Goal: Task Accomplishment & Management: Use online tool/utility

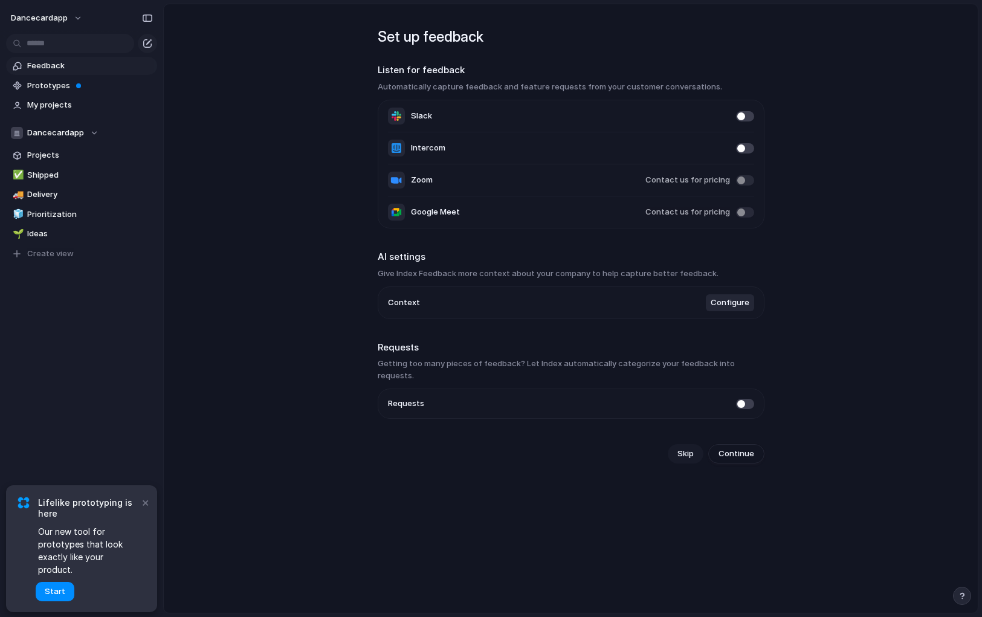
click at [680, 448] on span "Skip" at bounding box center [686, 454] width 16 height 12
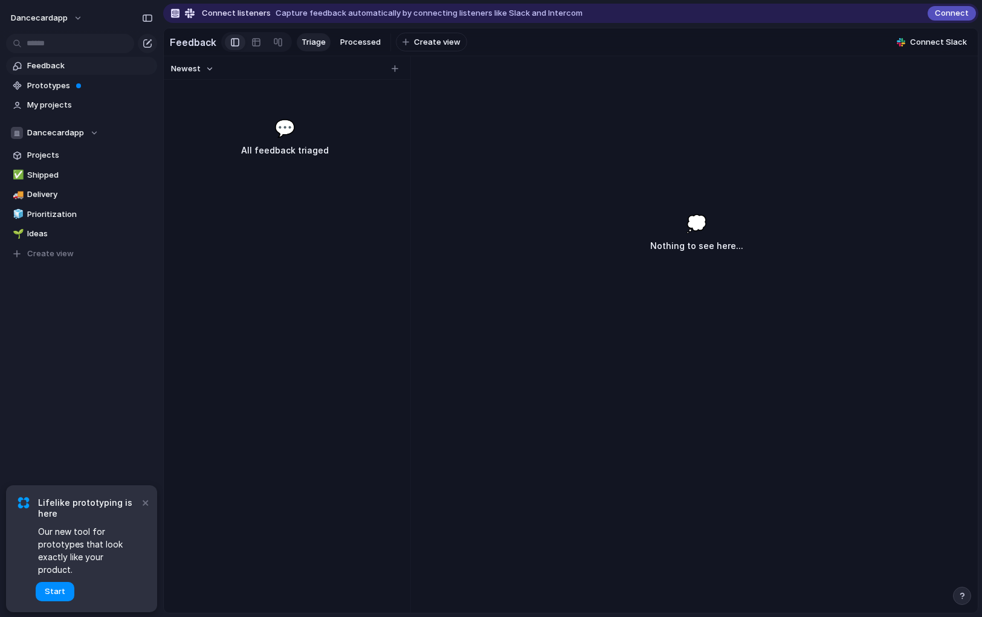
click at [585, 371] on div "💭 Nothing to see here..." at bounding box center [696, 395] width 563 height 436
drag, startPoint x: 685, startPoint y: 225, endPoint x: 628, endPoint y: 233, distance: 57.9
click at [684, 227] on div "💭 Nothing to see here..." at bounding box center [696, 232] width 93 height 42
click at [282, 392] on div "Newest 💬 All feedback triaged" at bounding box center [285, 334] width 242 height 557
click at [47, 155] on span "Projects" at bounding box center [90, 155] width 126 height 12
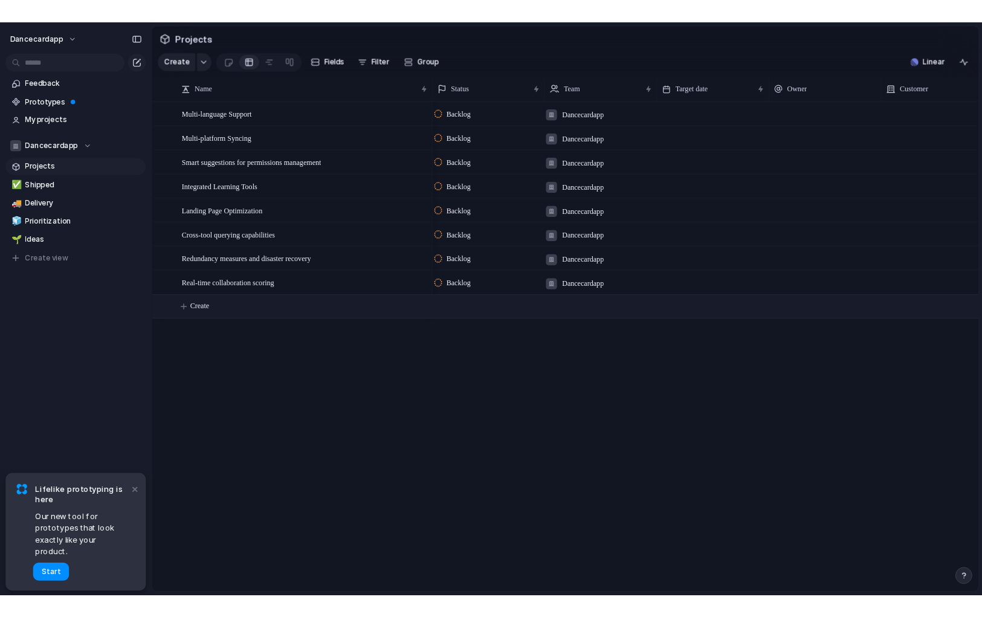
scroll to position [0, 6]
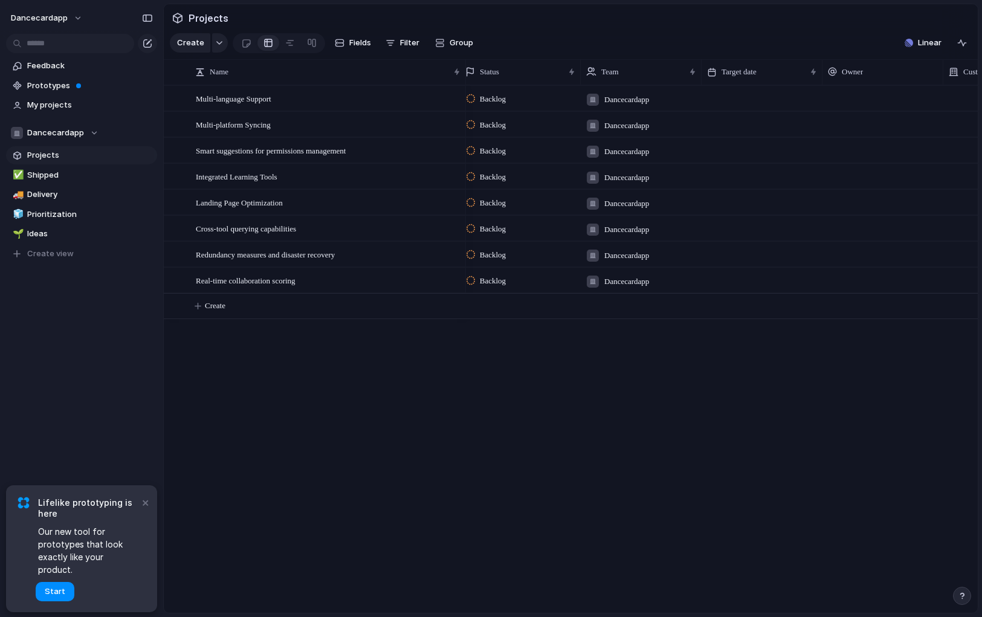
click at [263, 450] on div "Multi-language Support Multi-platform Syncing Smart suggestions for permissions…" at bounding box center [571, 349] width 814 height 528
click at [68, 81] on span "Prototypes" at bounding box center [90, 86] width 126 height 12
click at [349, 431] on div "Multi-language Support Multi-platform Syncing Smart suggestions for permissions…" at bounding box center [571, 349] width 814 height 528
click at [503, 494] on div "Backlog Dancecardapp 19 September Backlog Dancecardapp 19 September Backlog Dan…" at bounding box center [722, 349] width 512 height 528
click at [780, 370] on div "Backlog Dancecardapp 19 September Backlog Dancecardapp 19 September Backlog Dan…" at bounding box center [722, 349] width 512 height 528
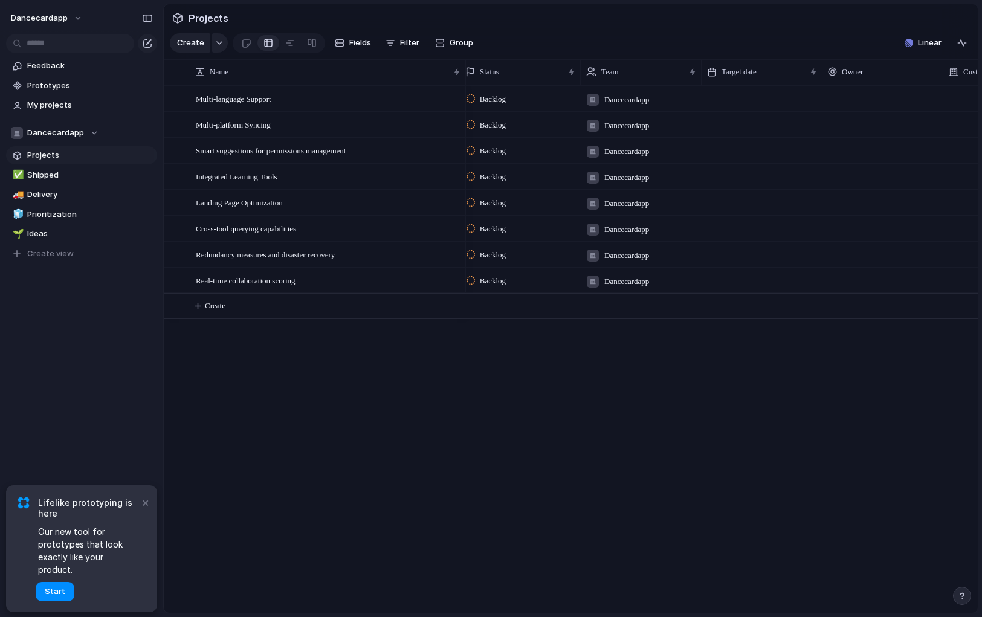
click at [470, 532] on div "Backlog Dancecardapp 19 September Backlog Dancecardapp 19 September Backlog Dan…" at bounding box center [722, 349] width 512 height 528
click at [922, 42] on span "Linear" at bounding box center [930, 43] width 24 height 12
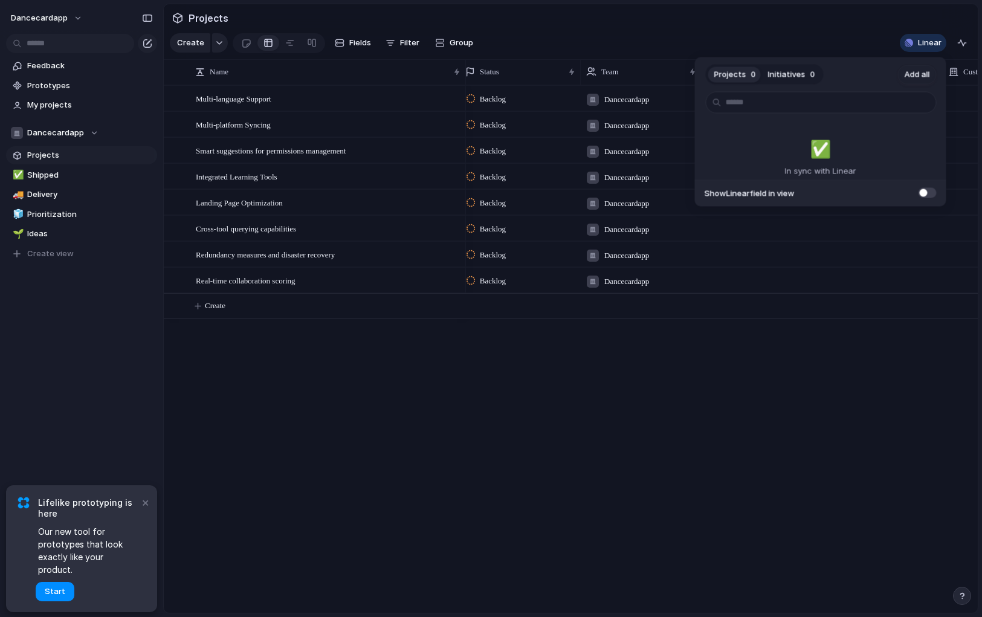
click at [928, 195] on span at bounding box center [928, 192] width 18 height 10
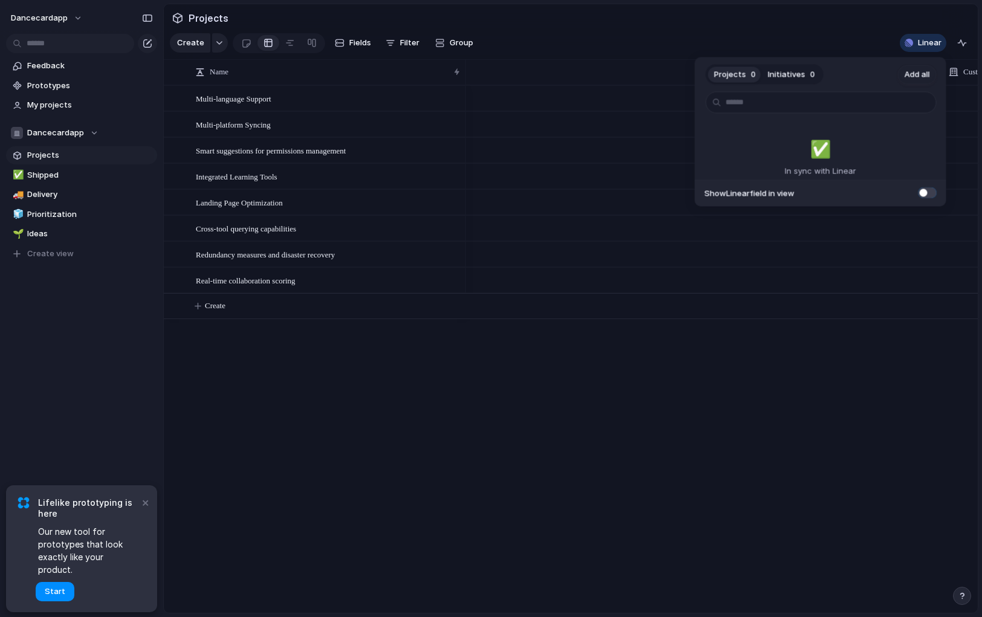
scroll to position [0, 365]
click at [579, 449] on div "Projects 0 Initiatives 0 Add all ✅️ In sync with Linear Show Linear field in vi…" at bounding box center [491, 308] width 982 height 617
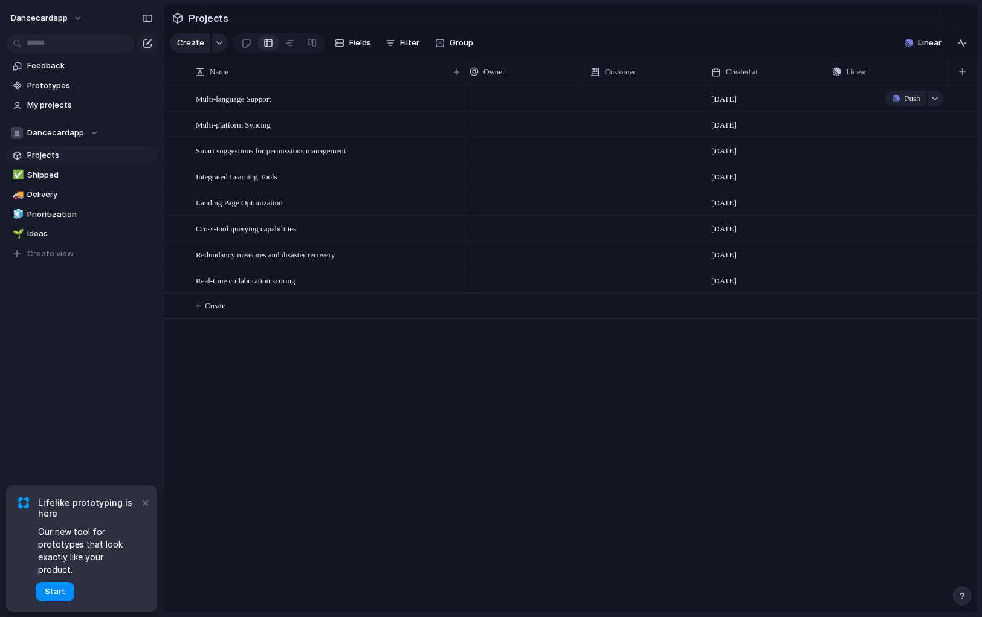
click at [880, 96] on div "Push" at bounding box center [888, 98] width 120 height 24
click at [934, 100] on div "button" at bounding box center [935, 98] width 8 height 5
click at [857, 100] on div "Projects Issues No results found" at bounding box center [491, 308] width 982 height 617
click at [73, 184] on link "✅ Shipped" at bounding box center [81, 175] width 151 height 18
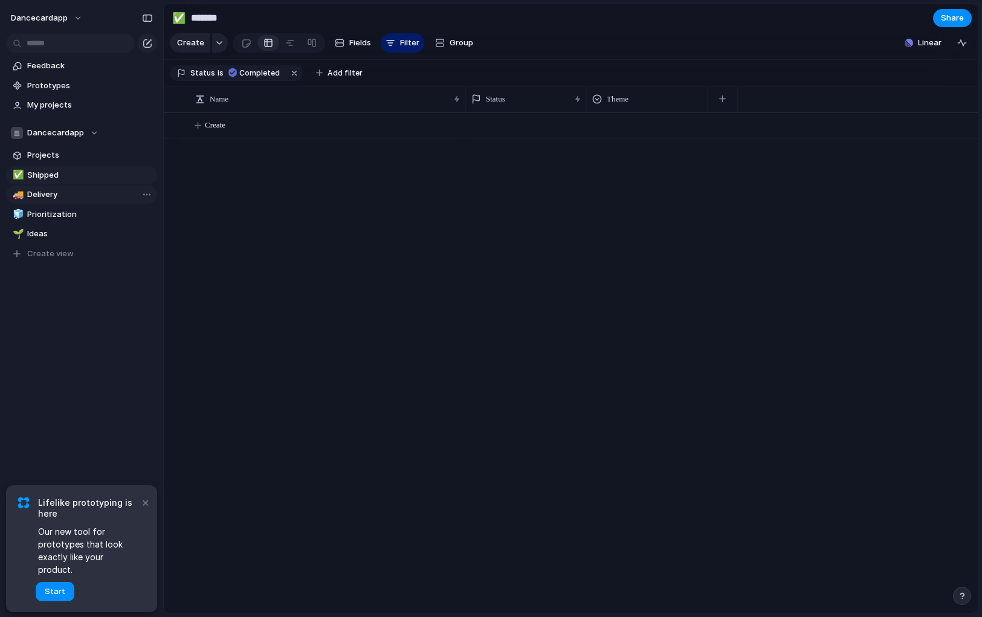
click at [68, 201] on span "Delivery" at bounding box center [90, 195] width 126 height 12
click at [76, 216] on span "Prioritization" at bounding box center [90, 215] width 126 height 12
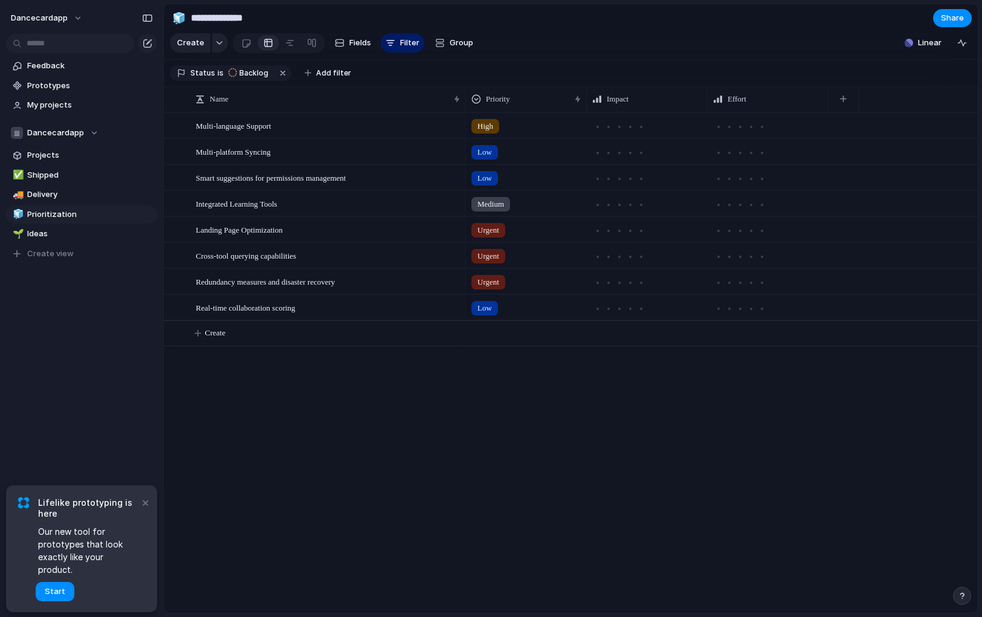
click at [74, 204] on div "✅ Shipped 🚚 Delivery 🧊 Prioritization 🌱 Ideas To pick up a draggable item, pres…" at bounding box center [81, 214] width 151 height 97
click at [73, 22] on button "dancecardapp" at bounding box center [46, 17] width 83 height 19
click at [66, 48] on li "Settings" at bounding box center [58, 45] width 100 height 19
click at [45, 173] on span "Shipped" at bounding box center [90, 175] width 126 height 12
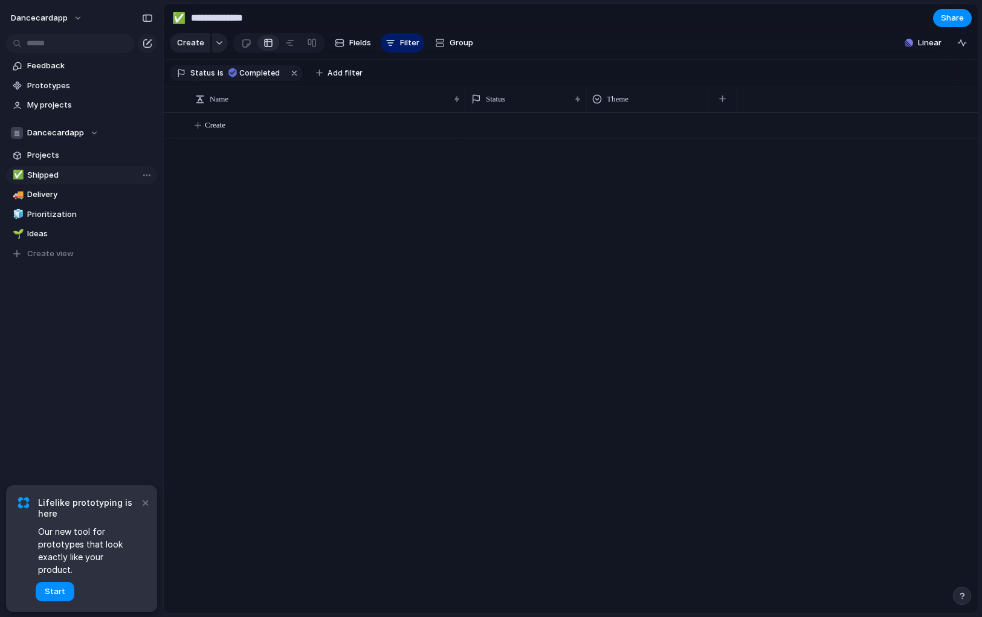
type input "*******"
click at [52, 165] on section "Dancecardapp Projects ✅ Shipped 🚚 Delivery 🧊 Prioritization 🌱 Ideas To pick up …" at bounding box center [81, 188] width 163 height 149
click at [41, 156] on span "Projects" at bounding box center [90, 155] width 126 height 12
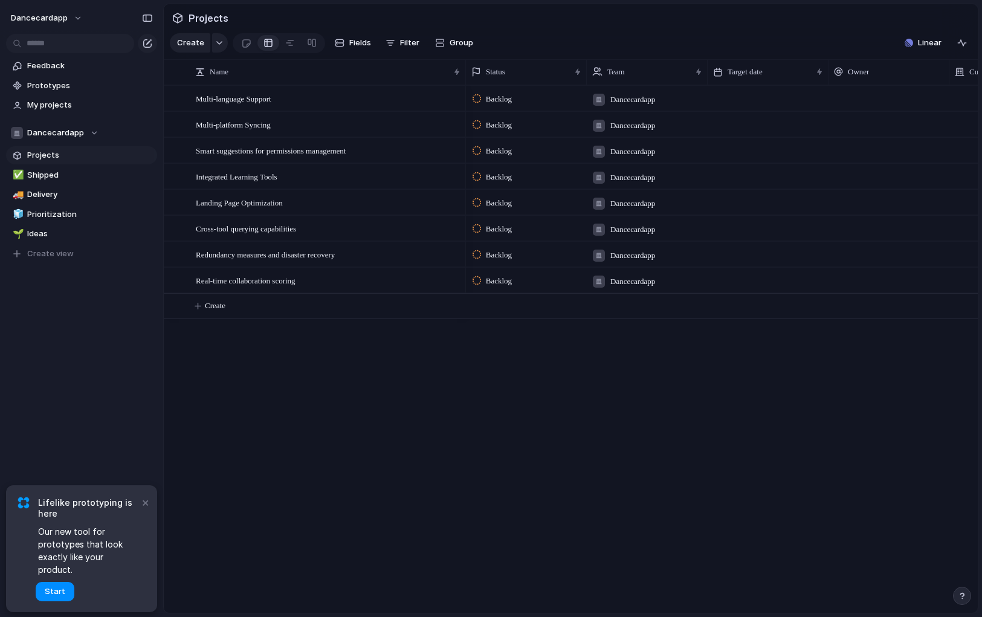
click at [386, 368] on div "Multi-language Support Multi-platform Syncing Smart suggestions for permissions…" at bounding box center [571, 349] width 814 height 528
click at [38, 232] on span "Ideas" at bounding box center [90, 234] width 126 height 12
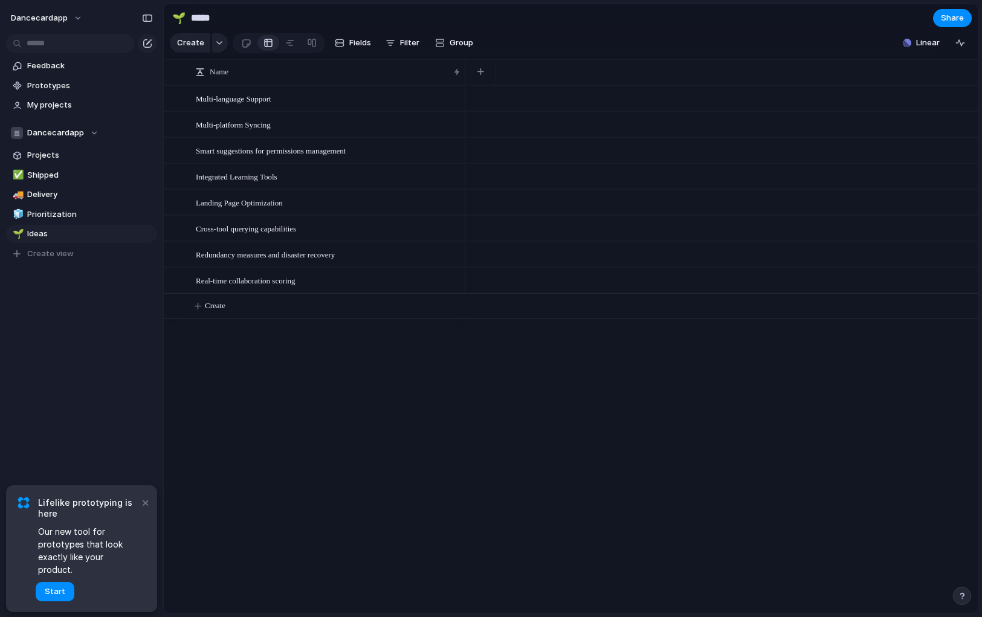
click at [105, 378] on div "dancecardapp Feedback Prototypes My projects Dancecardapp Projects ✅ Shipped 🚚 …" at bounding box center [81, 308] width 163 height 617
click at [143, 510] on button "×" at bounding box center [145, 502] width 15 height 15
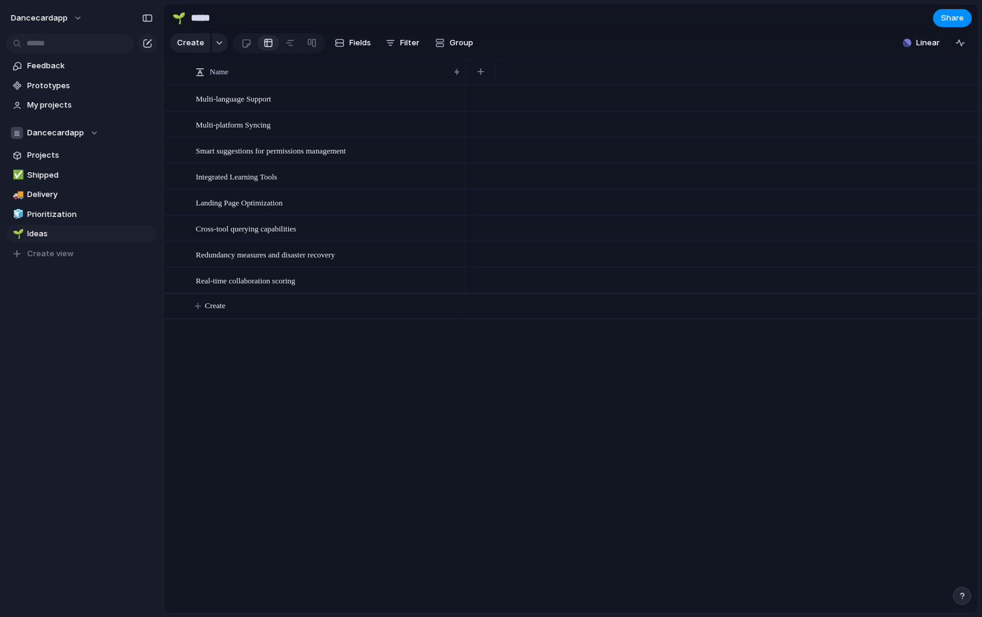
click at [108, 385] on div "dancecardapp Feedback Prototypes My projects Dancecardapp Projects ✅ Shipped 🚚 …" at bounding box center [81, 308] width 163 height 617
click at [1, 400] on div "dancecardapp Feedback Prototypes My projects Dancecardapp Projects ✅ Shipped 🚚 …" at bounding box center [81, 308] width 163 height 617
click at [177, 514] on div "Multi-language Support Multi-platform Syncing Smart suggestions for permissions…" at bounding box center [571, 349] width 814 height 528
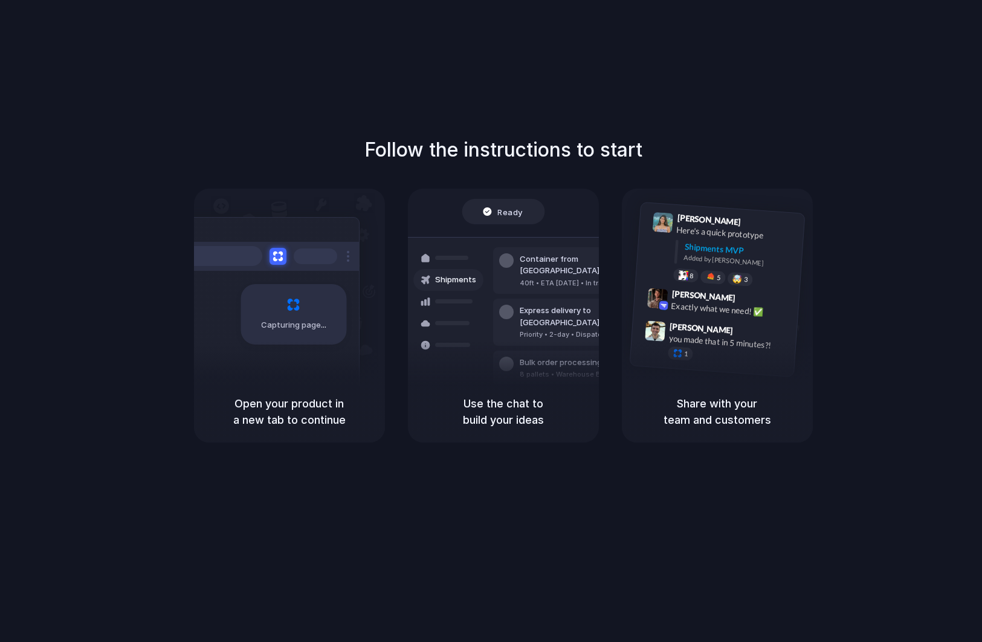
click at [94, 319] on div "Follow the instructions to start Capturing page Open your product in a new tab …" at bounding box center [503, 288] width 982 height 307
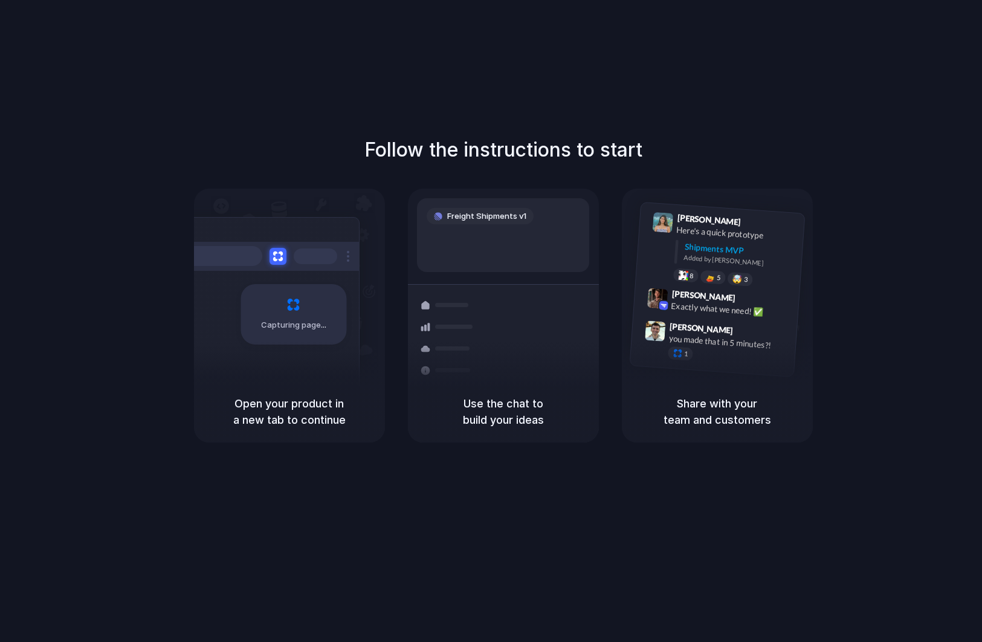
click at [299, 364] on div "Capturing page" at bounding box center [268, 310] width 183 height 186
click at [455, 288] on div "Shipments" at bounding box center [439, 369] width 88 height 169
click at [720, 311] on div "Exactly what we need! ✅" at bounding box center [731, 309] width 121 height 21
click at [76, 195] on div "Follow the instructions to start Capturing page Open your product in a new tab …" at bounding box center [503, 288] width 982 height 307
click at [279, 254] on button at bounding box center [278, 256] width 18 height 18
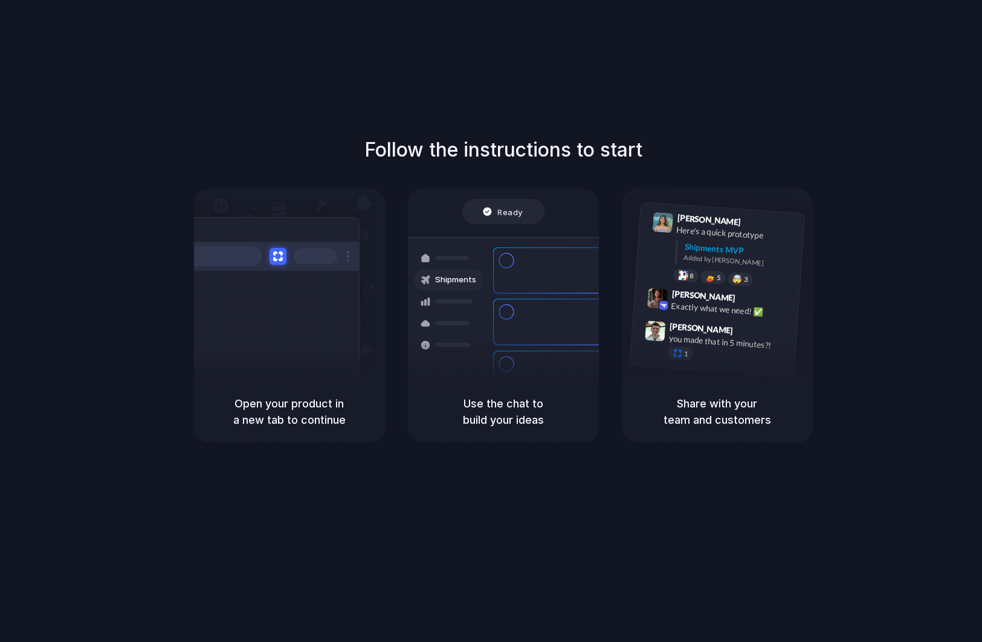
click at [306, 423] on h5 "Open your product in a new tab to continue" at bounding box center [290, 411] width 162 height 33
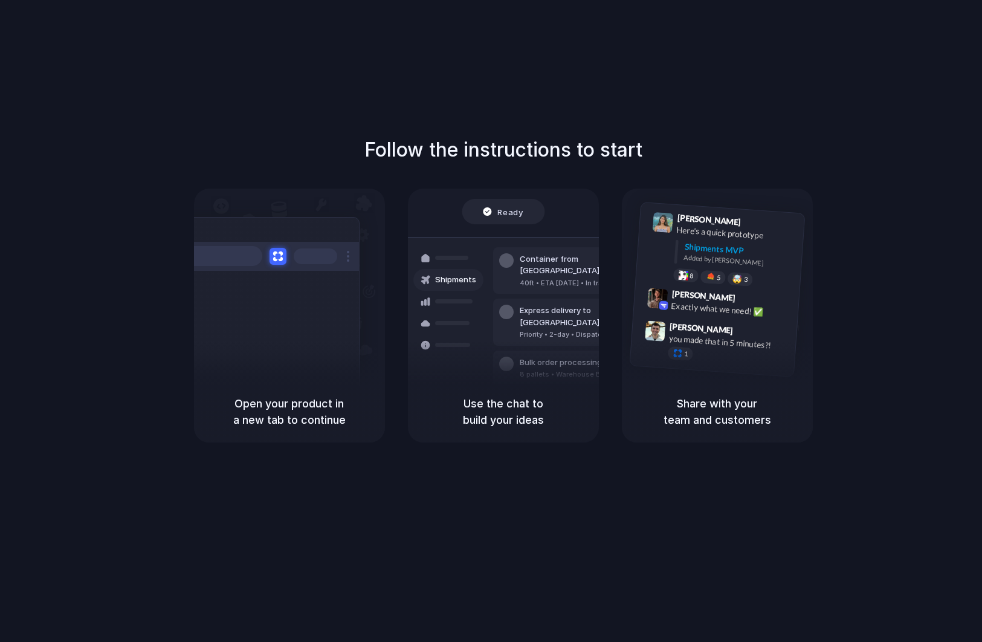
click at [289, 408] on h5 "Open your product in a new tab to continue" at bounding box center [290, 411] width 162 height 33
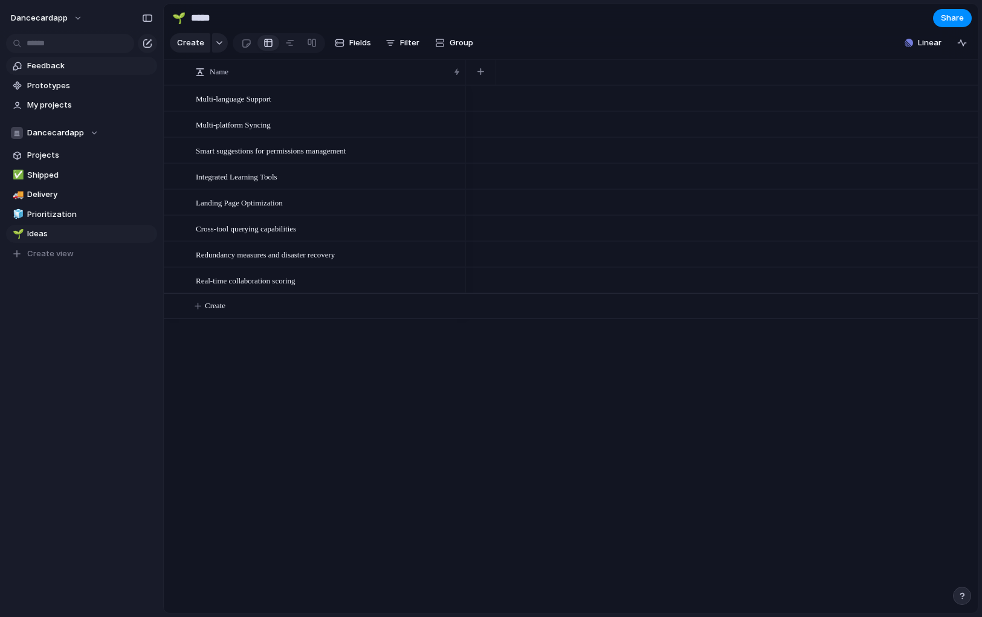
click at [45, 64] on span "Feedback" at bounding box center [90, 66] width 126 height 12
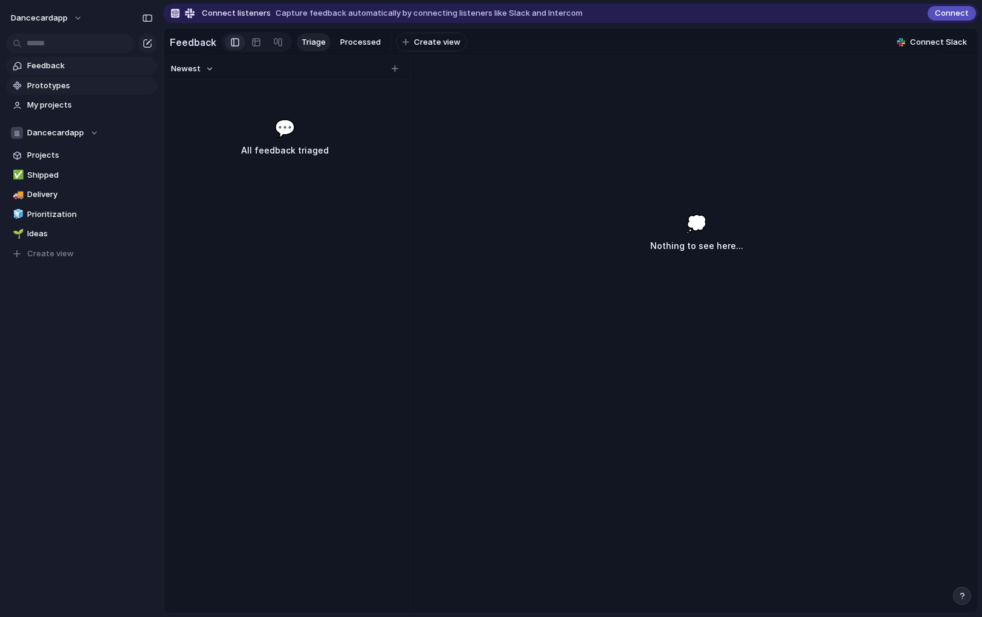
click at [48, 88] on span "Prototypes" at bounding box center [90, 86] width 126 height 12
click at [429, 366] on div "💭 Nothing to see here..." at bounding box center [696, 395] width 563 height 436
click at [70, 108] on span "My projects" at bounding box center [90, 105] width 126 height 12
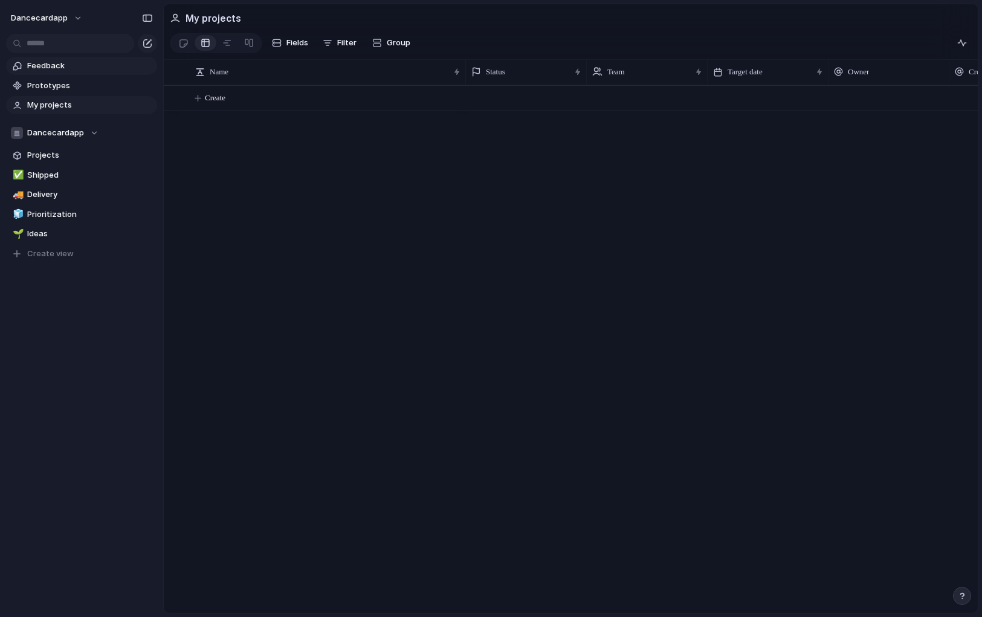
click at [77, 63] on span "Feedback" at bounding box center [90, 66] width 126 height 12
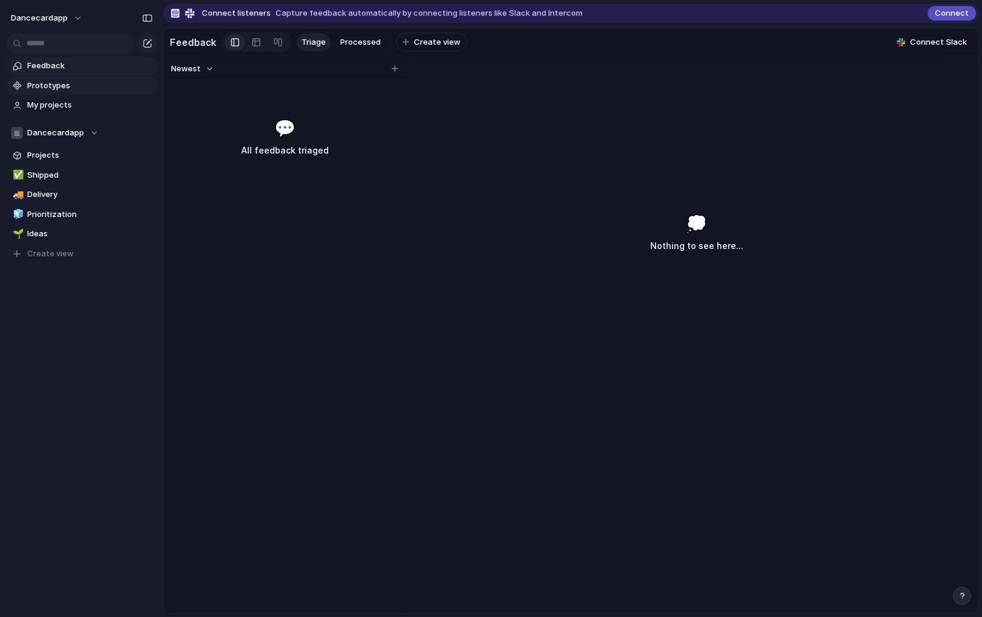
click at [76, 87] on span "Prototypes" at bounding box center [90, 86] width 126 height 12
click at [113, 279] on div "Team settings Copy link Add members" at bounding box center [491, 308] width 982 height 617
click at [66, 157] on span "Projects" at bounding box center [90, 155] width 126 height 12
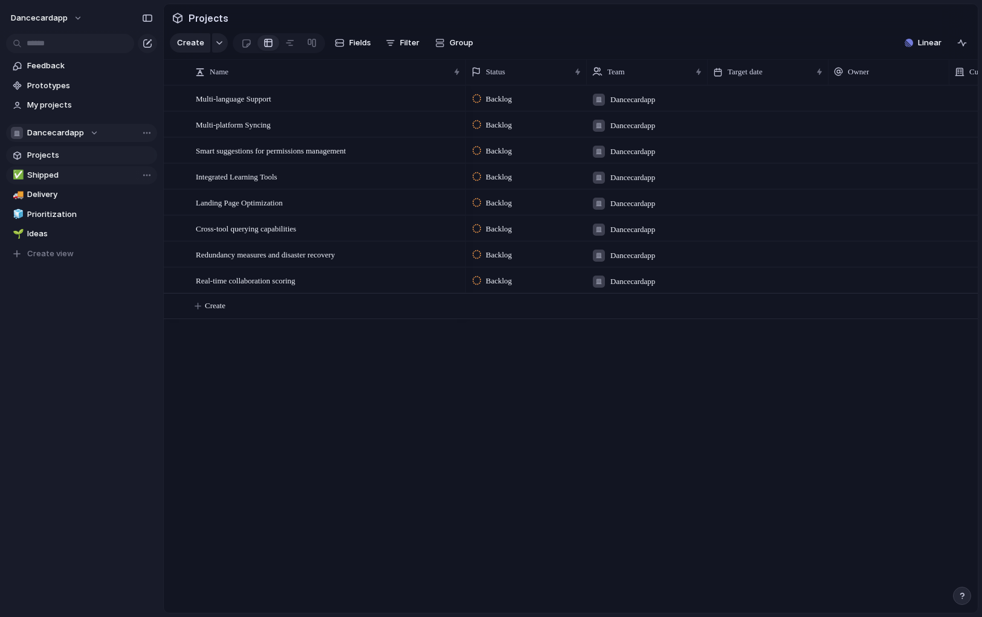
click at [67, 172] on span "Shipped" at bounding box center [90, 175] width 126 height 12
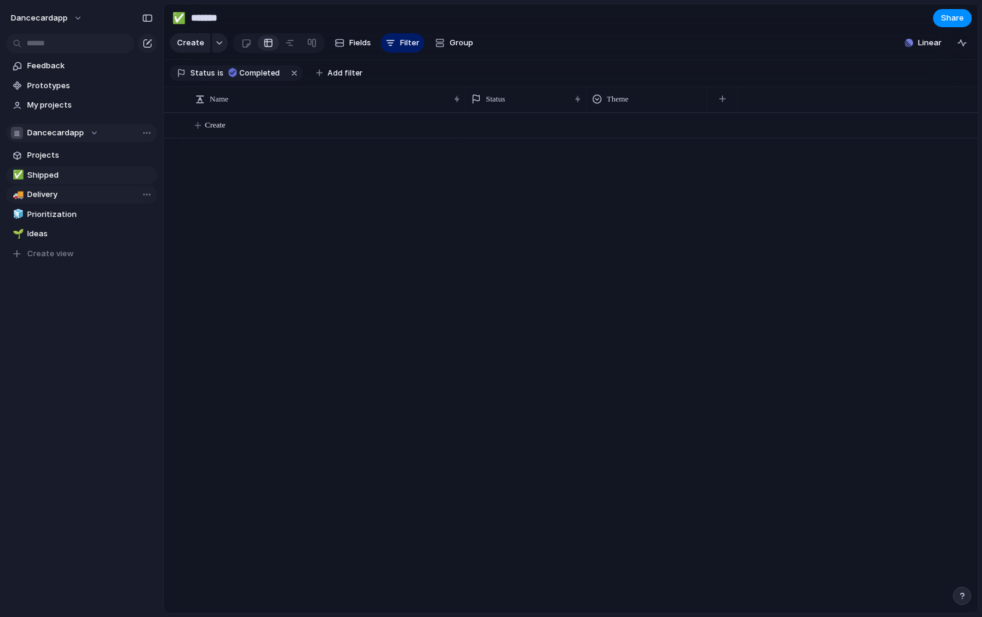
click at [89, 203] on link "🚚 Delivery" at bounding box center [81, 195] width 151 height 18
click at [87, 221] on link "🧊 Prioritization" at bounding box center [81, 215] width 151 height 18
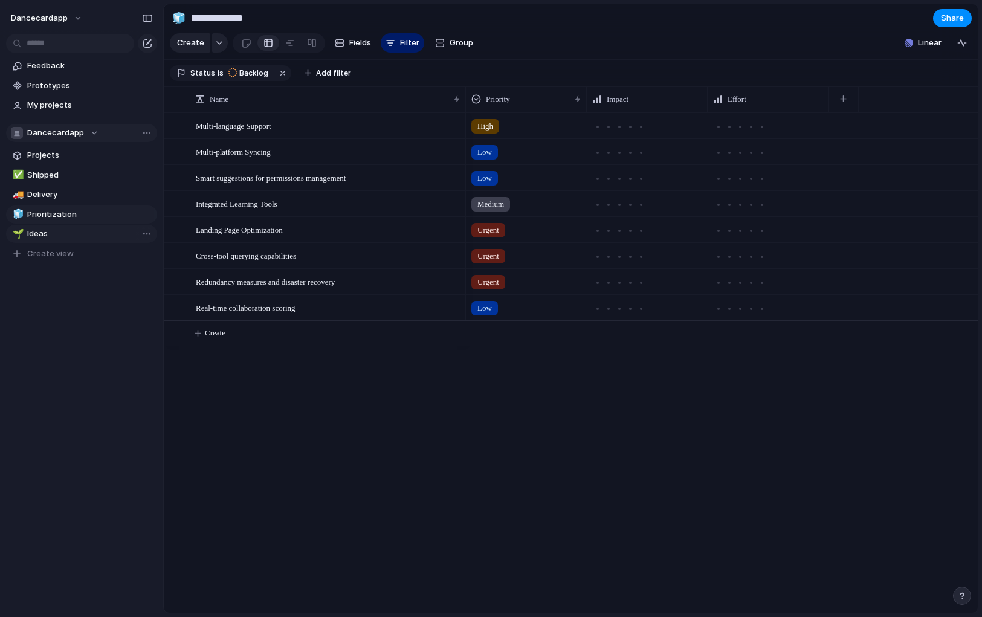
click at [82, 236] on span "Ideas" at bounding box center [90, 234] width 126 height 12
type input "*****"
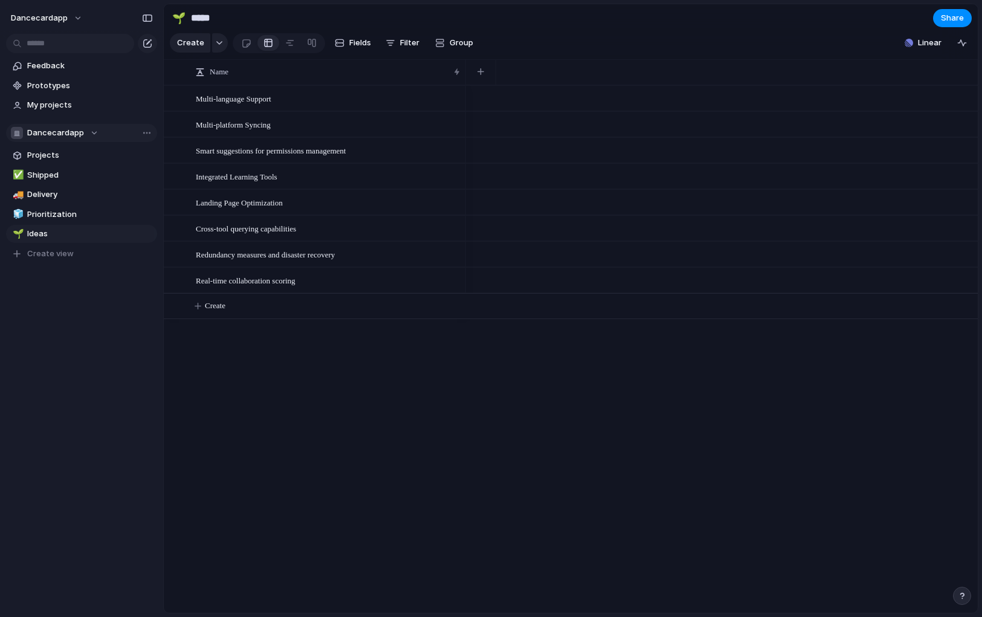
click at [79, 305] on div "Feedback Prototypes My projects Dancecardapp Projects ✅ Shipped 🚚 Delivery 🧊 Pr…" at bounding box center [81, 180] width 163 height 361
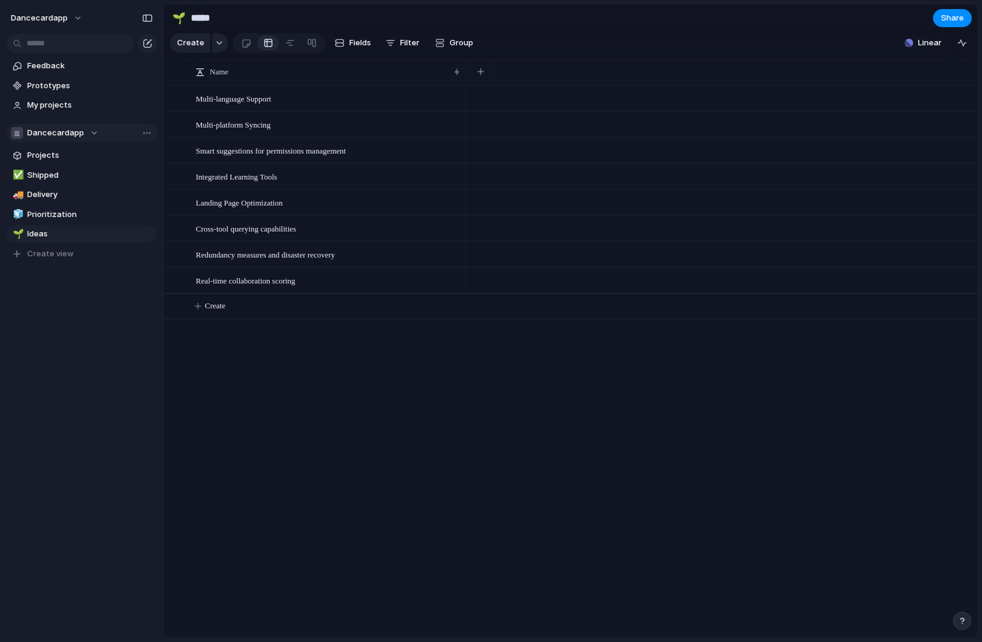
click at [128, 390] on div "dancecardapp Feedback Prototypes My projects Dancecardapp Projects ✅ Shipped 🚚 …" at bounding box center [81, 321] width 163 height 642
click at [149, 21] on div "button" at bounding box center [147, 18] width 11 height 8
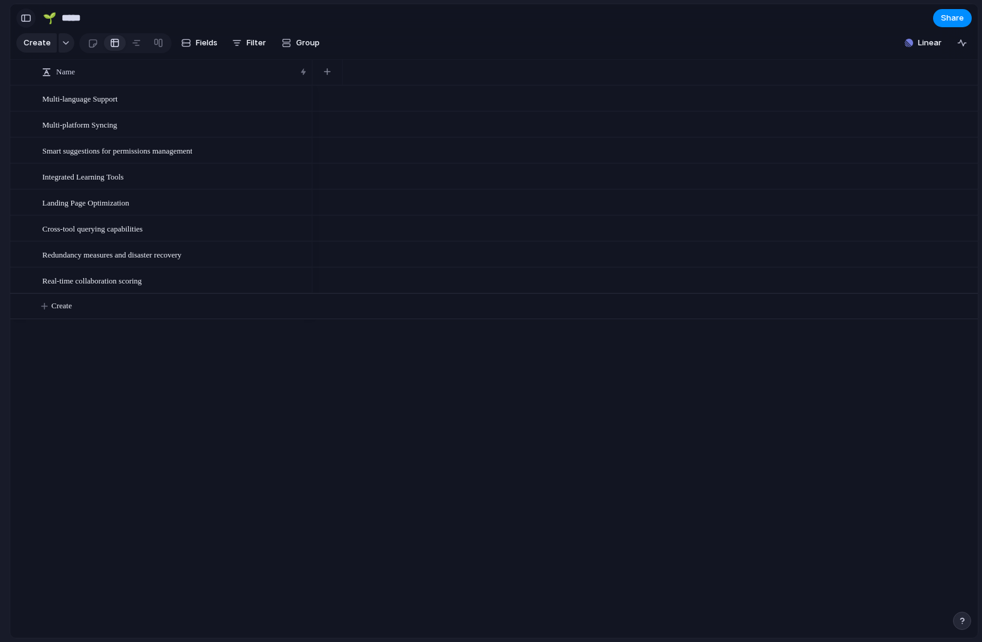
click at [29, 15] on div "button" at bounding box center [26, 18] width 11 height 8
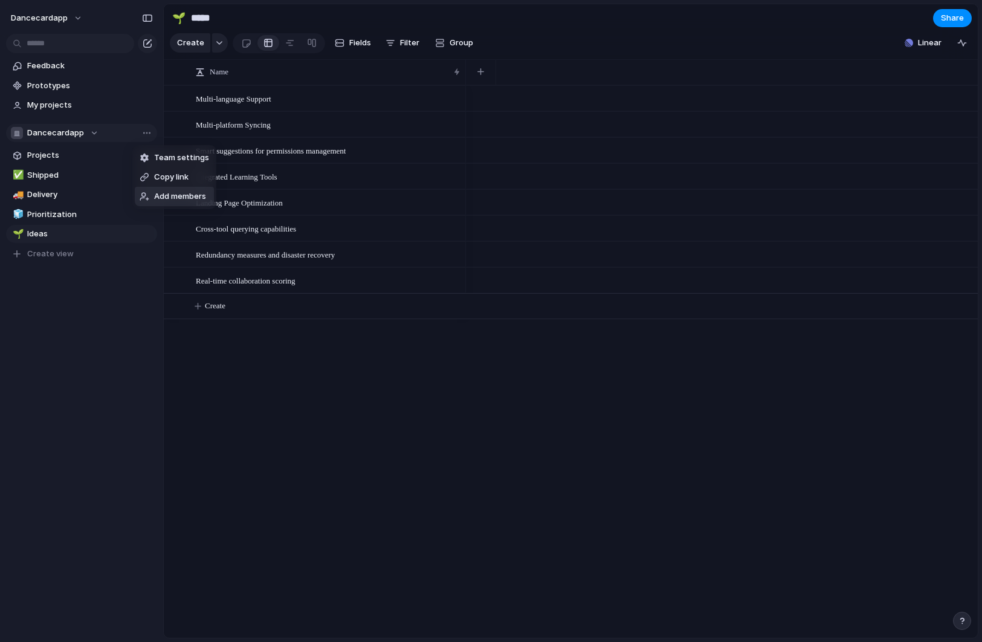
click at [42, 363] on div "Team settings Copy link Add members" at bounding box center [491, 321] width 982 height 642
click at [51, 160] on span "Projects" at bounding box center [90, 155] width 126 height 12
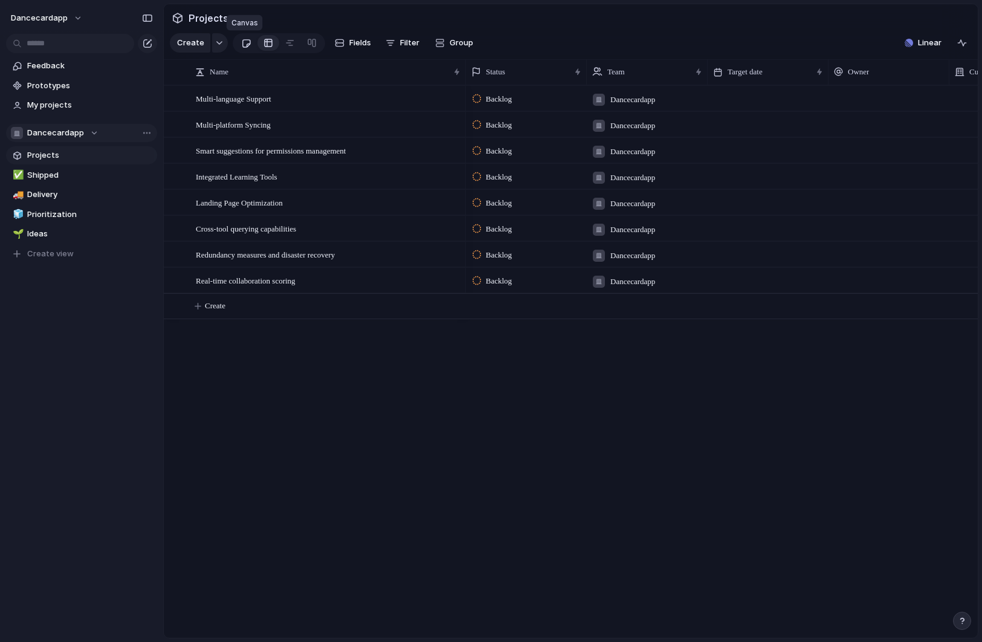
click at [250, 40] on link at bounding box center [246, 42] width 22 height 19
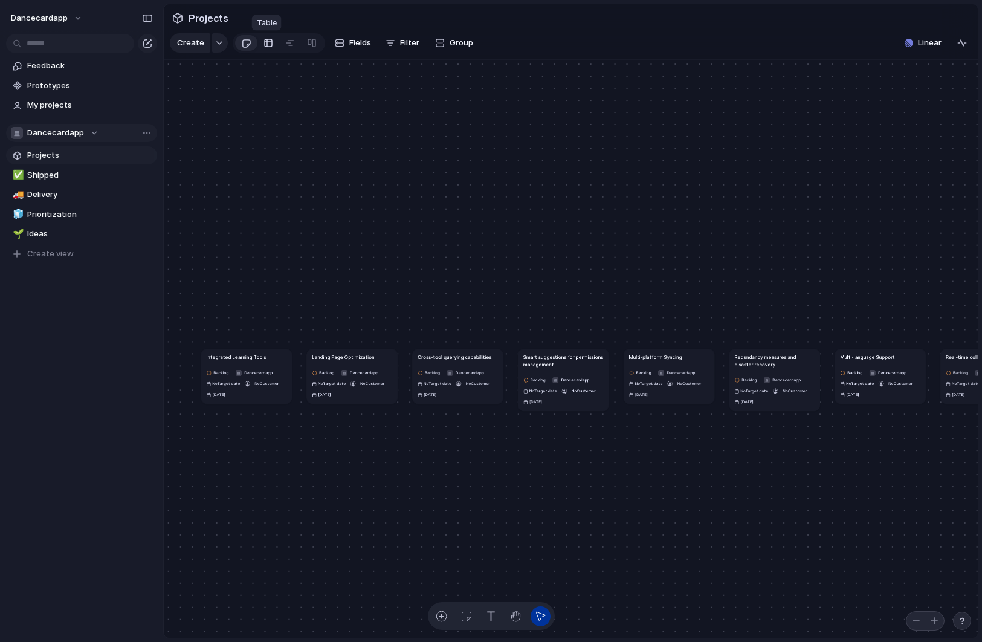
click at [265, 45] on div at bounding box center [269, 42] width 10 height 19
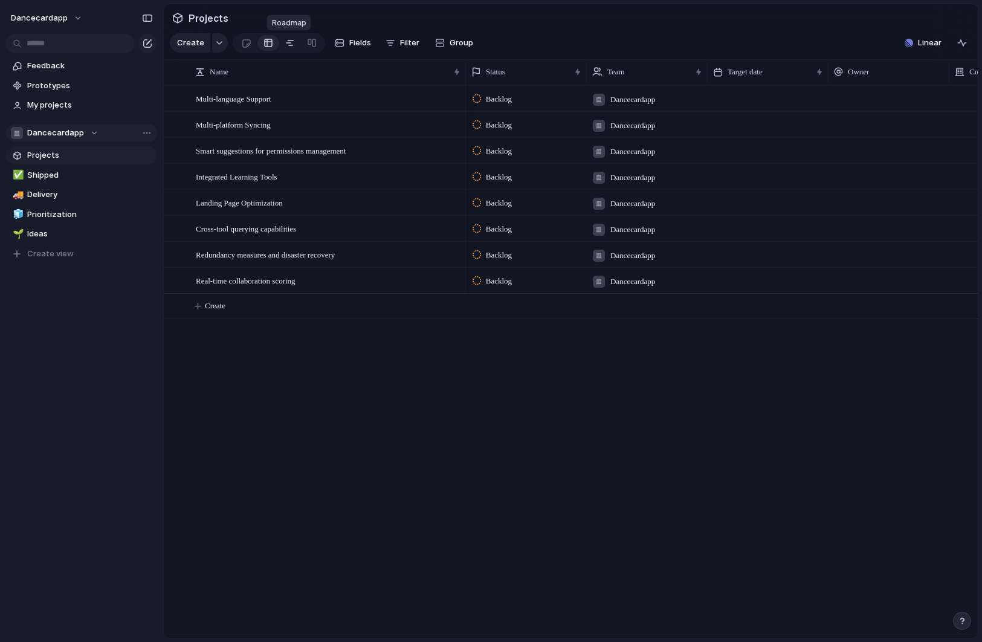
click at [293, 47] on link at bounding box center [290, 42] width 22 height 19
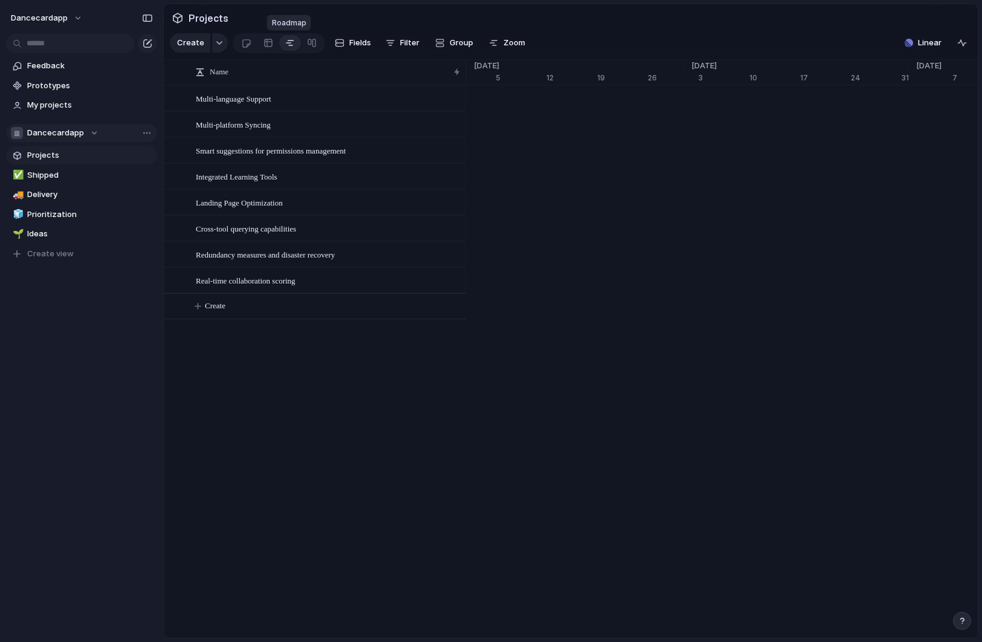
scroll to position [0, 8088]
click at [317, 43] on link at bounding box center [312, 42] width 22 height 19
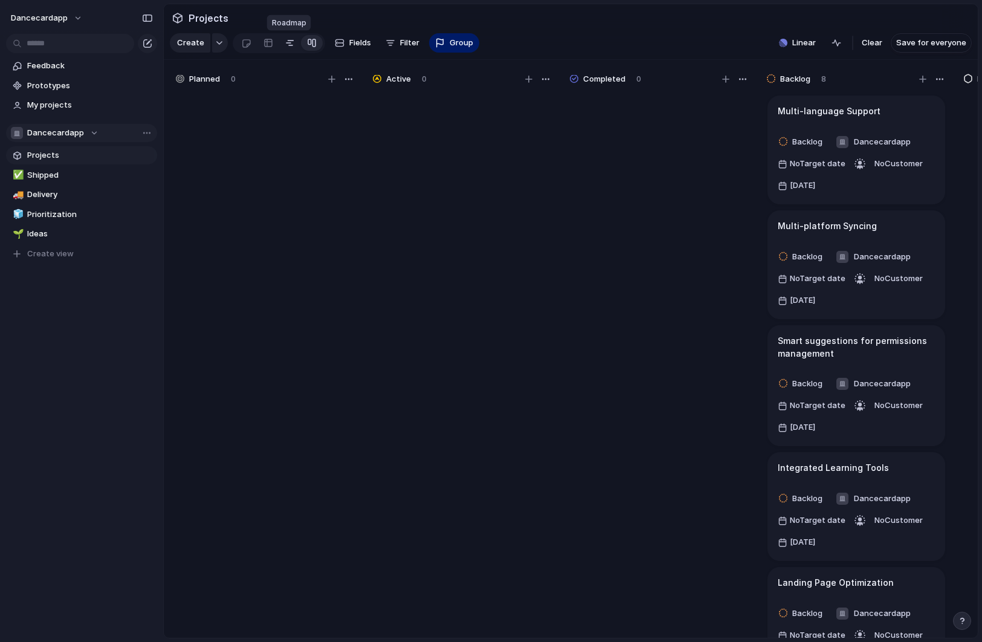
click at [291, 46] on div at bounding box center [290, 42] width 10 height 19
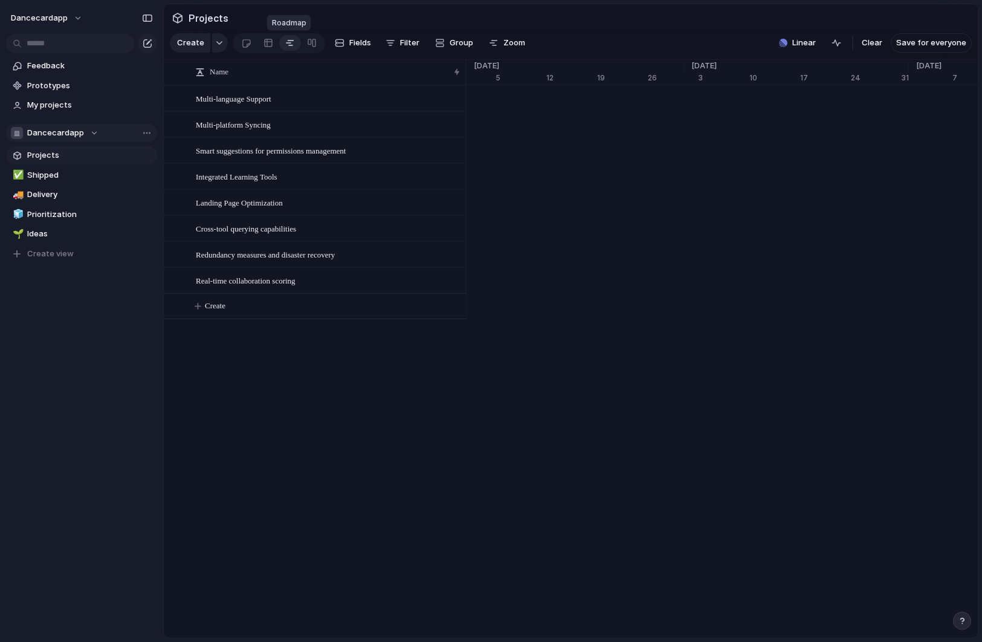
scroll to position [0, 7870]
click at [309, 45] on div at bounding box center [312, 42] width 10 height 19
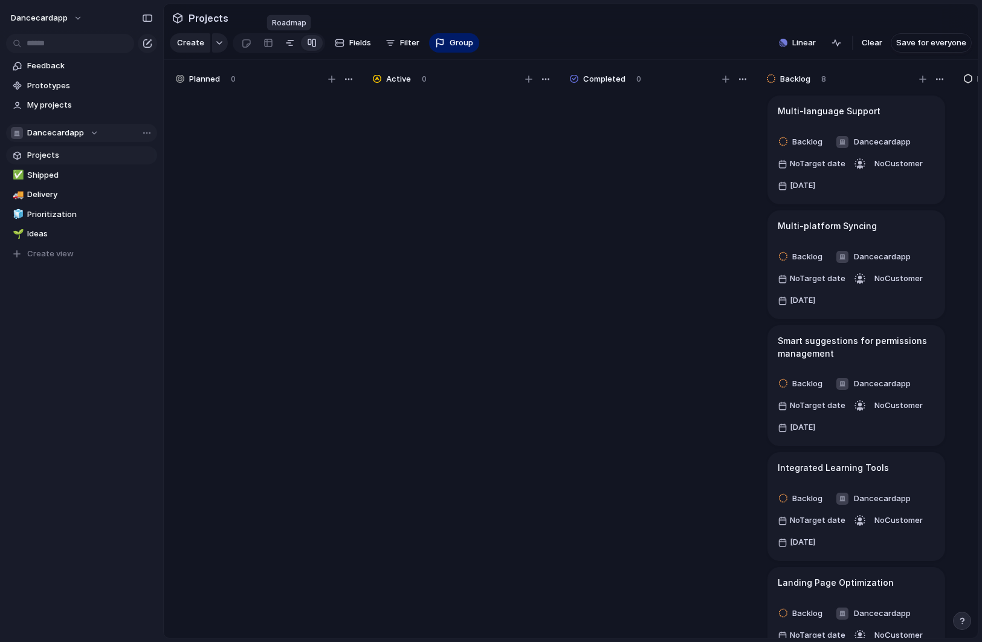
click at [290, 45] on div at bounding box center [290, 42] width 10 height 19
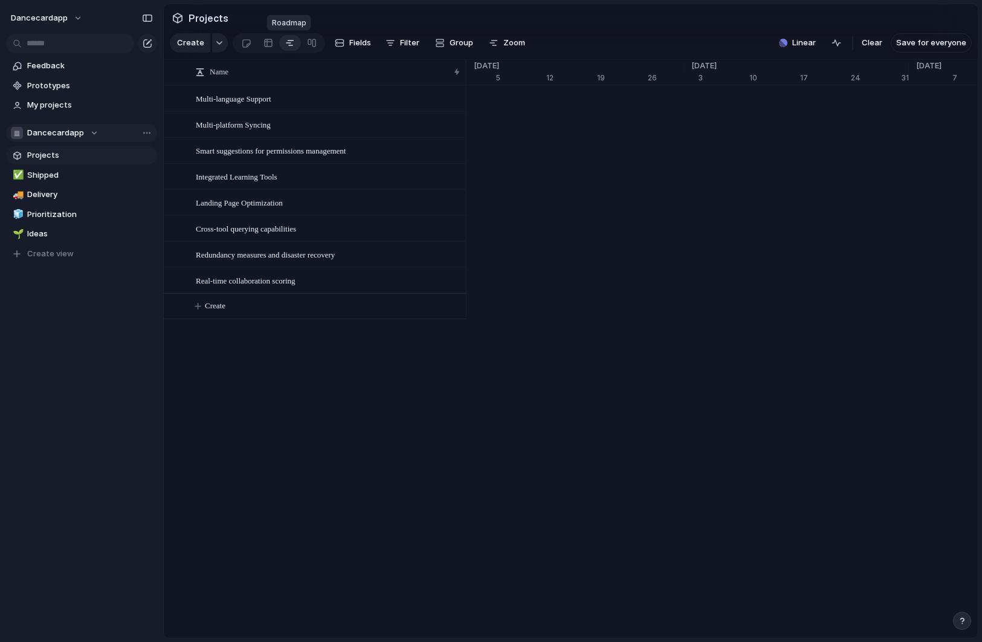
scroll to position [0, 7870]
click at [255, 436] on div "Name Multi-language Support Multi-platform Syncing Smart suggestions for permis…" at bounding box center [571, 349] width 814 height 578
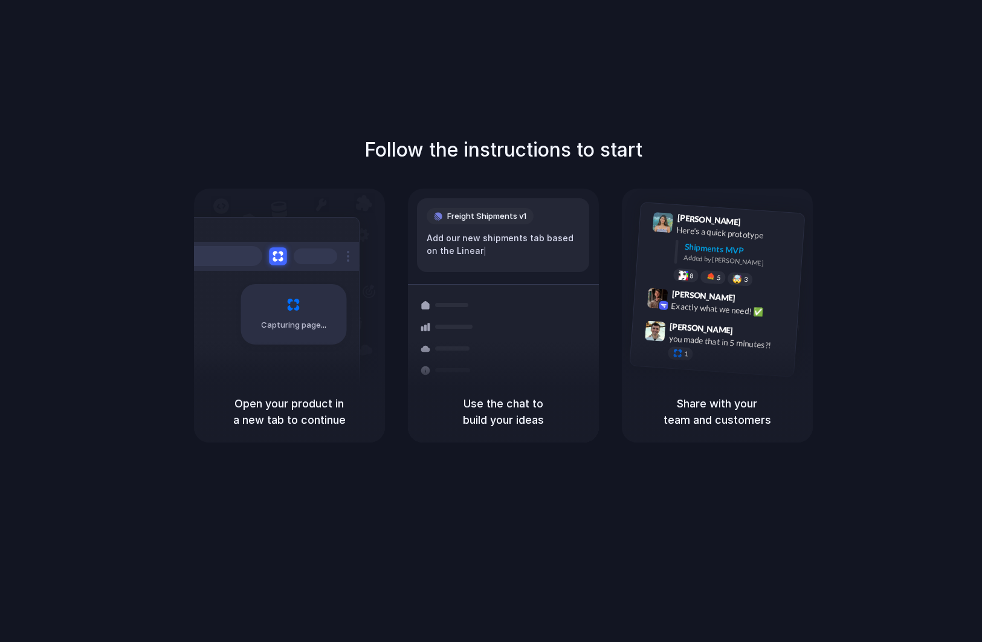
click at [276, 261] on button at bounding box center [278, 256] width 18 height 18
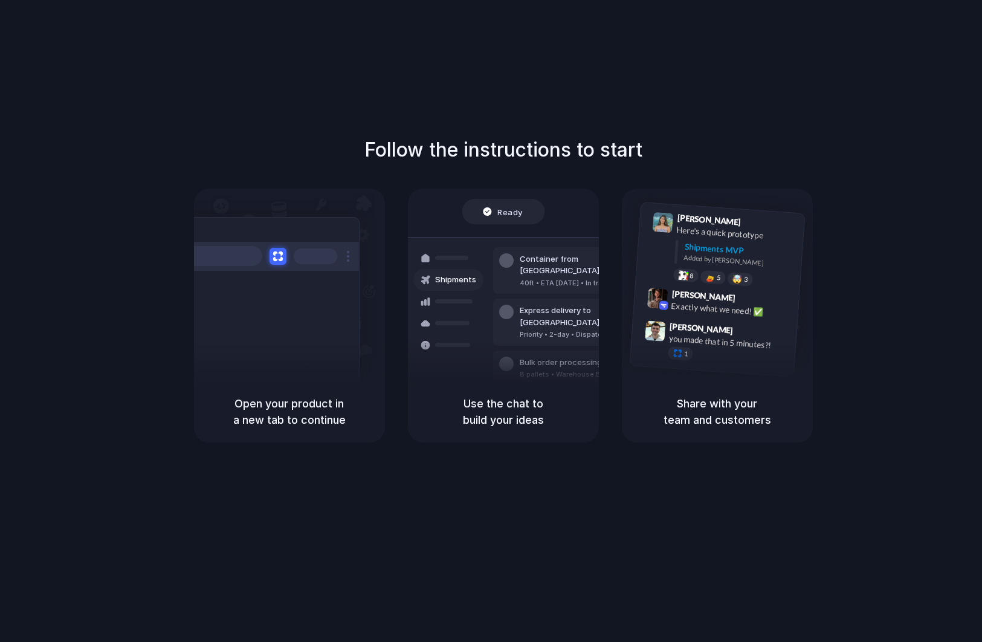
click at [487, 216] on div "Ready" at bounding box center [502, 212] width 41 height 12
click at [327, 212] on div "Capturing page" at bounding box center [289, 285] width 191 height 192
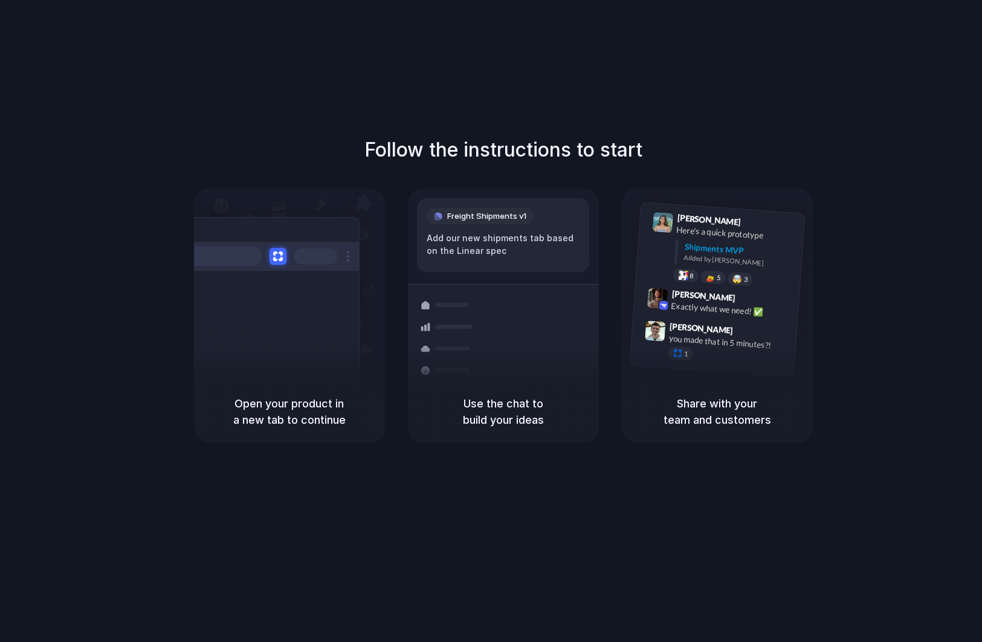
click at [289, 427] on h5 "Open your product in a new tab to continue" at bounding box center [290, 411] width 162 height 33
click at [398, 380] on div "Capturing page Open your product in a new tab to continue Shipments Container f…" at bounding box center [503, 316] width 619 height 254
click at [88, 256] on div "Follow the instructions to start Capturing page Open your product in a new tab …" at bounding box center [503, 288] width 982 height 307
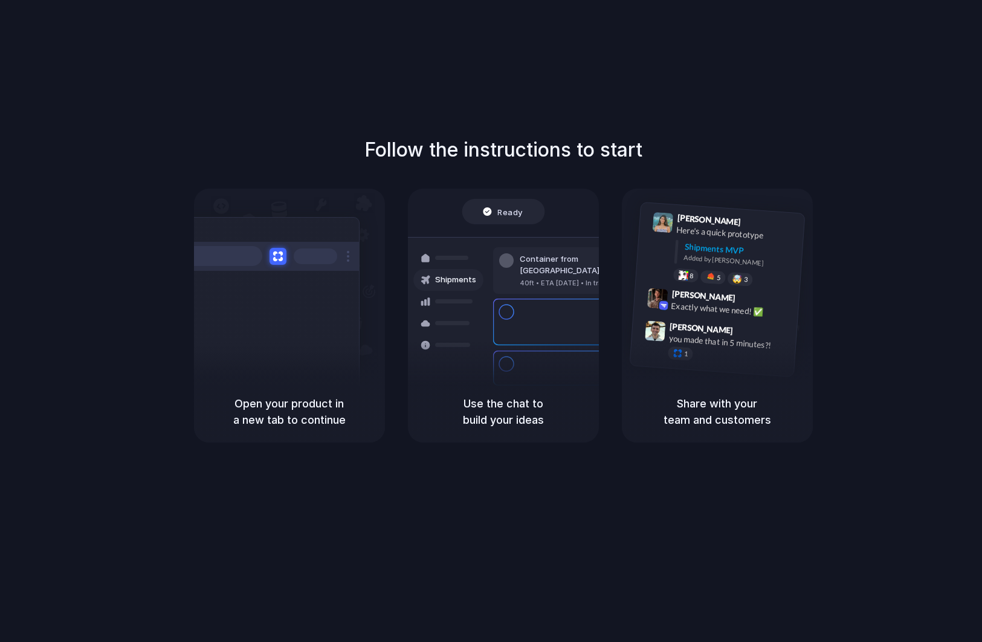
click at [844, 424] on div "Follow the instructions to start Capturing page Open your product in a new tab …" at bounding box center [503, 288] width 982 height 307
click at [478, 161] on h1 "Follow the instructions to start" at bounding box center [504, 149] width 278 height 29
click at [315, 453] on div "Follow the instructions to start Capturing page Open your product in a new tab …" at bounding box center [503, 333] width 1006 height 666
click at [291, 369] on div "Capturing page" at bounding box center [268, 310] width 183 height 186
click at [507, 247] on div "Container from Shanghai 40ft • ETA Dec 28 • In transit Express delivery to NYC …" at bounding box center [548, 322] width 128 height 169
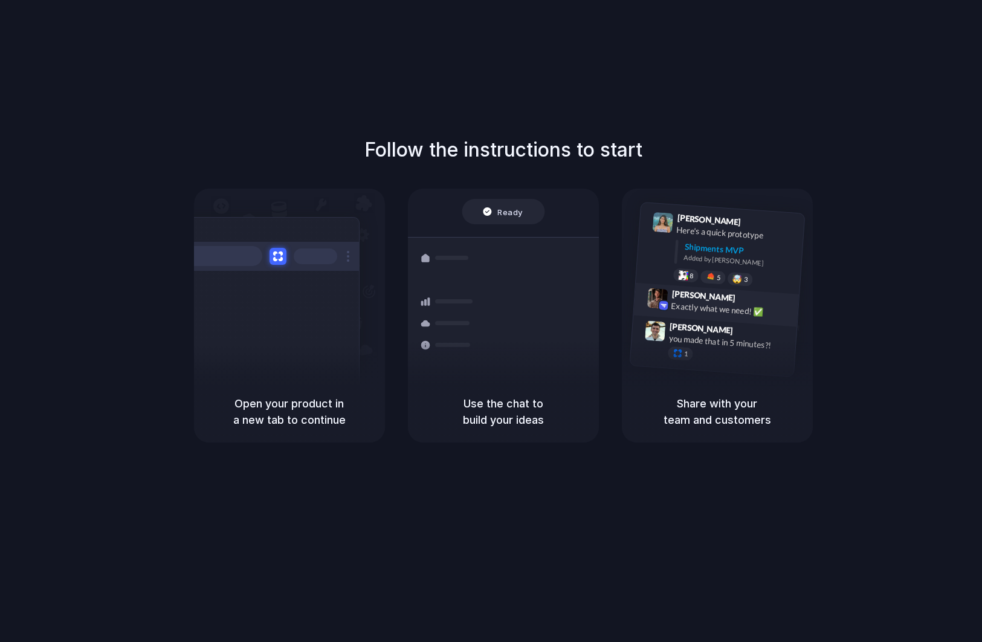
click at [687, 310] on div "Exactly what we need! ✅" at bounding box center [731, 309] width 121 height 21
click at [684, 297] on span "[PERSON_NAME]" at bounding box center [704, 296] width 64 height 18
click at [453, 300] on div at bounding box center [448, 305] width 70 height 22
click at [497, 401] on h5 "Use the chat to build your ideas" at bounding box center [504, 411] width 162 height 33
click at [615, 406] on div "Capturing page Open your product in a new tab to continue Freight Shipments v1 …" at bounding box center [503, 316] width 619 height 254
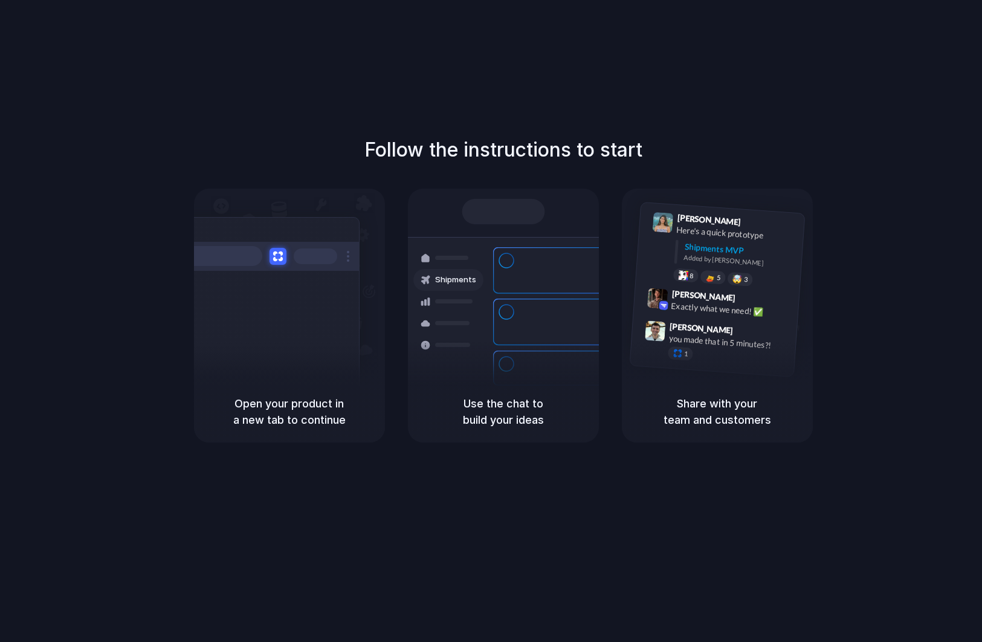
click at [714, 404] on h5 "Share with your team and customers" at bounding box center [718, 411] width 162 height 33
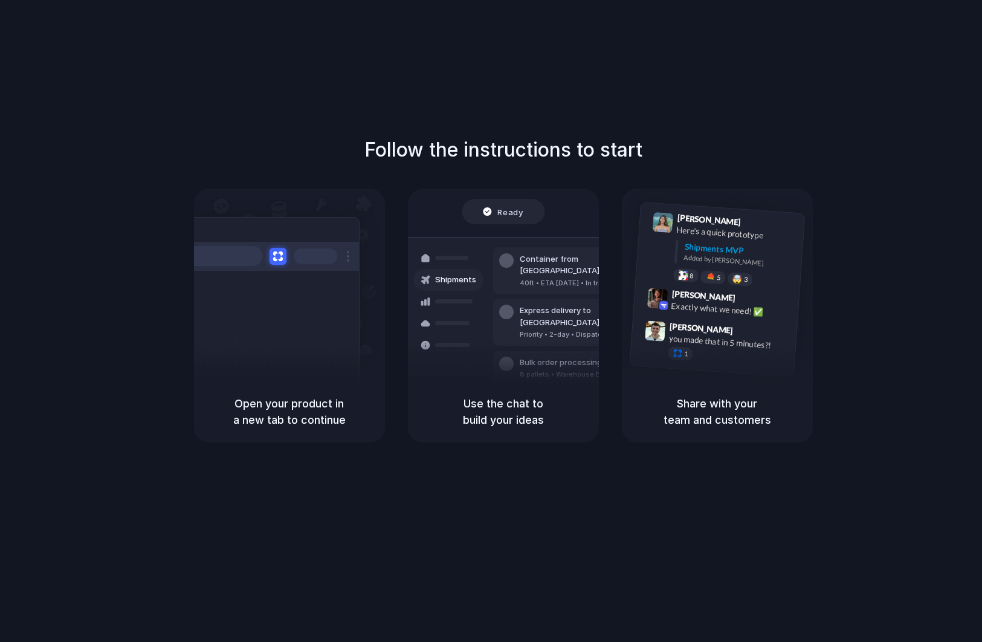
click at [594, 164] on h1 "Follow the instructions to start" at bounding box center [504, 149] width 278 height 29
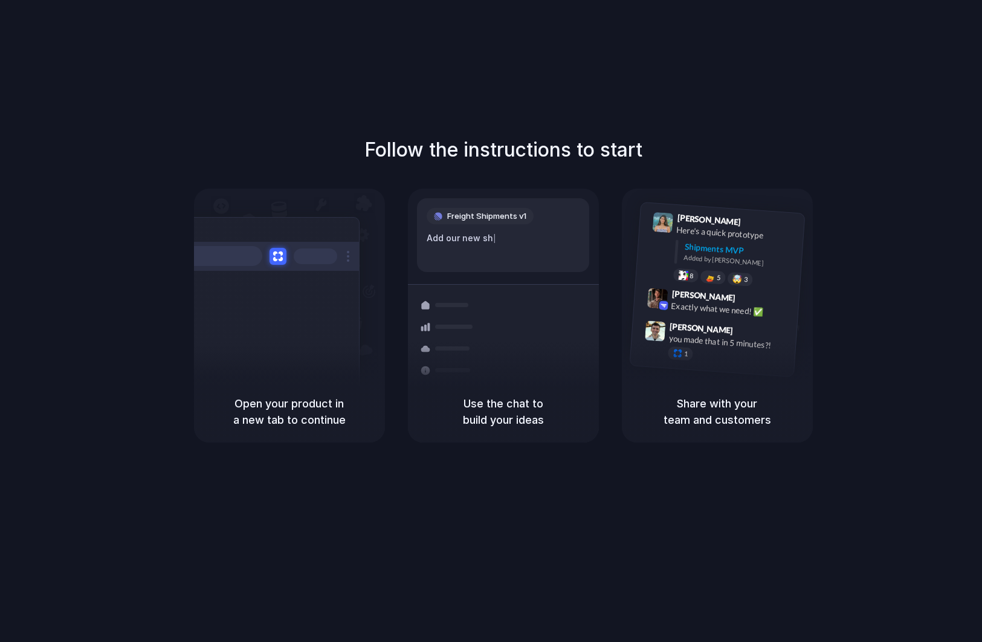
click at [407, 172] on div "Follow the instructions to start Capturing page Open your product in a new tab …" at bounding box center [503, 288] width 982 height 307
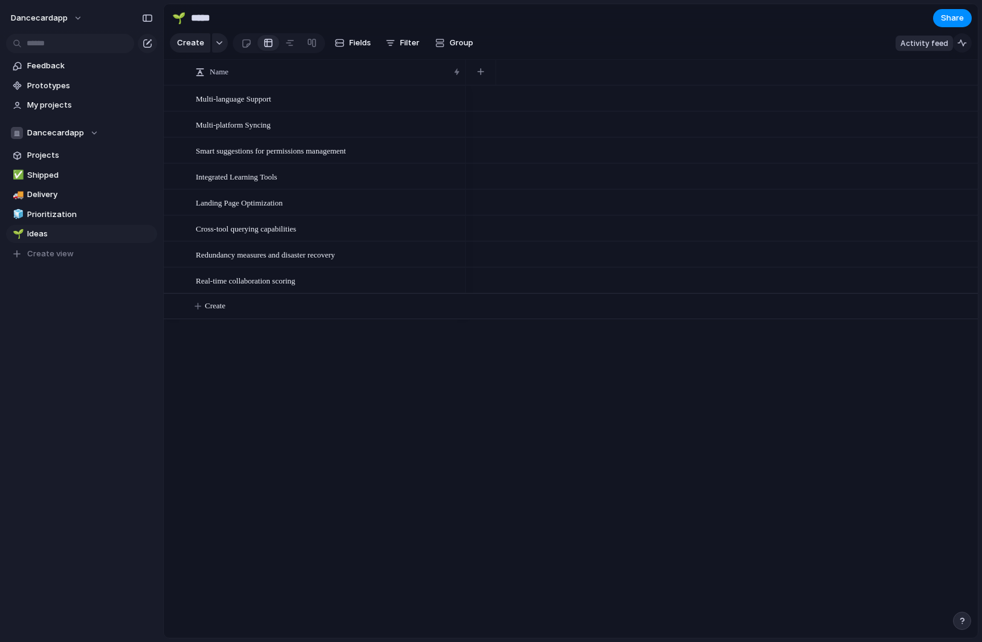
click at [960, 48] on button "button" at bounding box center [962, 42] width 19 height 19
click at [936, 42] on span "Linear" at bounding box center [930, 43] width 24 height 12
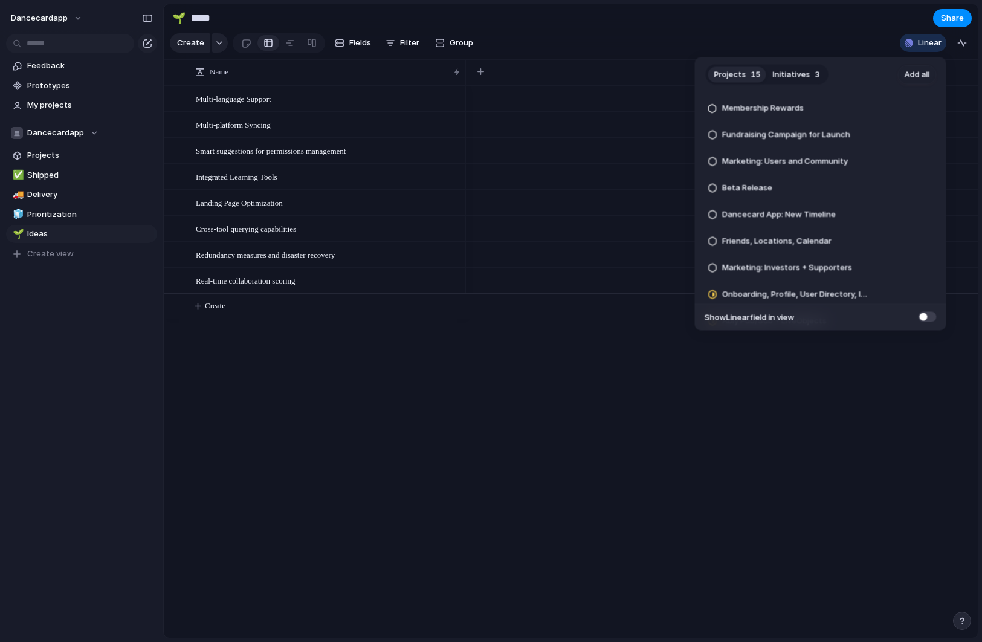
scroll to position [216, 0]
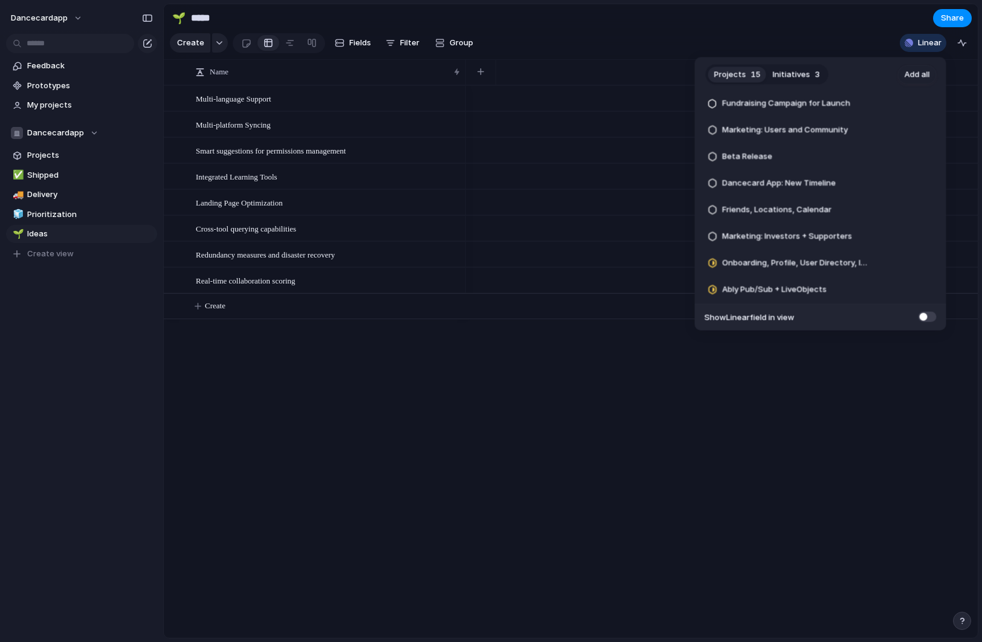
click at [805, 77] on span "Initiatives" at bounding box center [791, 74] width 37 height 12
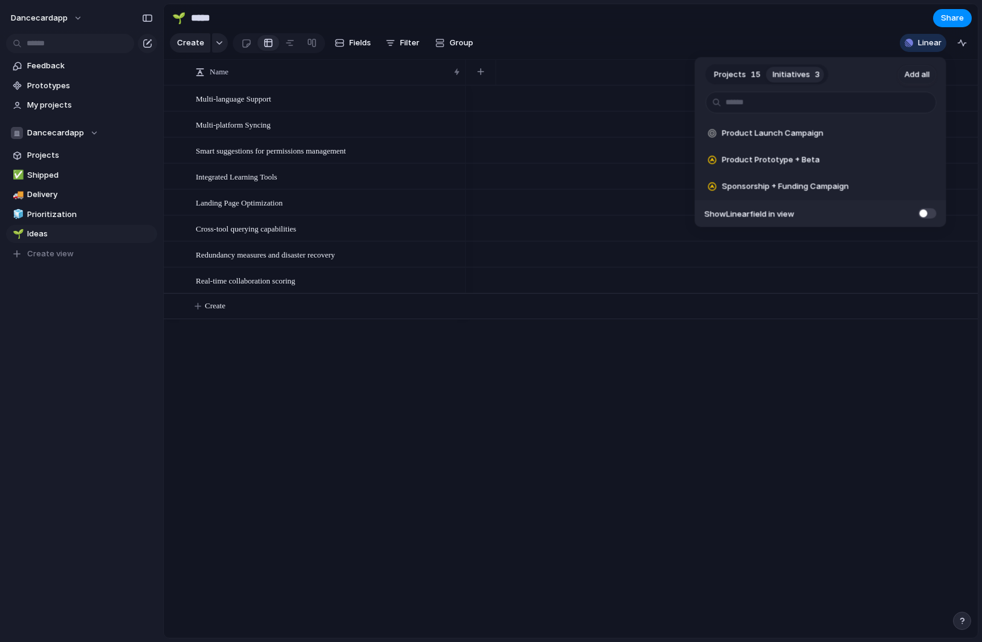
scroll to position [0, 0]
click at [893, 160] on span "Add" at bounding box center [896, 160] width 15 height 12
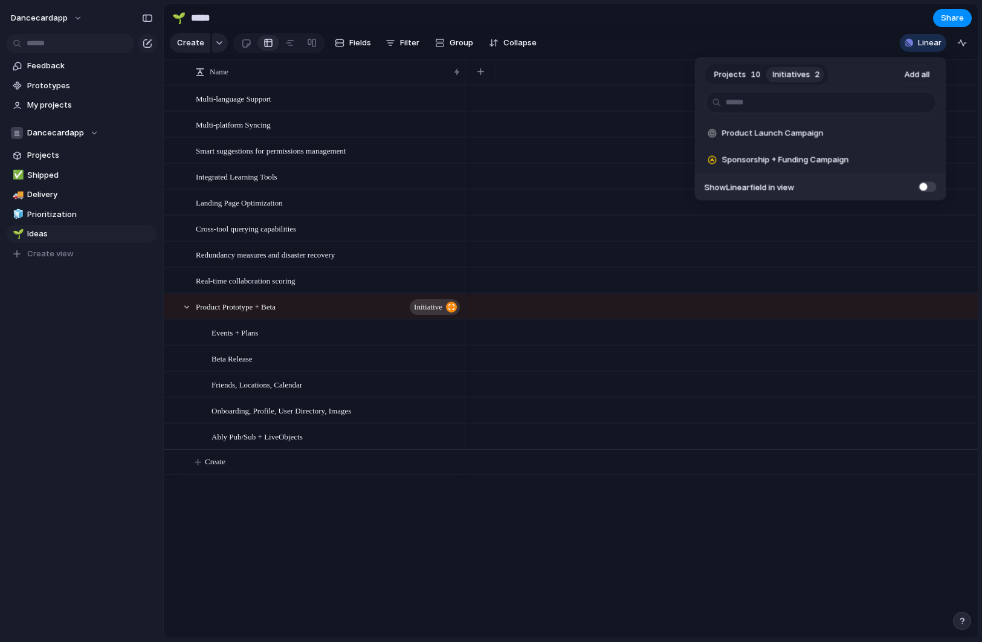
click at [51, 429] on div "Projects 10 Initiatives 2 Add all Product Launch Campaign Add Sponsorship + Fun…" at bounding box center [491, 321] width 982 height 642
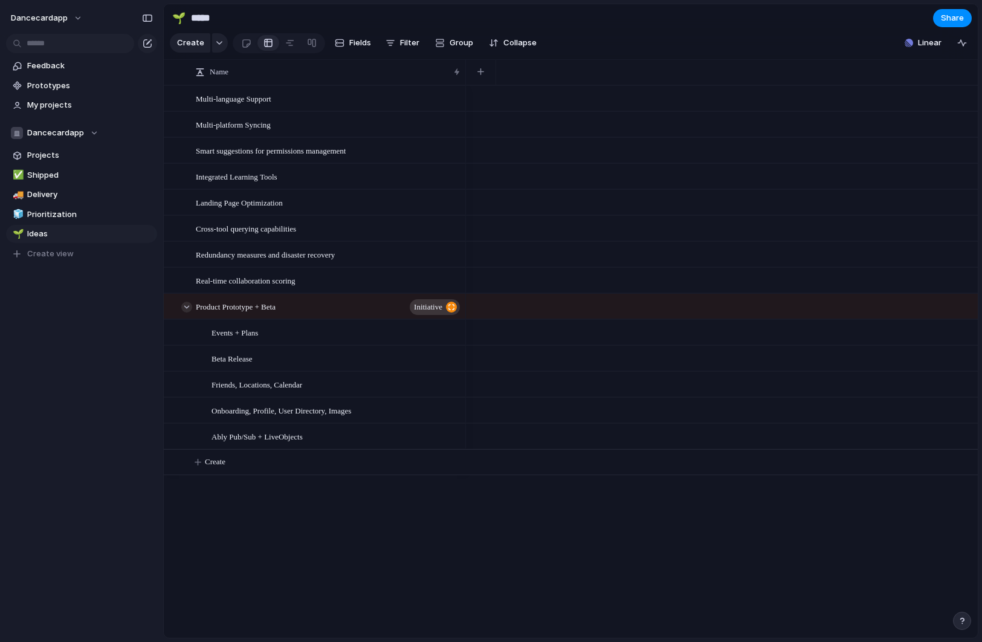
click at [186, 305] on div at bounding box center [186, 307] width 11 height 11
click at [912, 54] on section "Create Fields Filter Group Zoom Collapse Linear" at bounding box center [571, 45] width 814 height 29
click at [919, 44] on span "Linear" at bounding box center [930, 43] width 24 height 12
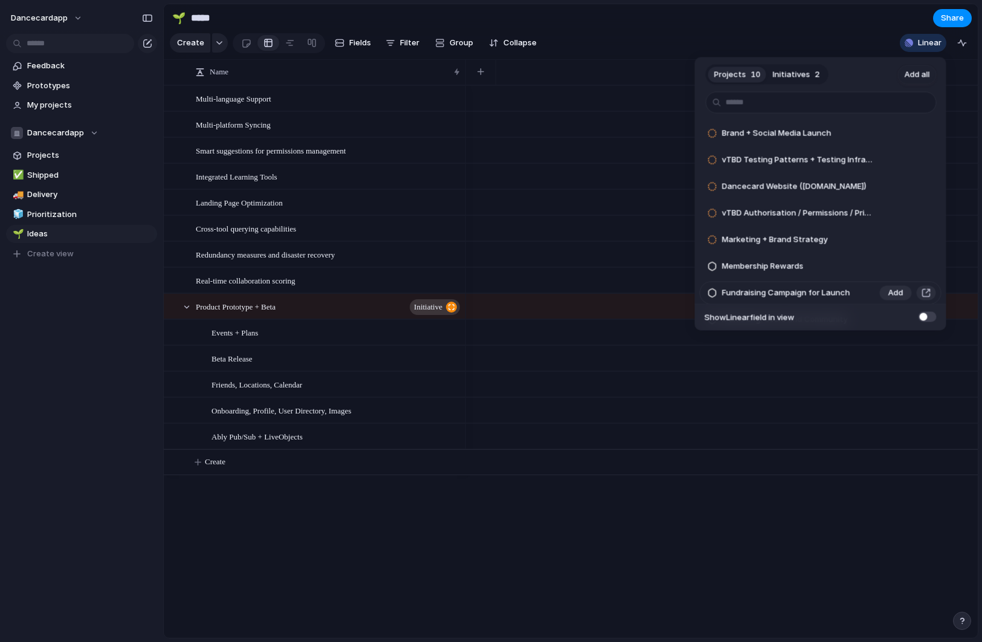
scroll to position [83, 0]
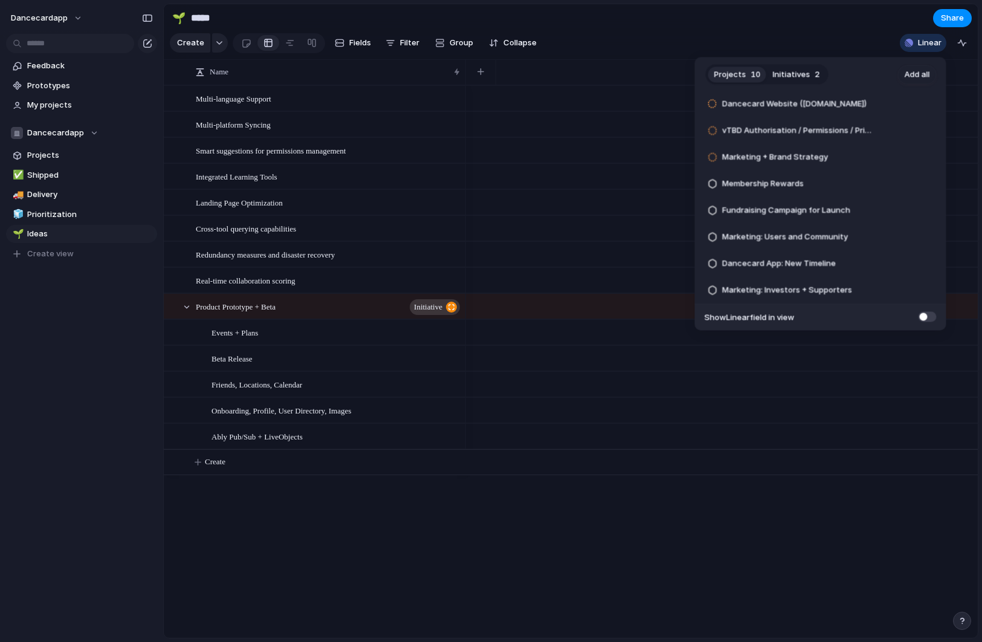
click at [799, 74] on span "Initiatives" at bounding box center [791, 74] width 37 height 12
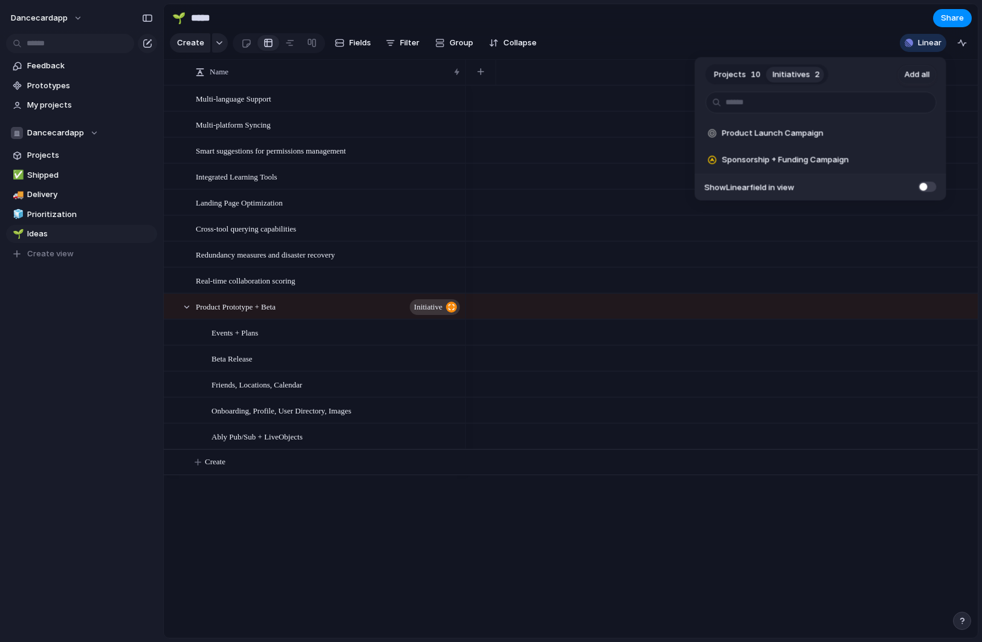
scroll to position [0, 0]
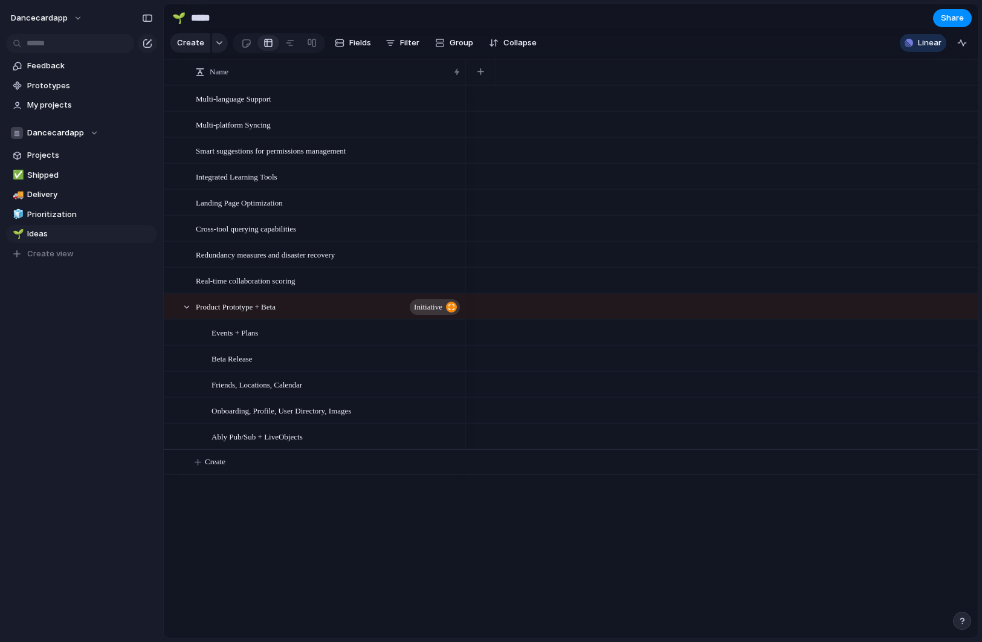
click at [510, 323] on div "Projects 10 Initiatives 2 Add all Product Launch Campaign Add Sponsorship + Fun…" at bounding box center [491, 321] width 982 height 642
click at [435, 545] on div "Multi-language Support Multi-platform Syncing Smart suggestions for permissions…" at bounding box center [571, 361] width 814 height 552
click at [216, 309] on span "Product Prototype + Beta" at bounding box center [236, 306] width 80 height 14
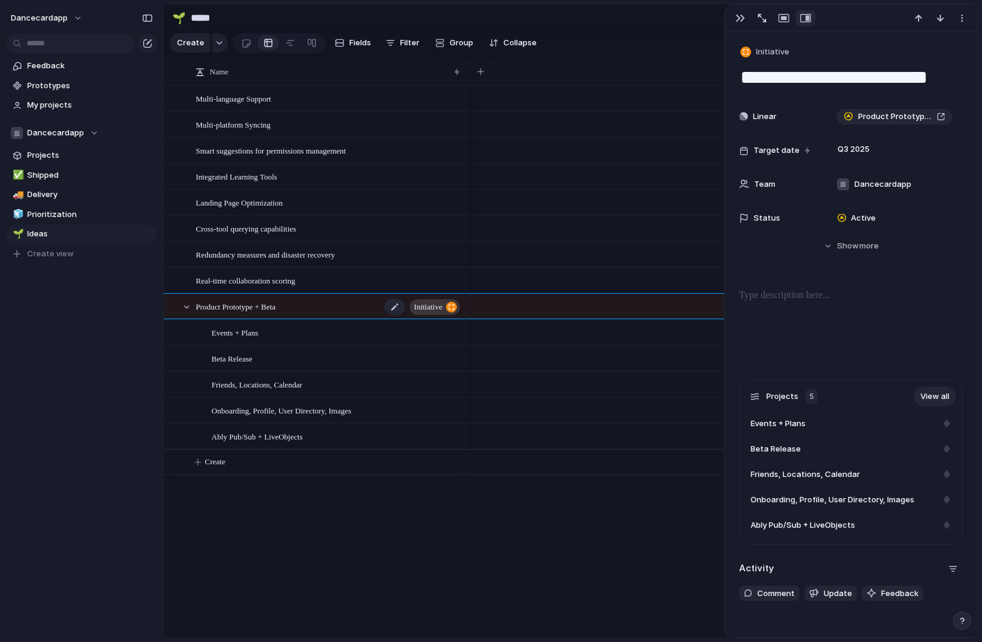
click at [216, 309] on span "Product Prototype + Beta" at bounding box center [236, 306] width 80 height 14
click at [233, 307] on span "Product Prototype + Beta" at bounding box center [236, 306] width 80 height 14
click at [369, 589] on div "Multi-language Support Multi-platform Syncing Smart suggestions for permissions…" at bounding box center [571, 361] width 814 height 552
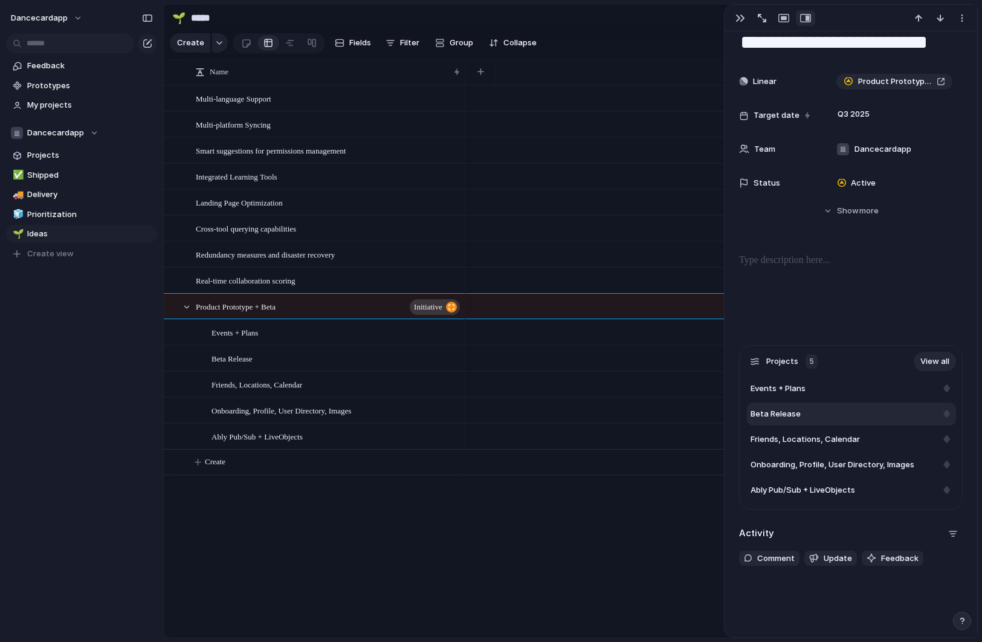
scroll to position [64, 0]
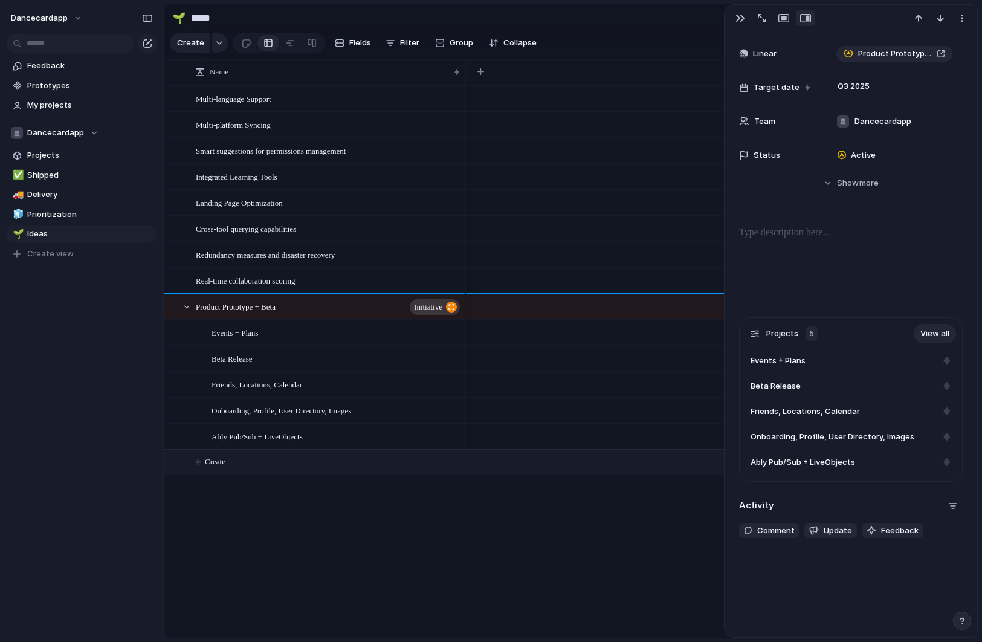
click at [678, 465] on button "Create" at bounding box center [586, 462] width 821 height 25
click at [508, 420] on body "dancecardapp Feedback Prototypes My projects Dancecardapp Projects ✅ Shipped 🚚 …" at bounding box center [491, 321] width 982 height 642
click at [261, 529] on div "Multi-language Support Multi-platform Syncing Smart suggestions for permissions…" at bounding box center [571, 361] width 814 height 552
click at [187, 306] on div at bounding box center [186, 307] width 11 height 11
click at [97, 473] on div "dancecardapp Feedback Prototypes My projects Dancecardapp Projects ✅ Shipped 🚚 …" at bounding box center [81, 321] width 163 height 642
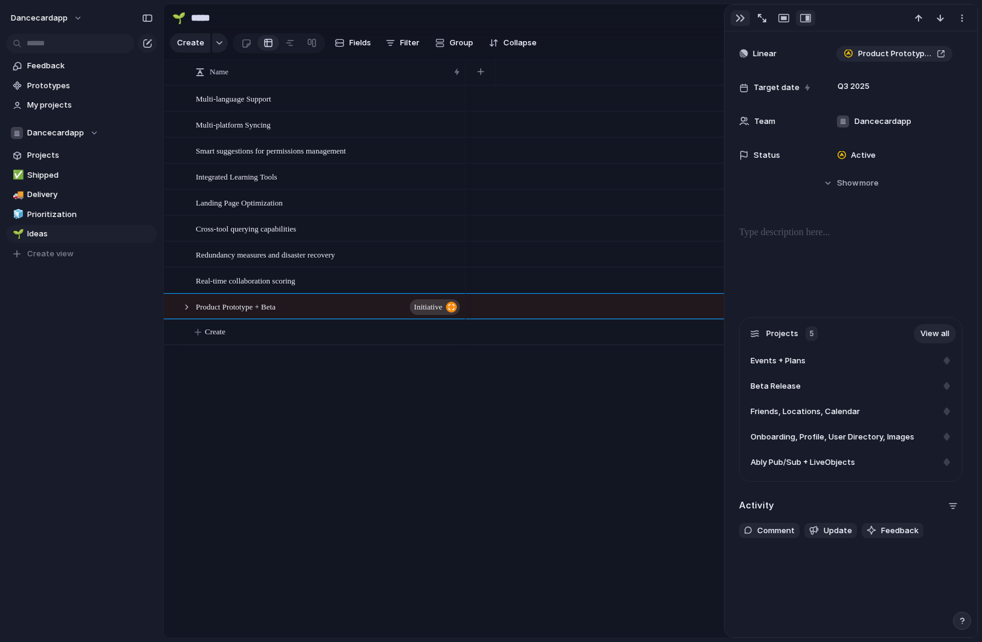
click at [741, 14] on button "button" at bounding box center [740, 18] width 19 height 16
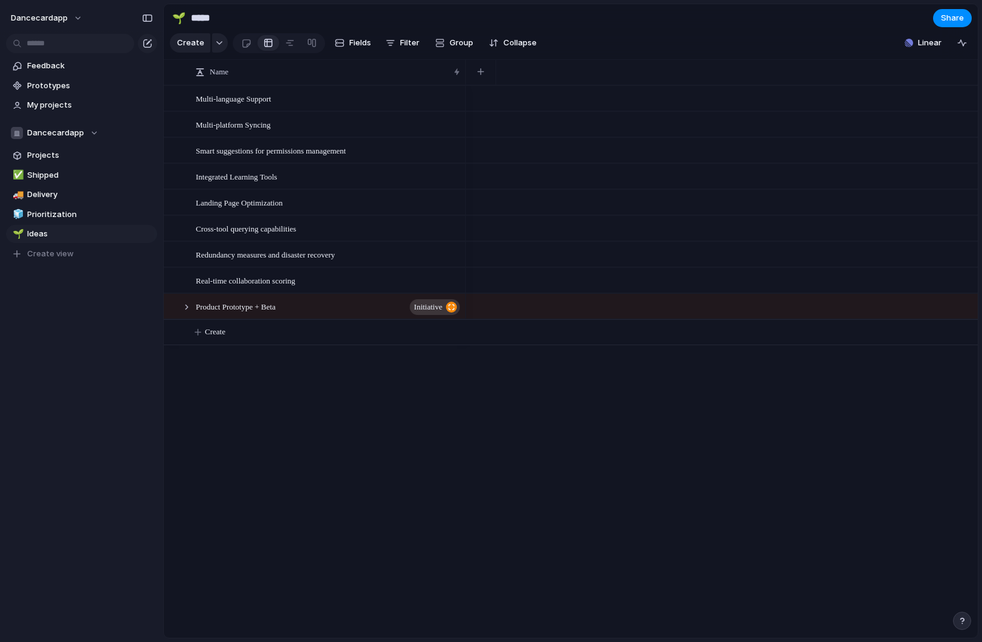
click at [400, 412] on div "Multi-language Support Multi-platform Syncing Smart suggestions for permissions…" at bounding box center [571, 361] width 814 height 552
click at [40, 161] on span "Projects" at bounding box center [90, 155] width 126 height 12
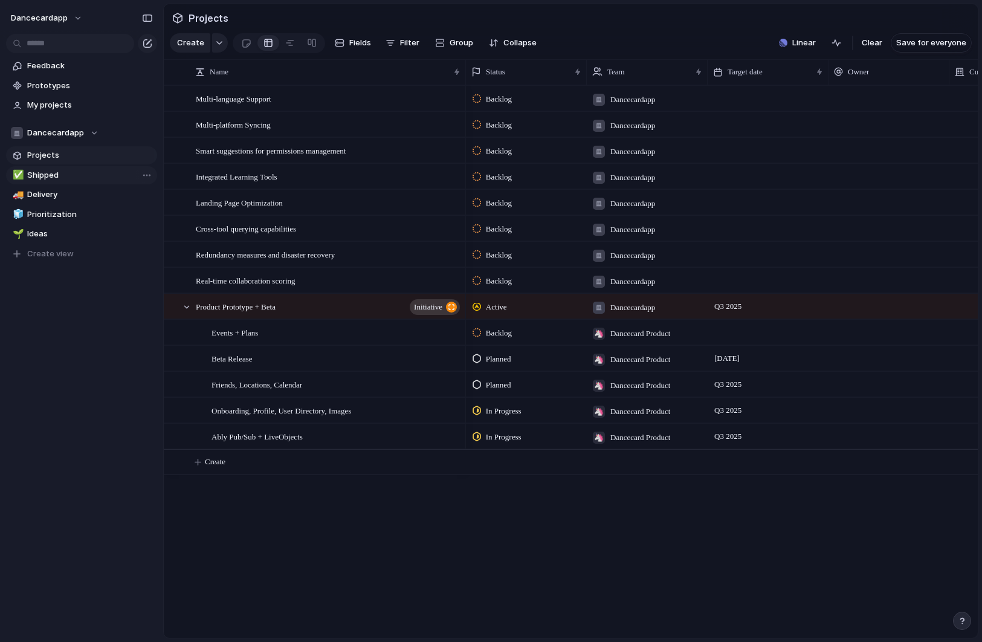
click at [62, 178] on span "Shipped" at bounding box center [90, 175] width 126 height 12
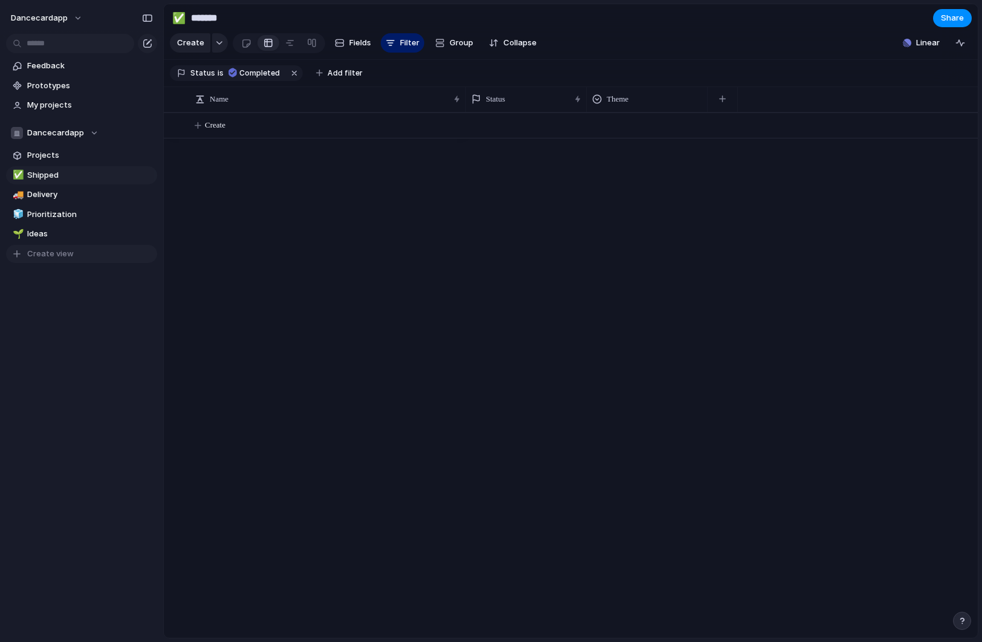
click at [57, 258] on span "Create view" at bounding box center [50, 254] width 47 height 12
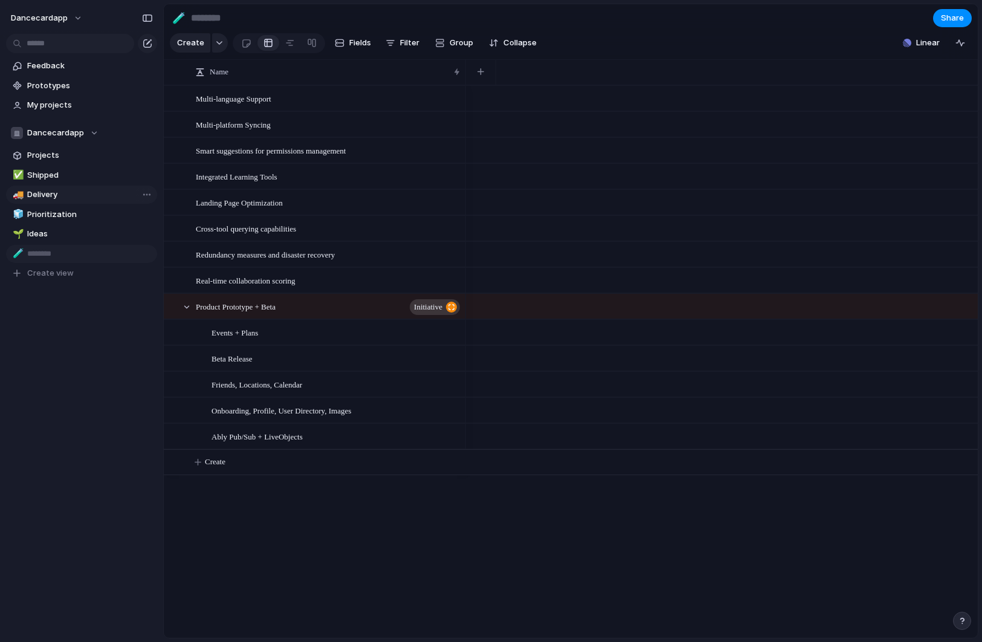
click at [71, 199] on span "Delivery" at bounding box center [90, 195] width 126 height 12
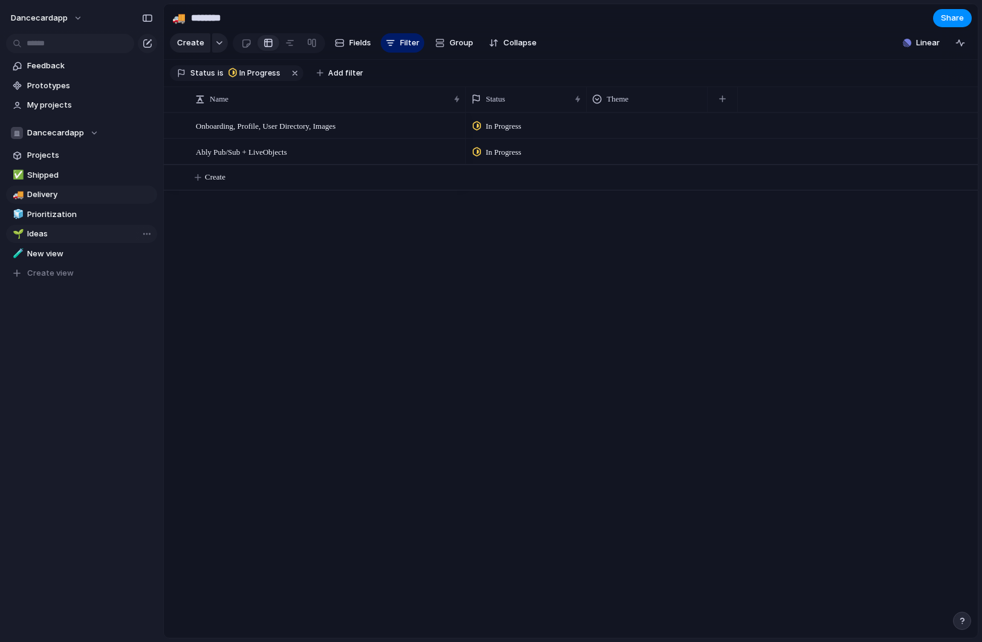
click at [56, 228] on span "Ideas" at bounding box center [90, 234] width 126 height 12
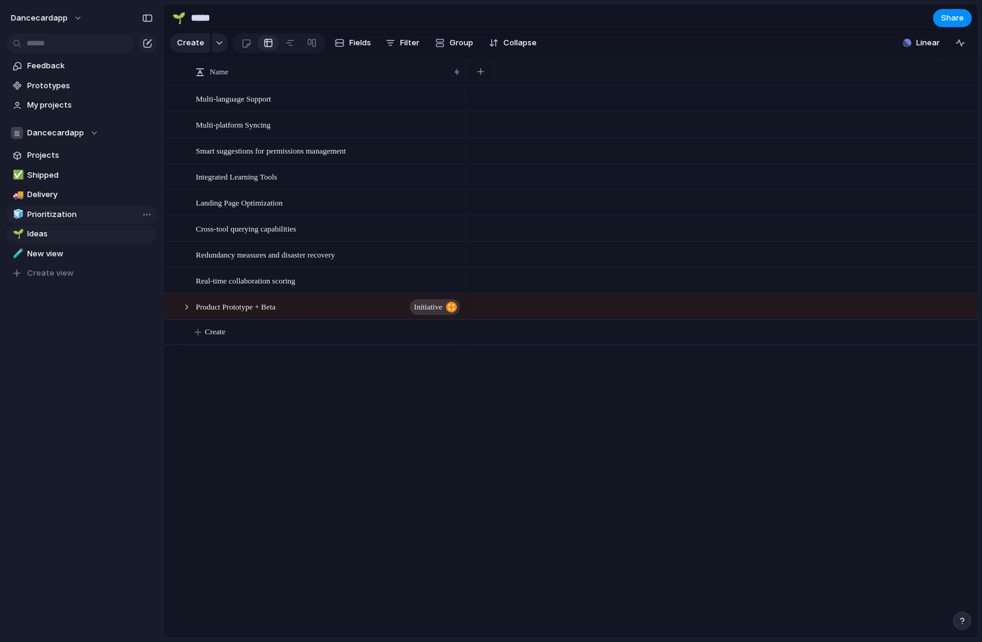
click at [58, 209] on link "🧊 Prioritization" at bounding box center [81, 215] width 151 height 18
type input "**********"
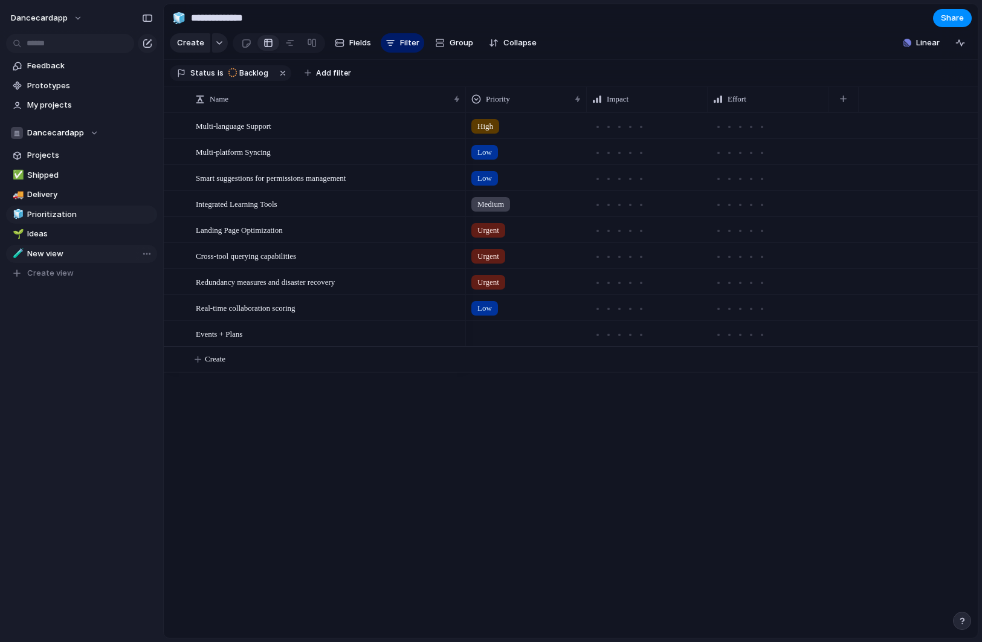
click at [56, 251] on span "New view" at bounding box center [90, 254] width 126 height 12
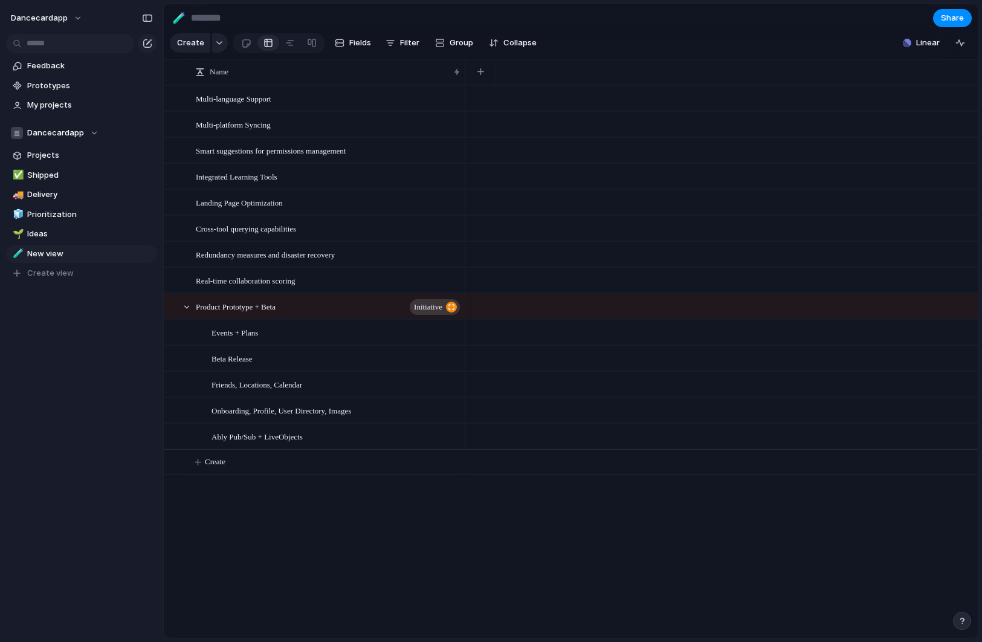
click at [56, 287] on div "Feedback Prototypes My projects Dancecardapp Projects ✅ Shipped 🚚 Delivery 🧊 Pr…" at bounding box center [81, 190] width 163 height 380
drag, startPoint x: 60, startPoint y: 258, endPoint x: 56, endPoint y: 179, distance: 78.7
click at [56, 179] on div "✅ Shipped 🚚 Delivery 🧊 Prioritization 🌱 Ideas 🧪 New view 🧪 New view To pick up …" at bounding box center [81, 224] width 151 height 117
drag, startPoint x: 49, startPoint y: 176, endPoint x: 38, endPoint y: 175, distance: 10.9
click at [38, 175] on div "🧪 New view ✅ Shipped 🚚 Delivery 🧊 Prioritization 🌱 Ideas 🧪 New view To pick up …" at bounding box center [81, 224] width 151 height 117
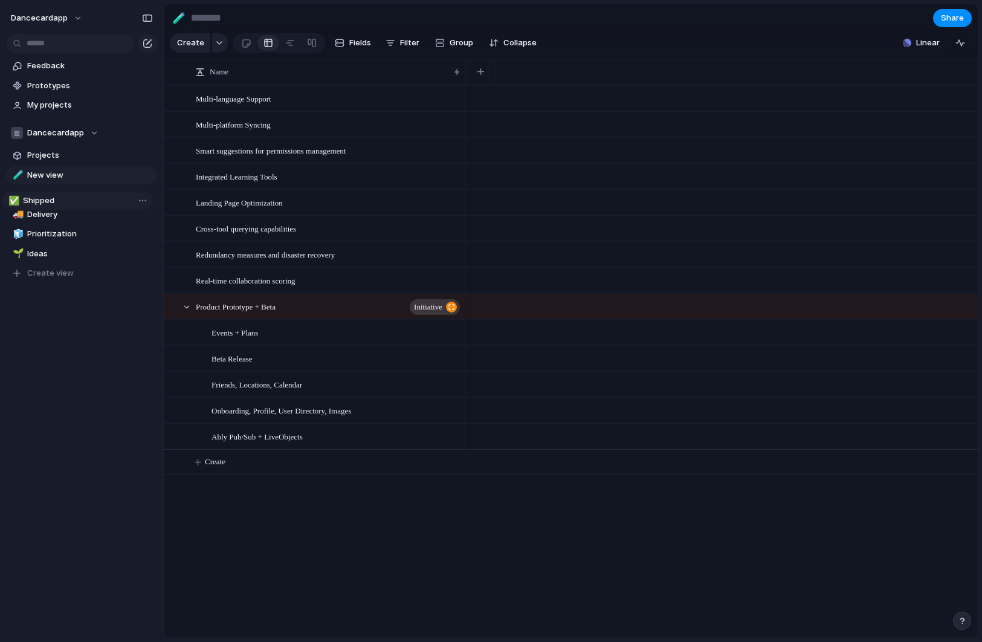
drag, startPoint x: 37, startPoint y: 194, endPoint x: 33, endPoint y: 200, distance: 7.4
click at [33, 200] on div "🧪 New view ✅ Shipped 🚚 Delivery 🧊 Prioritization 🌱 Ideas ✅ Shipped To pick up a…" at bounding box center [81, 224] width 151 height 117
click at [36, 154] on span "Projects" at bounding box center [90, 155] width 126 height 12
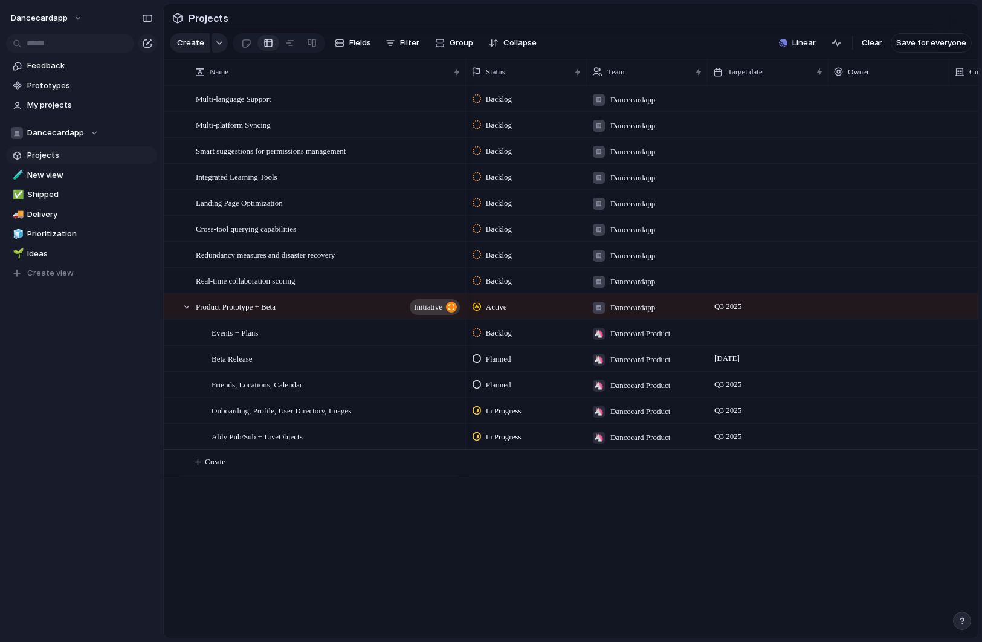
click at [460, 519] on div "Multi-language Support Multi-platform Syncing Smart suggestions for permissions…" at bounding box center [571, 361] width 814 height 552
click at [326, 95] on div "Multi-language Support" at bounding box center [329, 98] width 266 height 25
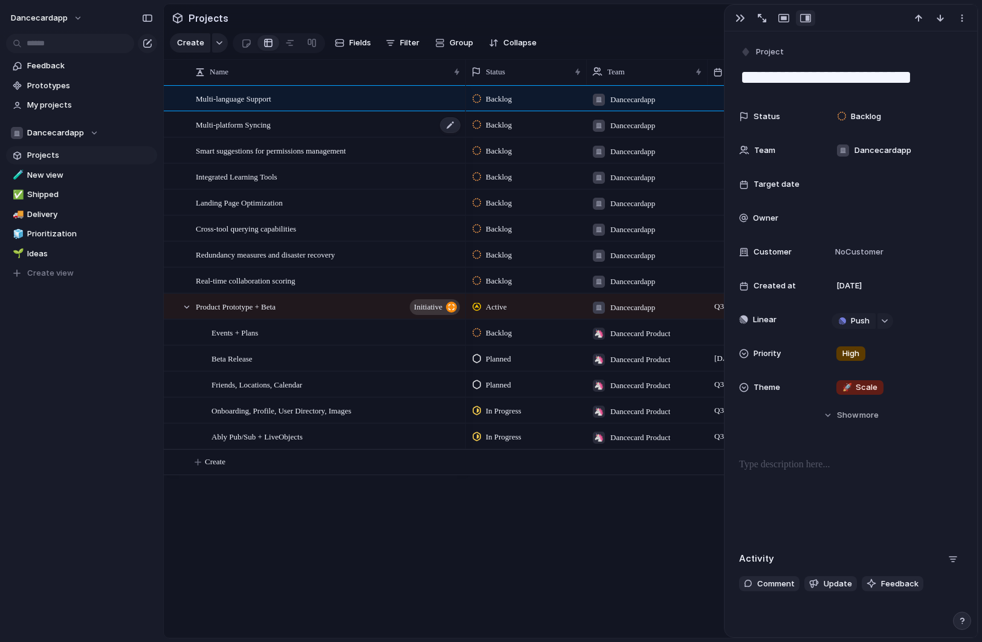
click at [280, 133] on div "Multi-platform Syncing" at bounding box center [329, 124] width 266 height 25
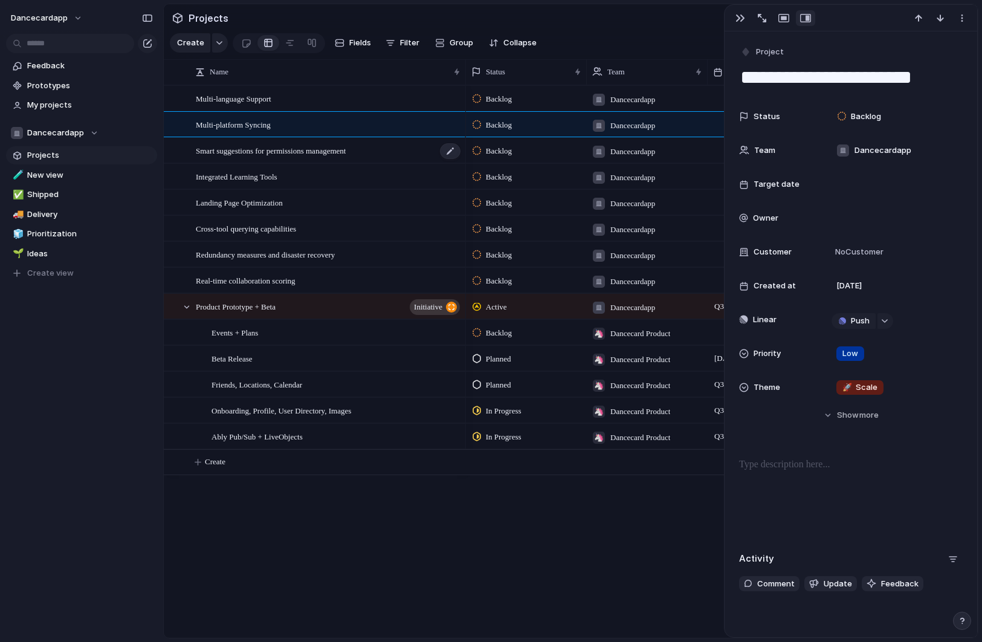
click at [328, 158] on div "Smart suggestions for permissions management" at bounding box center [329, 150] width 266 height 25
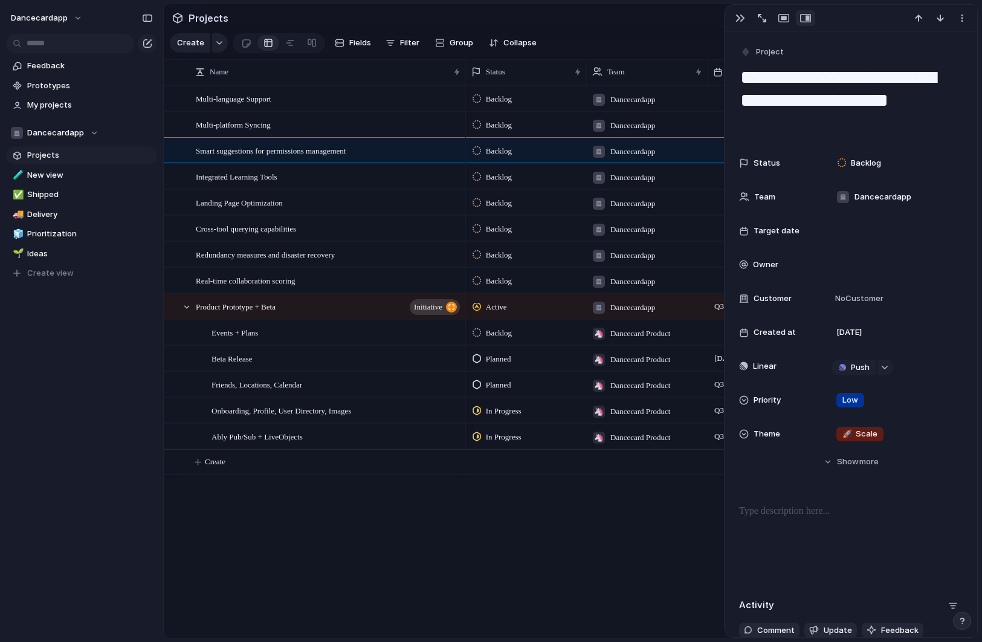
click at [302, 189] on div "Integrated Learning Tools" at bounding box center [315, 177] width 302 height 26
click at [274, 89] on div "Multi-language Support" at bounding box center [329, 98] width 266 height 25
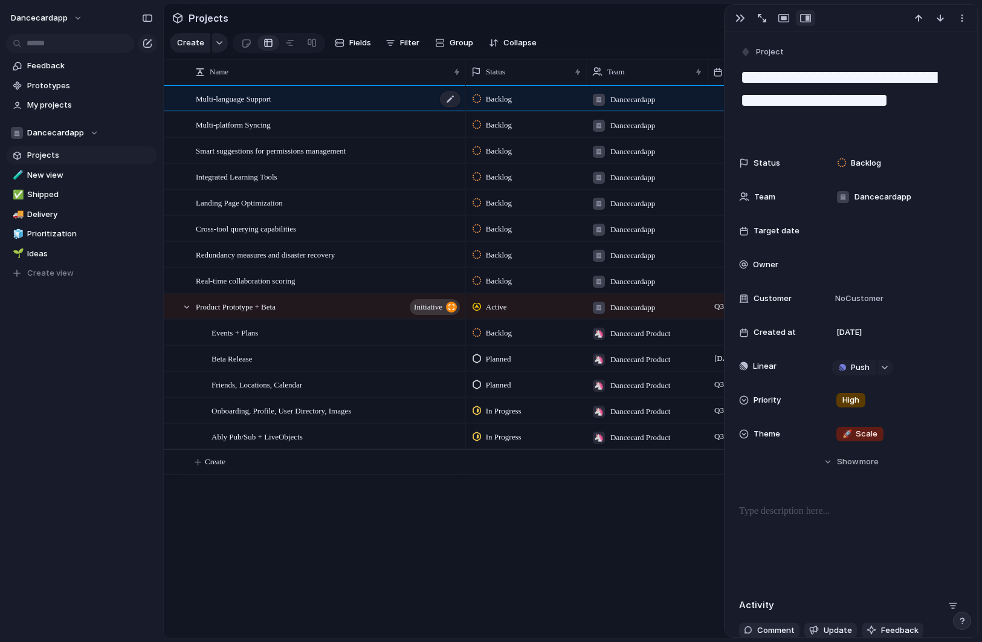
type textarea "**********"
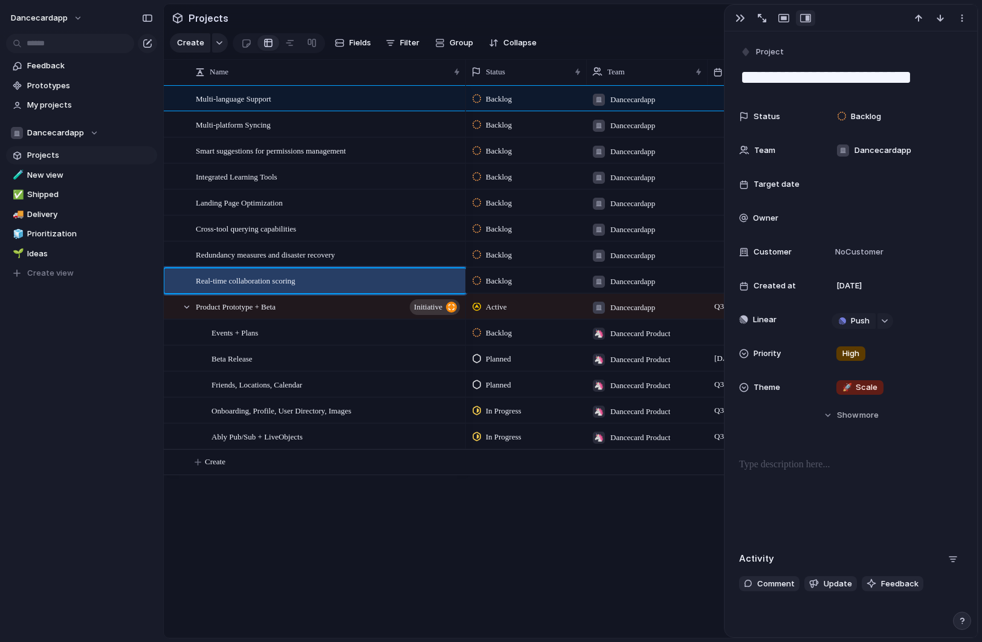
click at [269, 276] on span "Real-time collaboration scoring" at bounding box center [246, 280] width 100 height 14
click at [500, 543] on div "Backlog Dancecardapp 19 September Backlog Dancecardapp 19 September Backlog Dan…" at bounding box center [722, 361] width 512 height 552
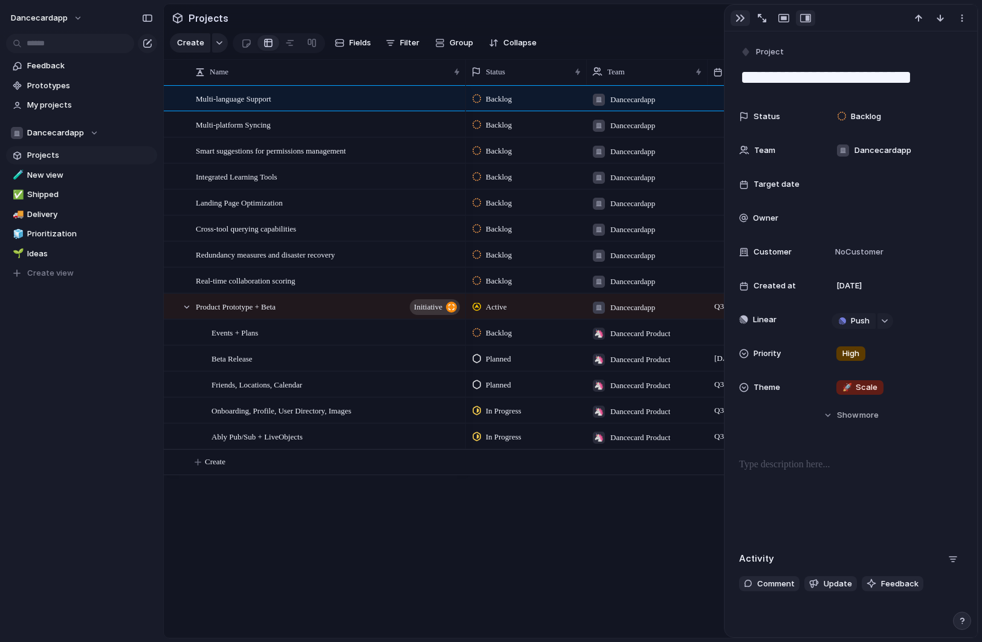
click at [733, 21] on button "button" at bounding box center [740, 18] width 19 height 16
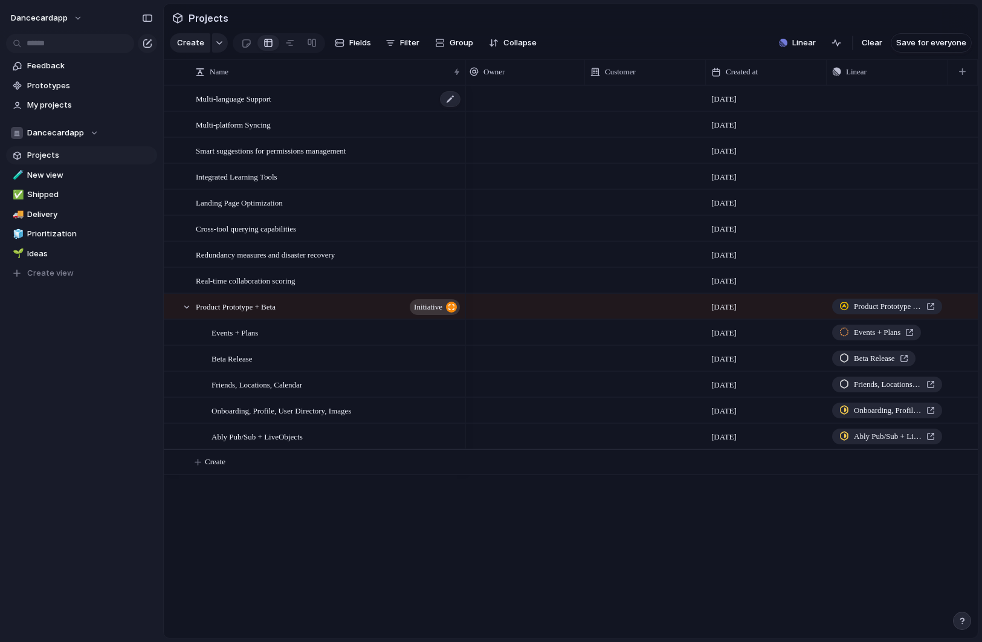
click at [335, 100] on div "Multi-language Support" at bounding box center [329, 98] width 266 height 25
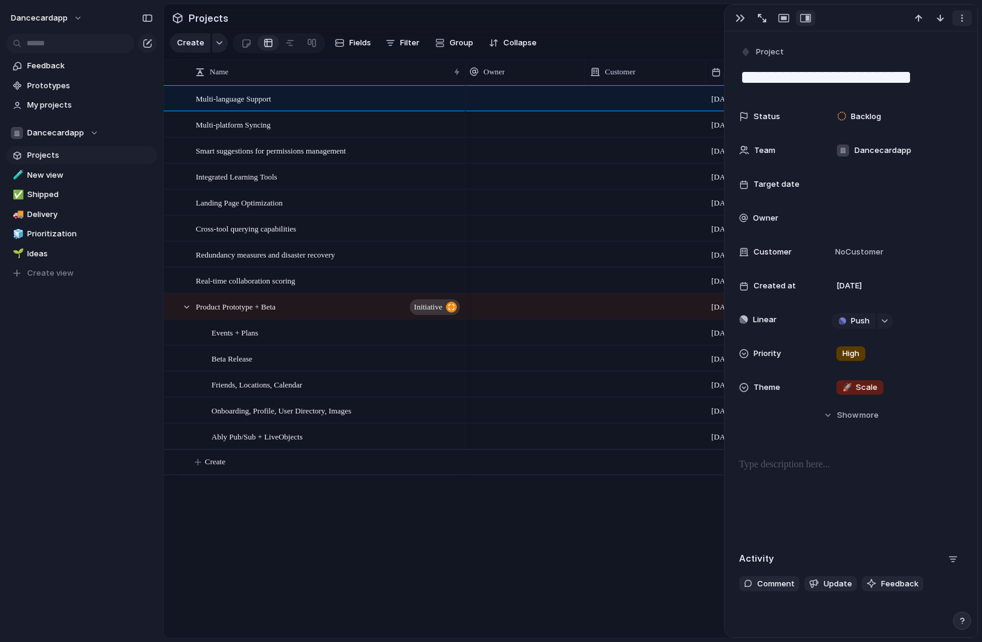
click at [964, 18] on div "button" at bounding box center [962, 18] width 10 height 10
click at [903, 65] on span "Delete" at bounding box center [909, 63] width 25 height 12
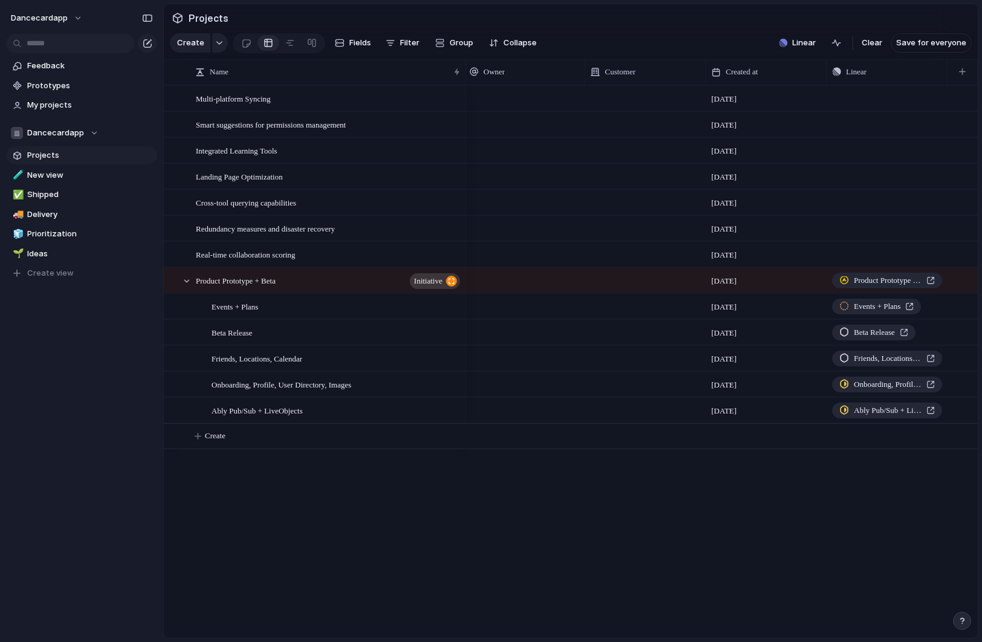
click at [698, 95] on div at bounding box center [645, 98] width 121 height 25
click at [721, 102] on div "Type to add a company" at bounding box center [491, 321] width 982 height 642
click at [329, 100] on div "Multi-platform Syncing" at bounding box center [329, 98] width 266 height 25
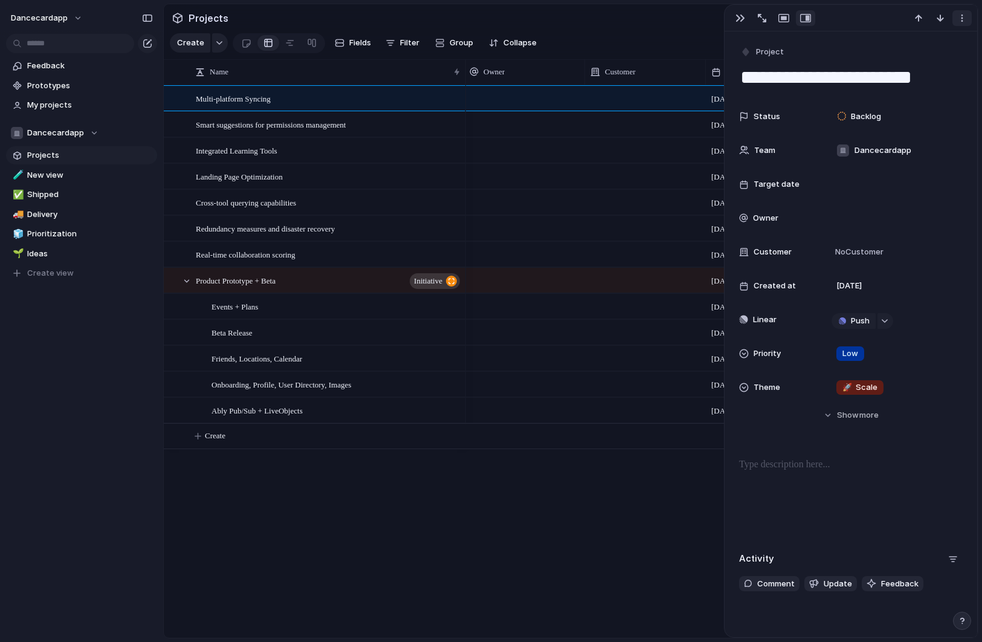
click at [959, 22] on div "button" at bounding box center [962, 18] width 10 height 10
click at [915, 64] on span "Delete" at bounding box center [910, 63] width 25 height 12
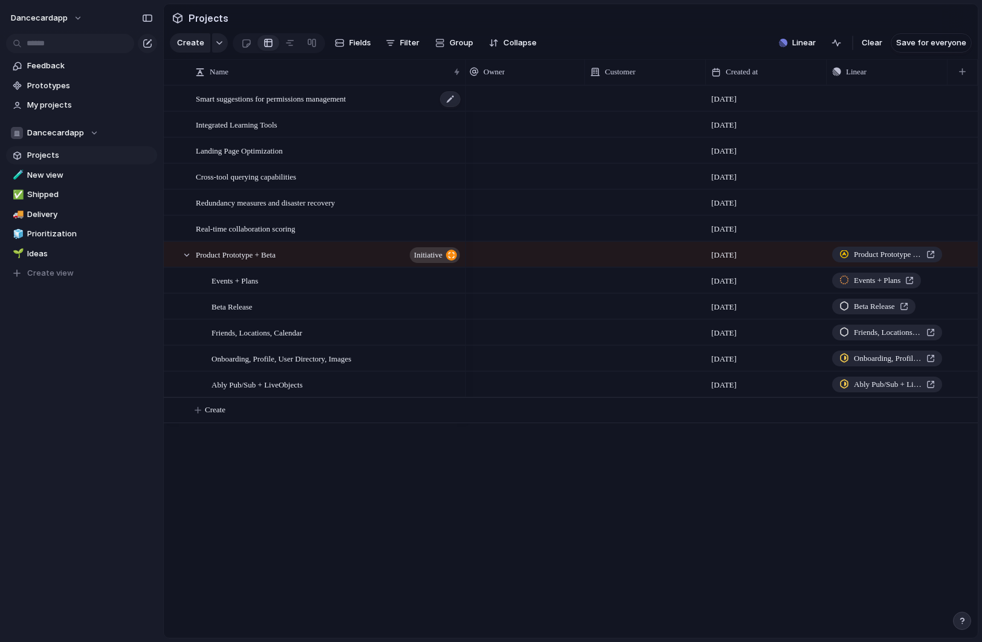
click at [433, 99] on div "Smart suggestions for permissions management" at bounding box center [329, 98] width 266 height 25
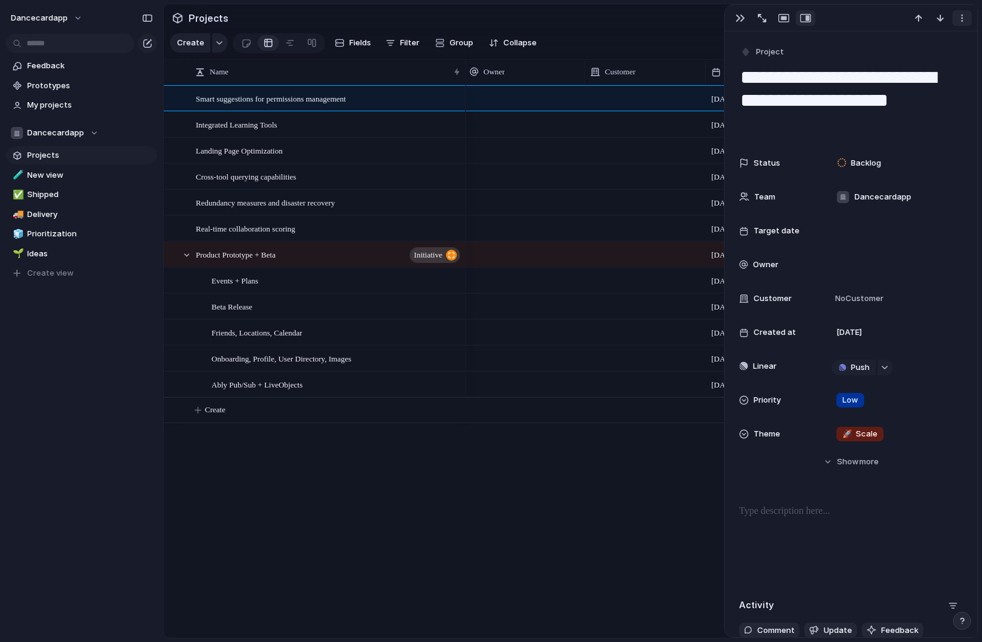
click at [966, 21] on div "button" at bounding box center [962, 18] width 10 height 10
click at [907, 68] on span "Delete" at bounding box center [910, 63] width 25 height 12
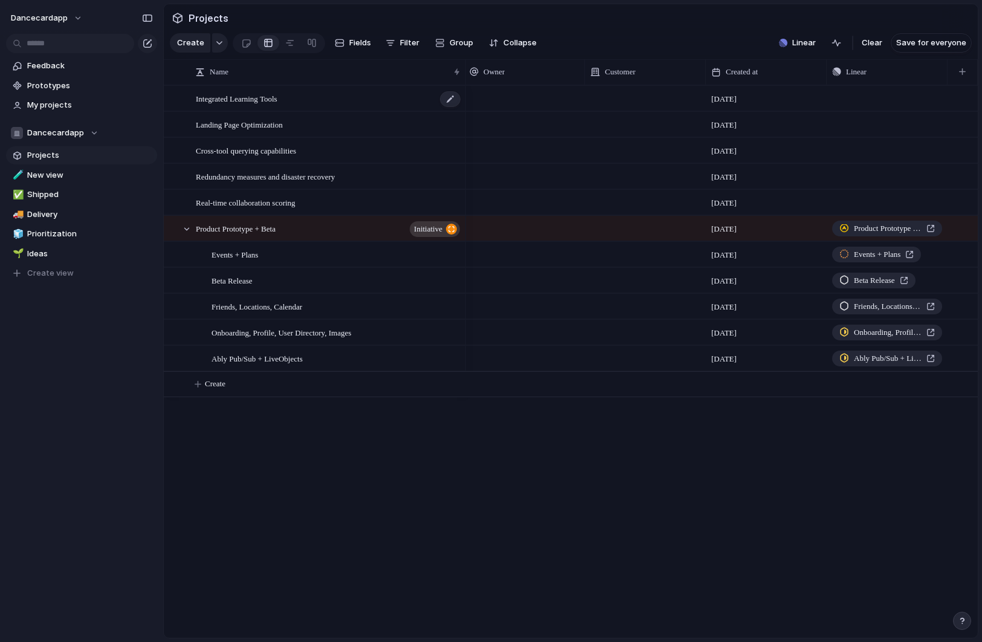
click at [394, 100] on div "Integrated Learning Tools" at bounding box center [329, 98] width 266 height 25
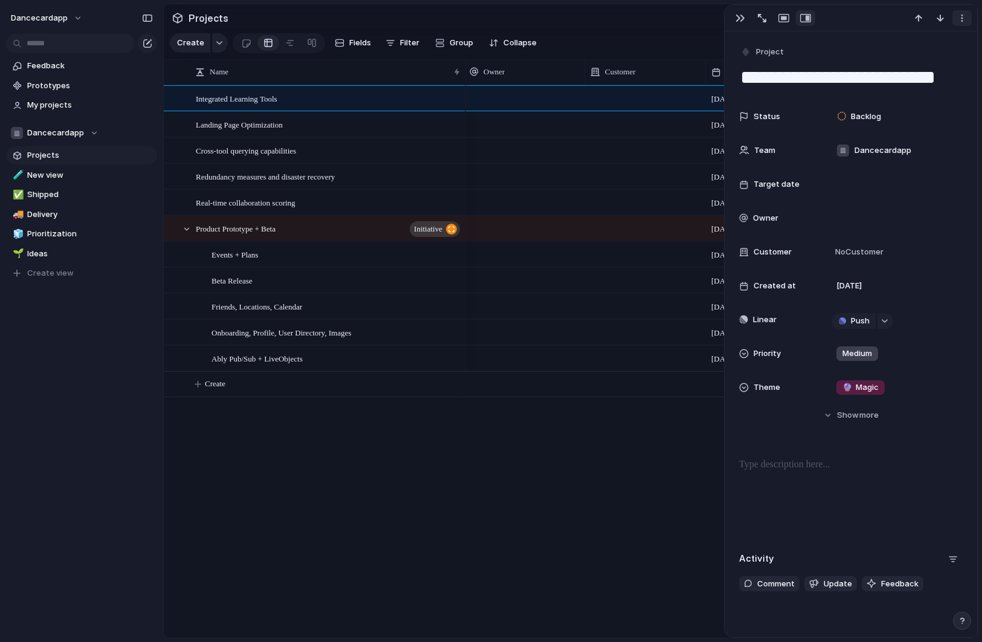
click at [961, 14] on button "button" at bounding box center [962, 18] width 19 height 16
click at [904, 60] on span "Delete" at bounding box center [909, 63] width 25 height 12
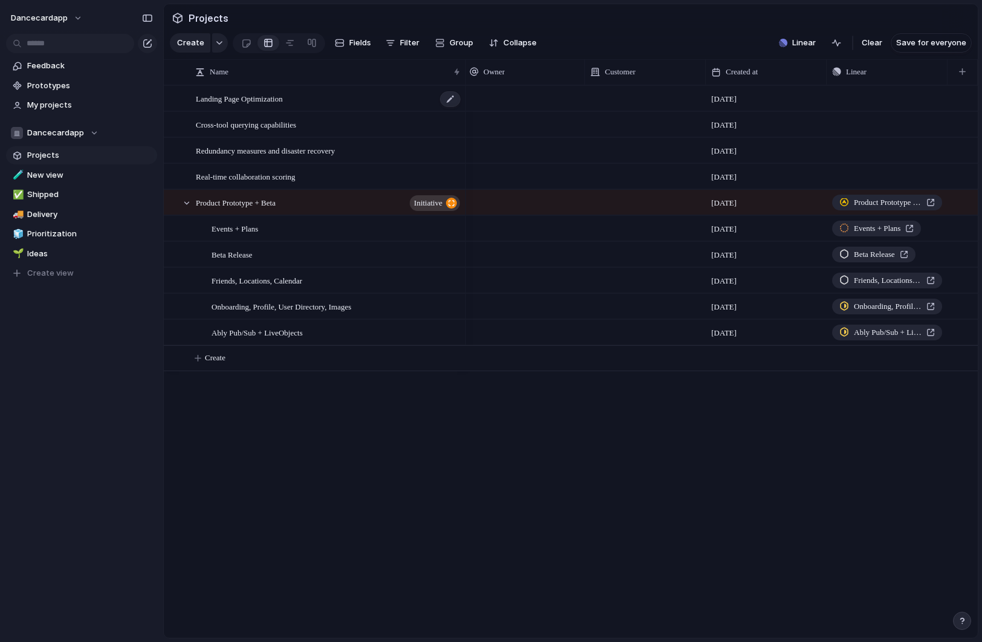
click at [387, 100] on div "Landing Page Optimization" at bounding box center [329, 98] width 266 height 25
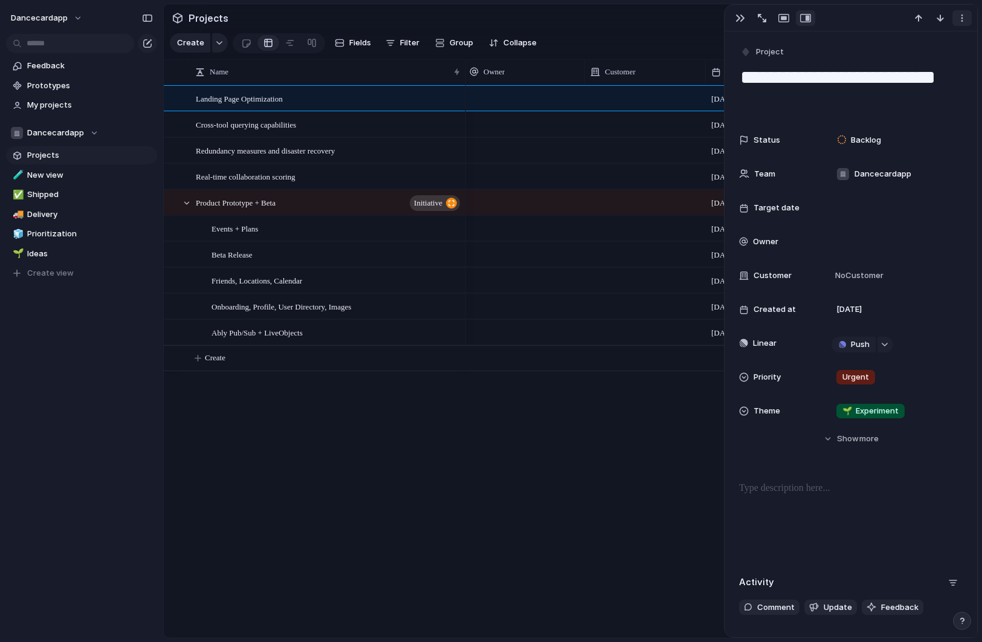
click at [963, 19] on div "button" at bounding box center [962, 18] width 10 height 10
click at [909, 66] on span "Delete" at bounding box center [910, 63] width 25 height 12
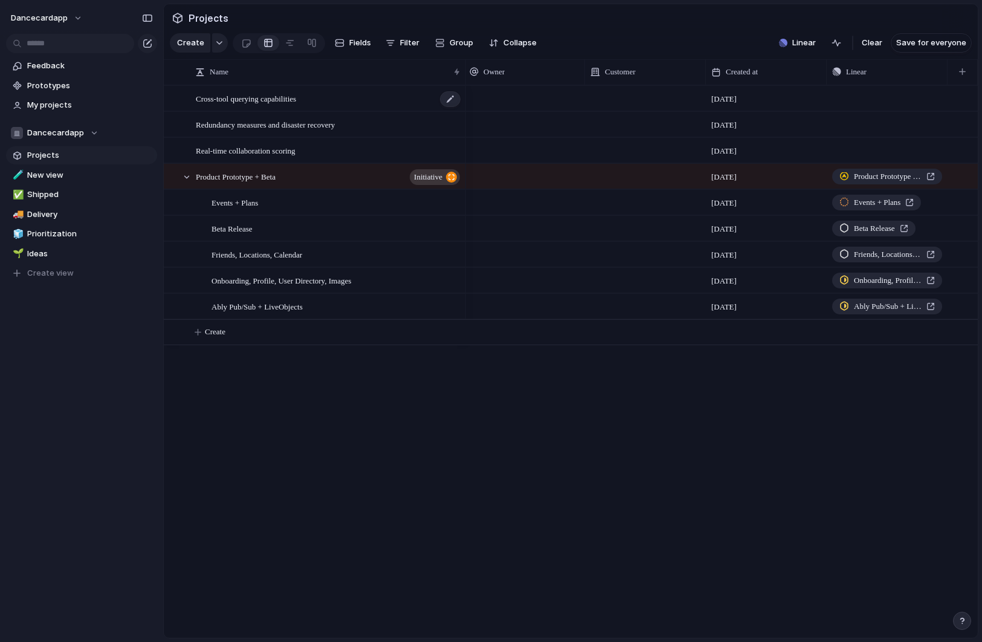
click at [392, 106] on div "Cross-tool querying capabilities" at bounding box center [329, 98] width 266 height 25
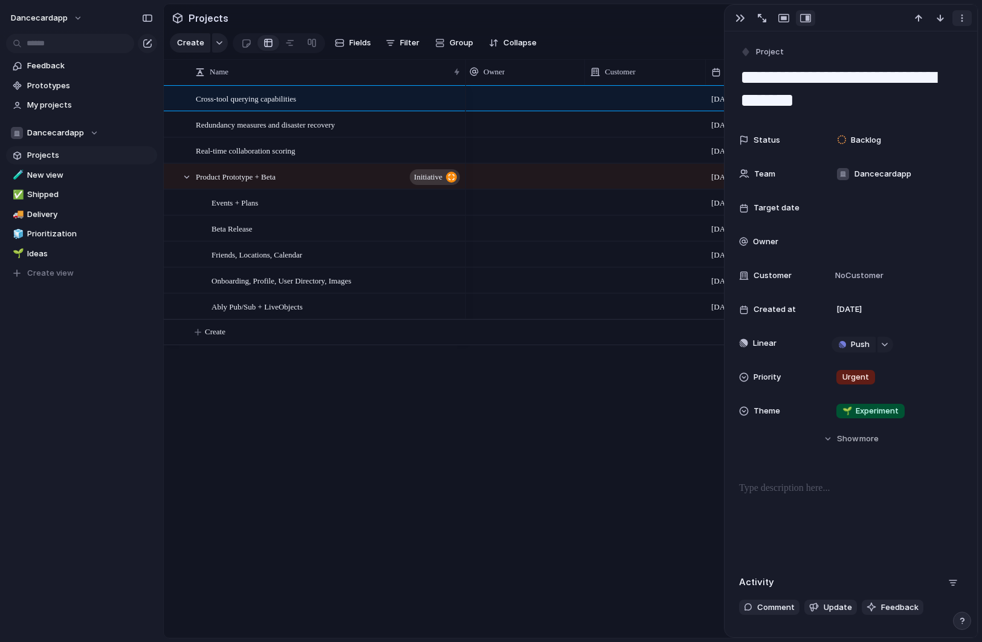
click at [964, 19] on div "button" at bounding box center [962, 18] width 10 height 10
click at [904, 63] on span "Delete" at bounding box center [910, 63] width 25 height 12
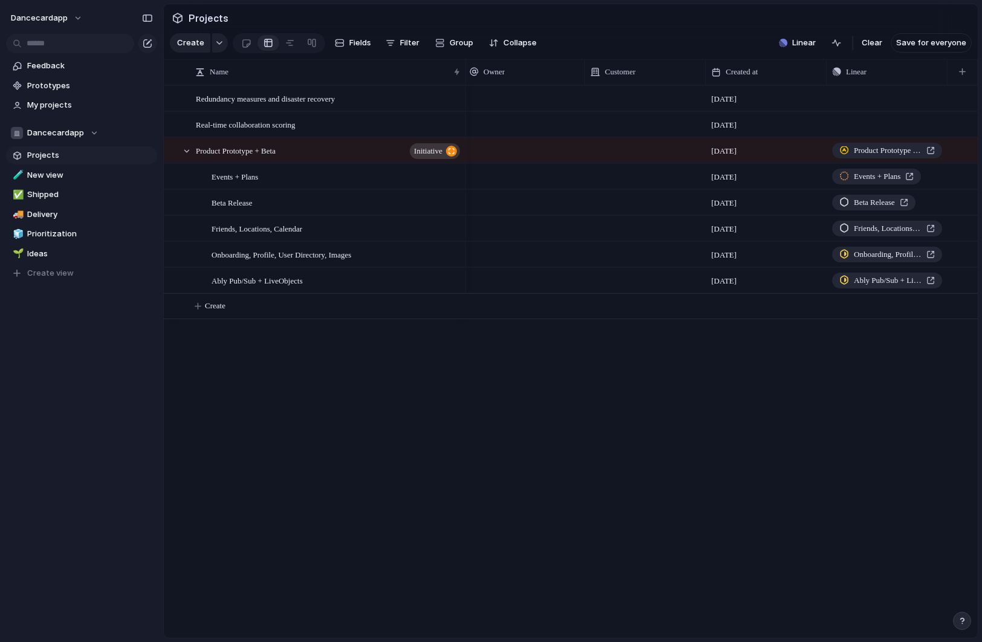
click at [484, 101] on div at bounding box center [524, 98] width 121 height 25
click at [424, 93] on div "Jamil Khan" at bounding box center [491, 321] width 982 height 642
click at [396, 97] on div "Redundancy measures and disaster recovery" at bounding box center [329, 98] width 266 height 25
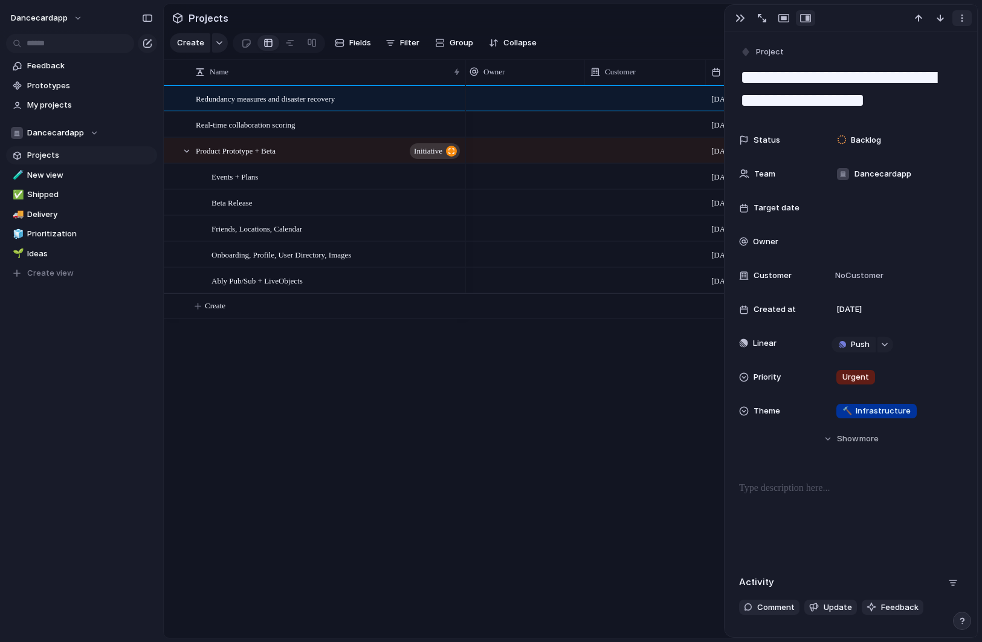
click at [968, 20] on button "button" at bounding box center [962, 18] width 19 height 16
click at [906, 60] on span "Delete" at bounding box center [909, 63] width 25 height 12
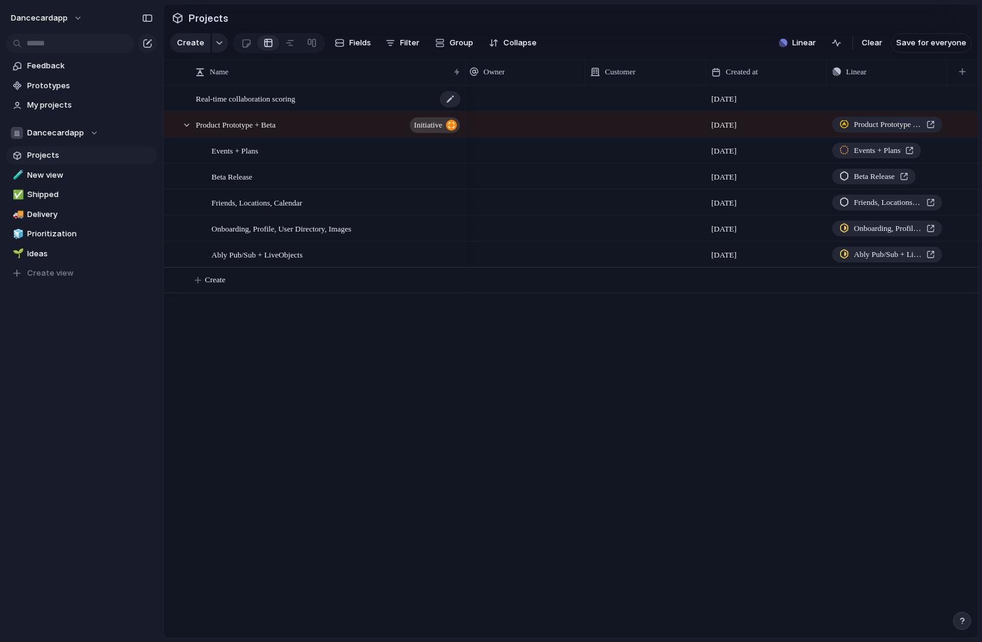
click at [357, 97] on div "Real-time collaboration scoring" at bounding box center [329, 98] width 266 height 25
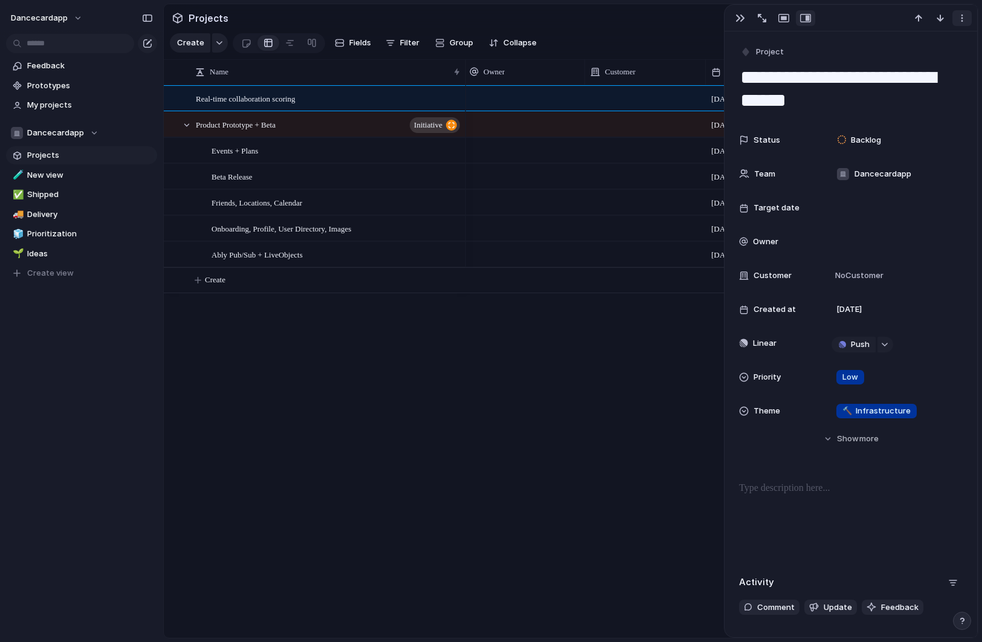
click at [961, 19] on div "button" at bounding box center [962, 18] width 10 height 10
click at [903, 65] on span "Delete" at bounding box center [909, 63] width 25 height 12
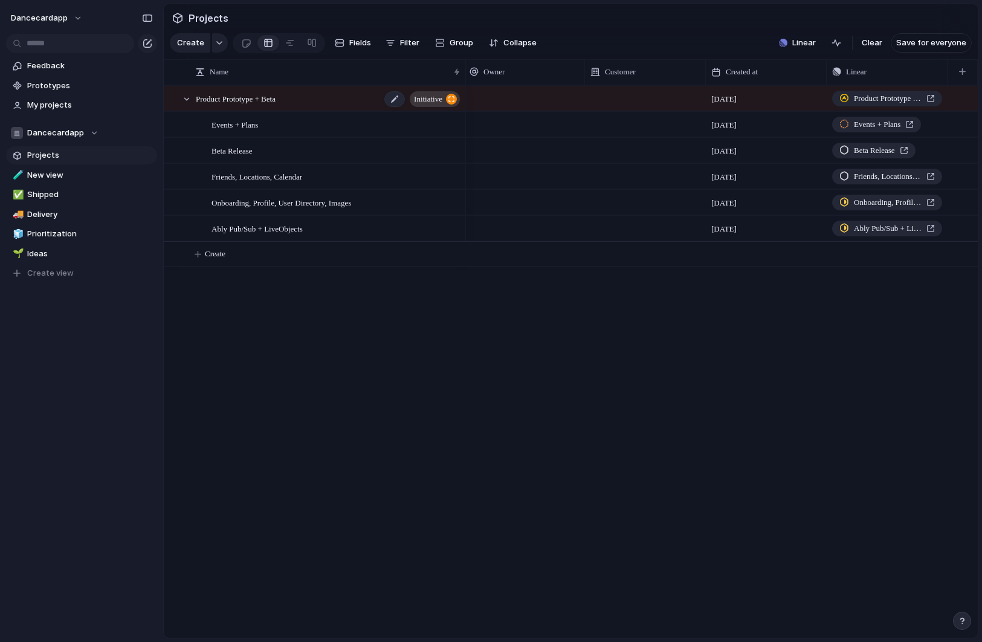
click at [350, 102] on div "Product Prototype + Beta initiative" at bounding box center [329, 98] width 266 height 25
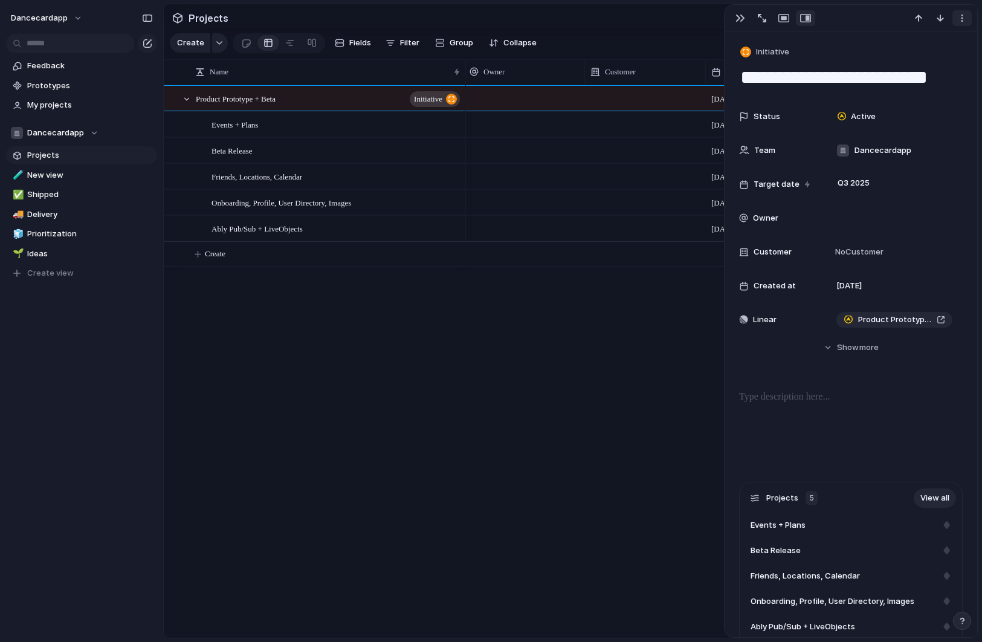
click at [961, 21] on div "button" at bounding box center [962, 18] width 10 height 10
click at [897, 73] on div "Delete" at bounding box center [903, 69] width 39 height 12
click at [844, 18] on div "Mark as duplicate Delete" at bounding box center [491, 321] width 982 height 642
click at [521, 404] on div "Q3 2025 19 September Product Prototype + Beta 19 September Events + Plans Septe…" at bounding box center [722, 361] width 512 height 552
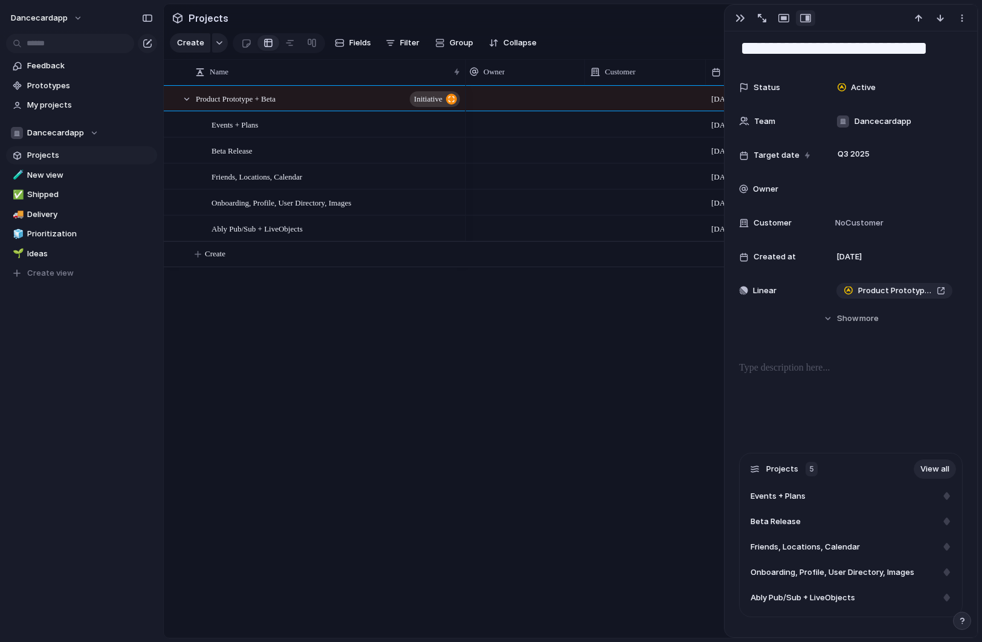
scroll to position [45, 0]
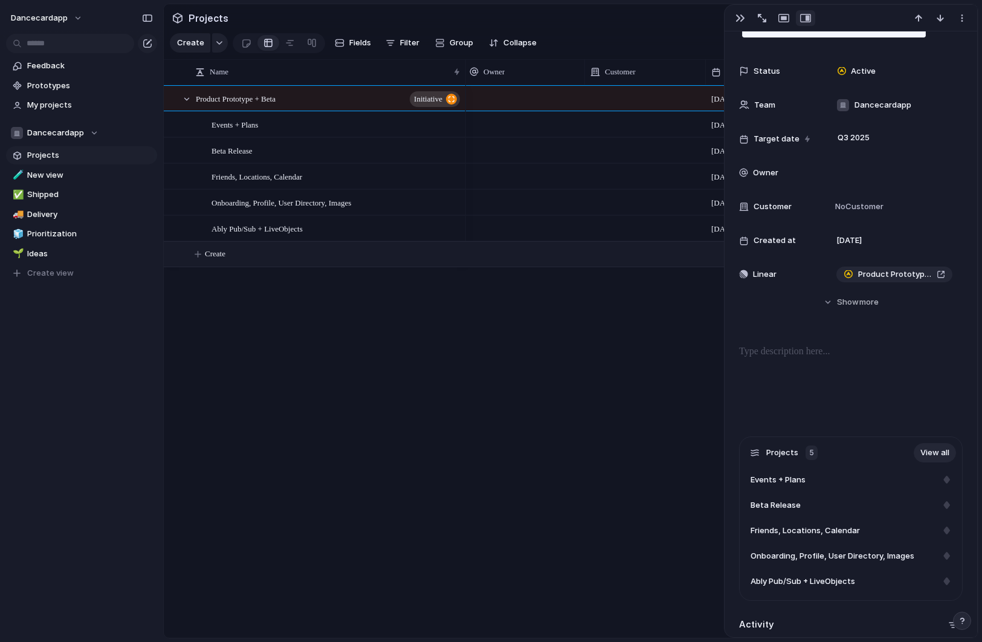
click at [206, 260] on span "Create" at bounding box center [215, 254] width 21 height 12
click at [323, 420] on body "dancecardapp Feedback Prototypes My projects Dancecardapp Projects 🧪 New view ✅…" at bounding box center [491, 321] width 982 height 642
click at [346, 433] on div "Product Prototype + Beta initiative Events + Plans Beta Release Friends, Locati…" at bounding box center [571, 361] width 814 height 552
click at [207, 23] on span "Projects" at bounding box center [208, 18] width 45 height 22
click at [737, 17] on div "button" at bounding box center [741, 18] width 10 height 10
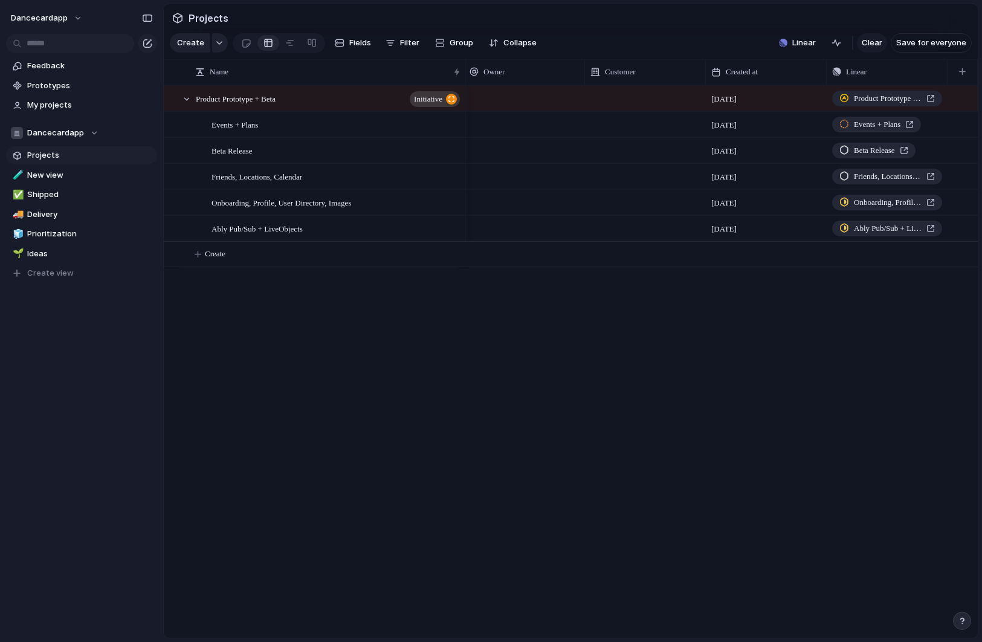
click at [878, 45] on span "Clear" at bounding box center [872, 43] width 21 height 12
click at [964, 44] on div "button" at bounding box center [961, 43] width 10 height 10
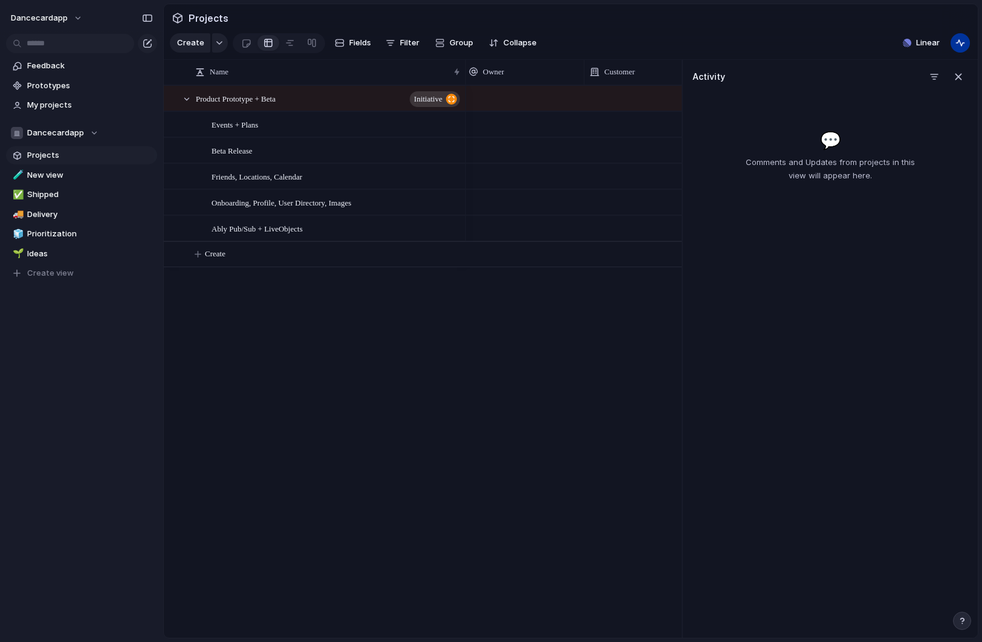
click at [970, 45] on button "button" at bounding box center [960, 42] width 19 height 19
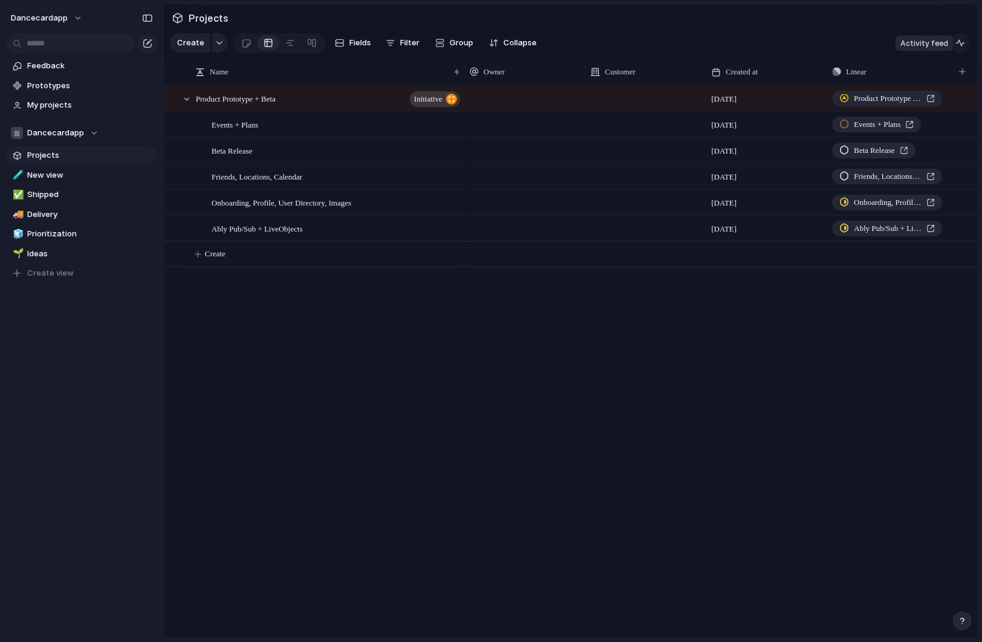
click at [965, 44] on div "button" at bounding box center [961, 43] width 10 height 10
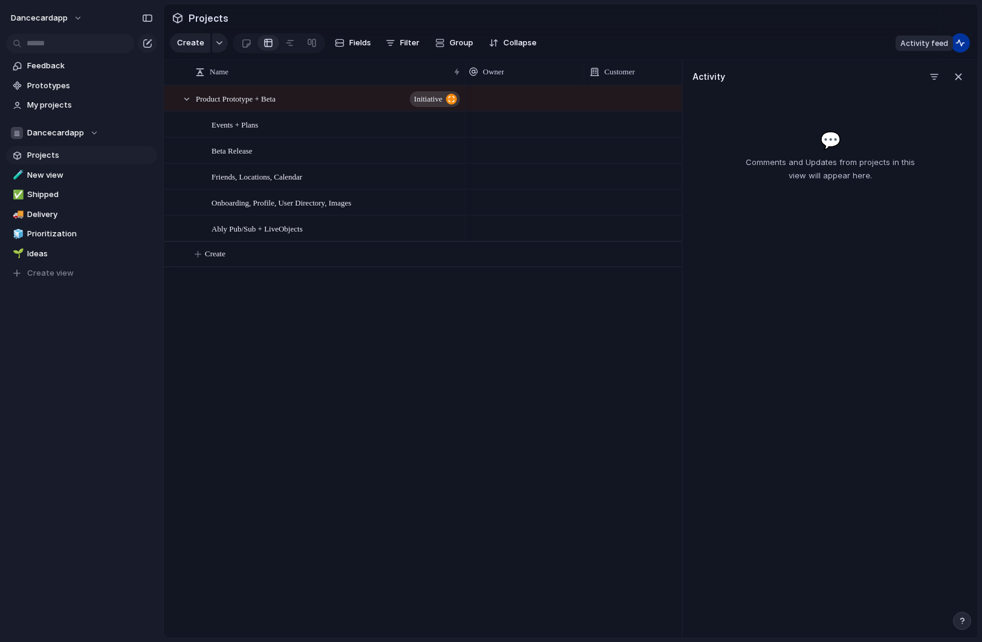
click at [957, 44] on div "button" at bounding box center [961, 43] width 10 height 10
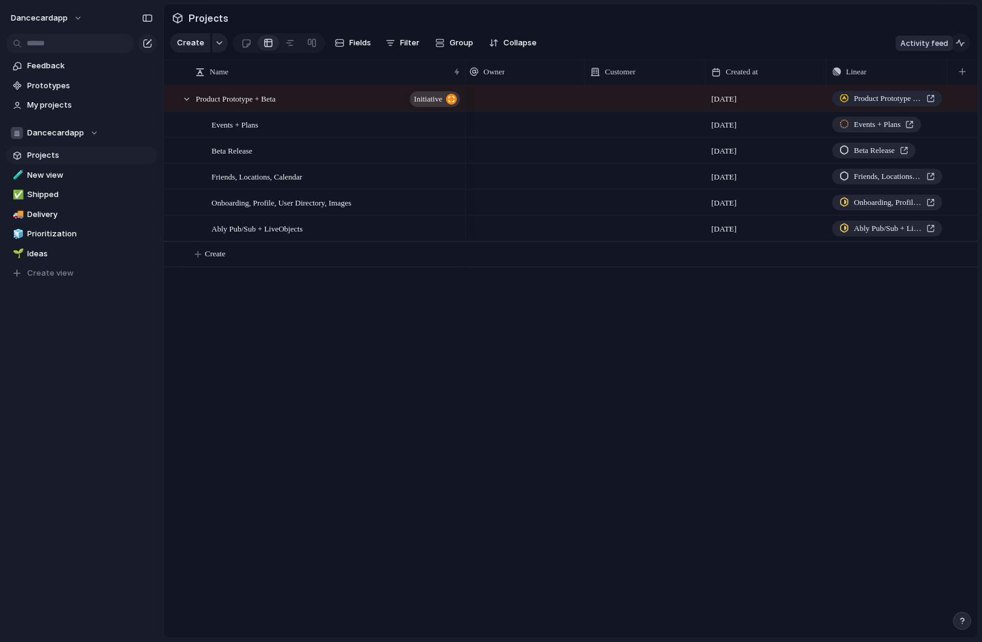
click at [957, 44] on div "button" at bounding box center [961, 43] width 10 height 10
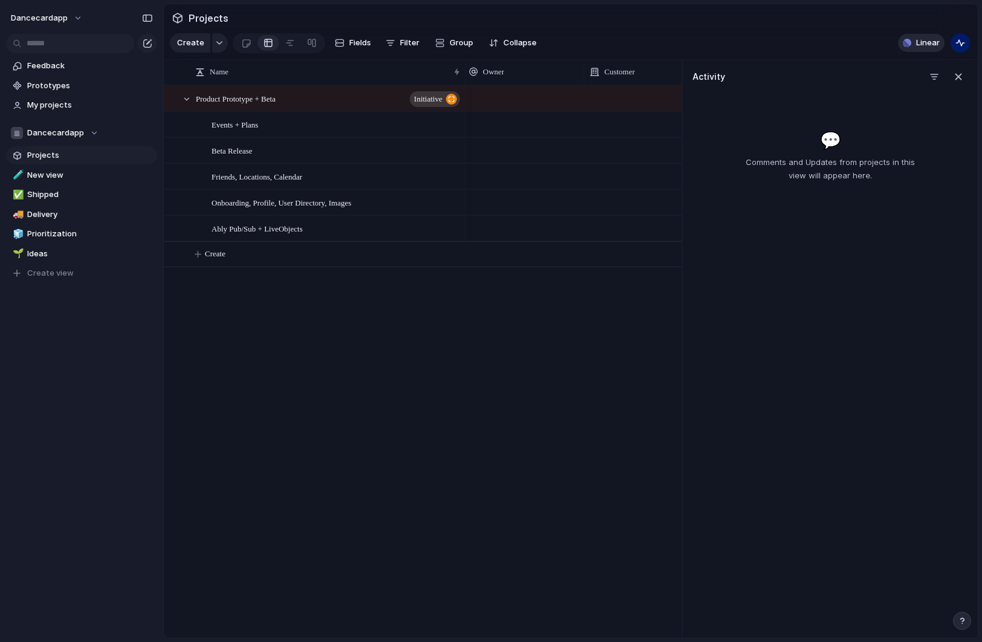
click at [927, 42] on span "Linear" at bounding box center [928, 43] width 24 height 12
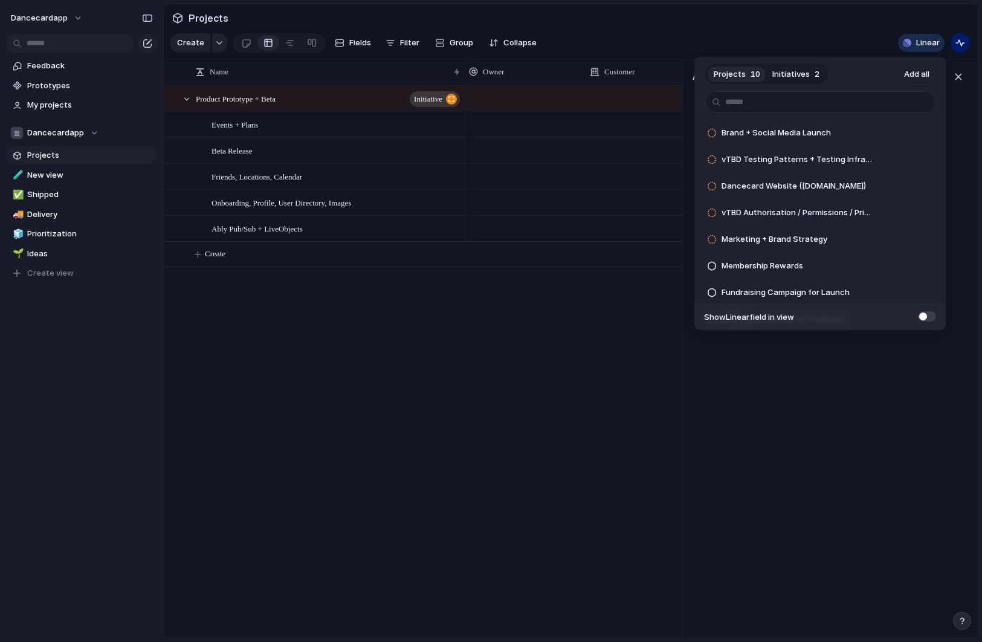
click at [878, 71] on header "Projects 10 Initiatives 2 Add all" at bounding box center [820, 74] width 251 height 34
click at [591, 395] on div "Projects 10 Initiatives 2 Add all Brand + Social Media Launch Add vTBD Testing …" at bounding box center [491, 321] width 982 height 642
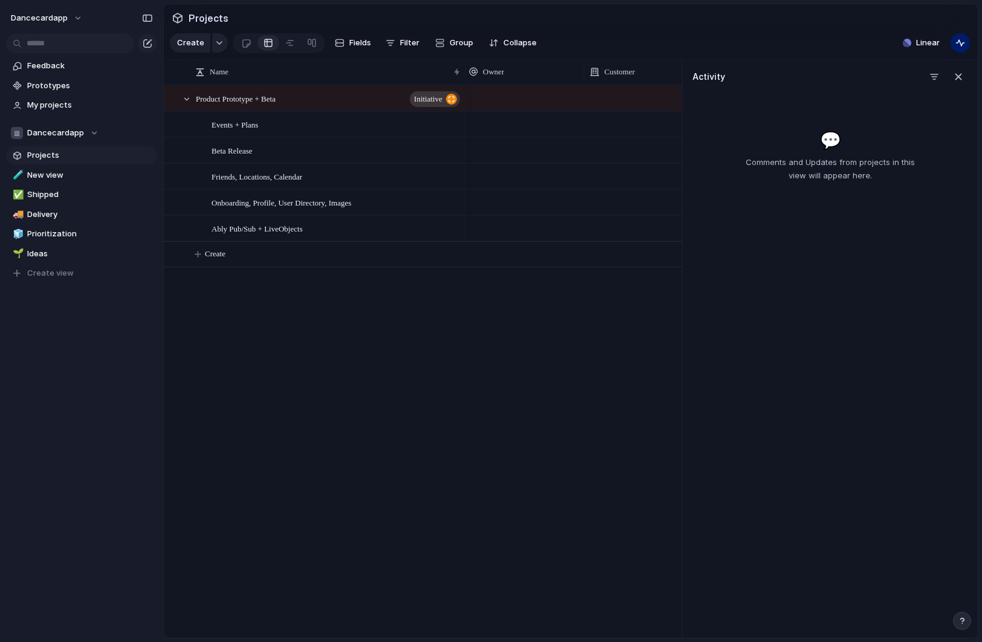
click at [62, 146] on section "Dancecardapp Projects 🧪 New view ✅ Shipped 🚚 Delivery 🧊 Prioritization 🌱 Ideas …" at bounding box center [81, 198] width 163 height 168
click at [94, 135] on div "Dancecardapp" at bounding box center [55, 133] width 88 height 12
click at [91, 207] on span "Dancecard Marketing" at bounding box center [78, 202] width 83 height 12
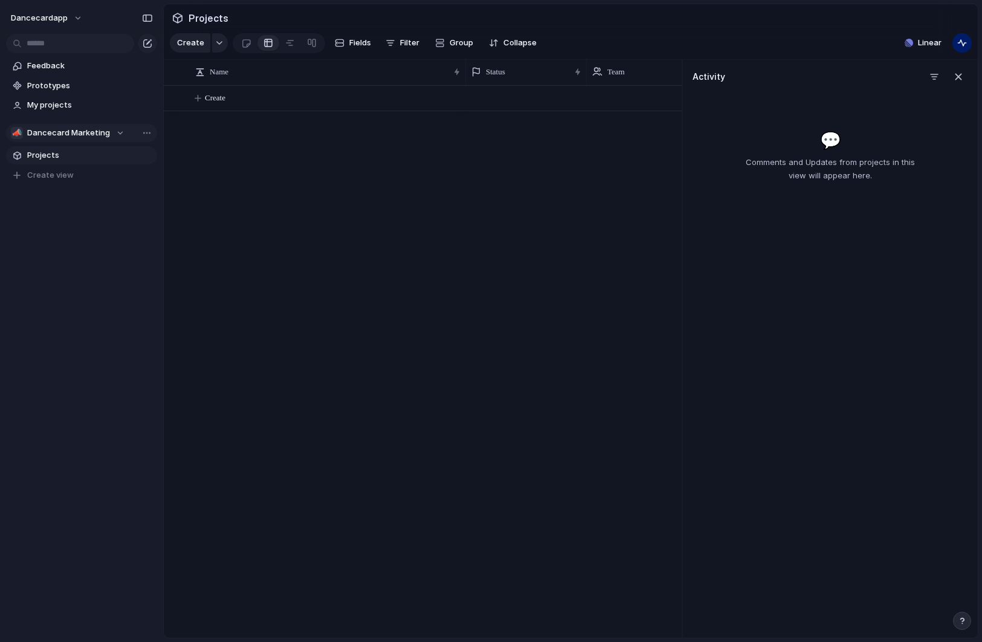
click at [122, 134] on div "📣 Dancecard Marketing" at bounding box center [68, 133] width 114 height 12
click at [100, 187] on li "Dancecardapp" at bounding box center [76, 182] width 126 height 21
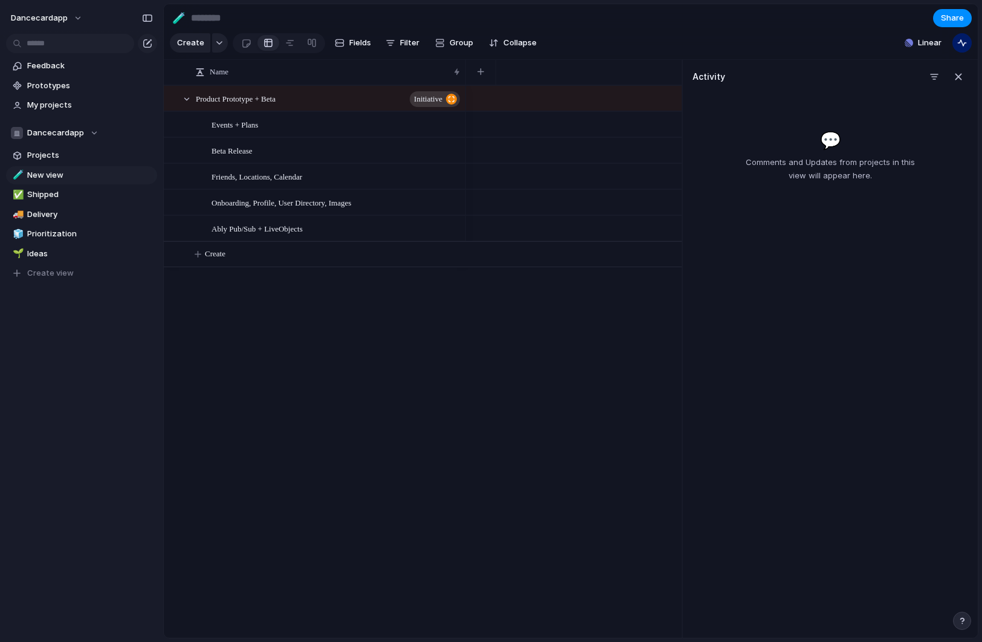
click at [91, 456] on div "dancecardapp Feedback Prototypes My projects Dancecardapp Projects 🧪 New view ✅…" at bounding box center [81, 321] width 163 height 642
click at [83, 156] on span "Projects" at bounding box center [90, 155] width 126 height 12
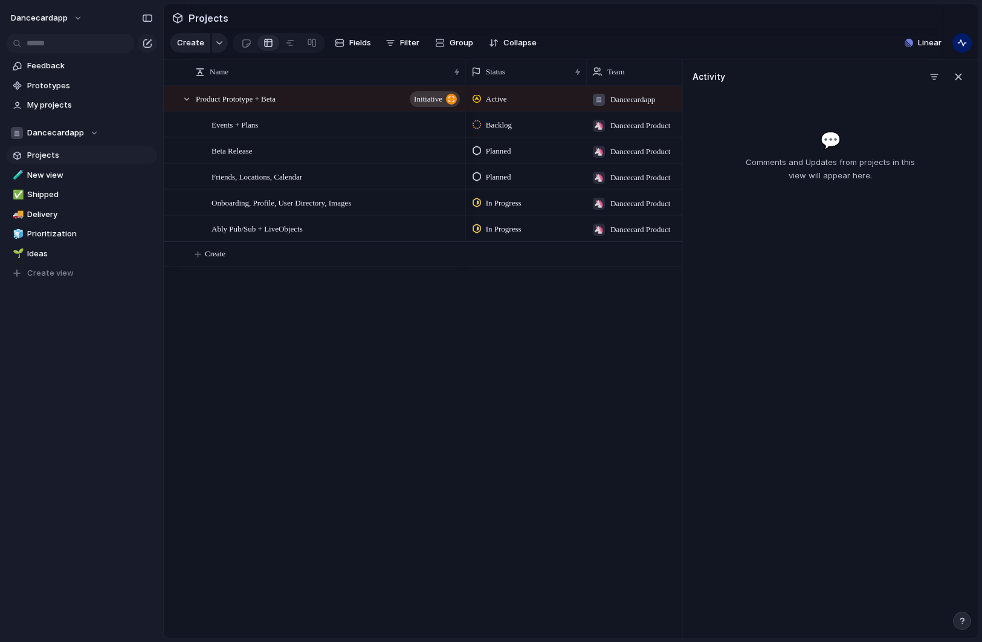
click at [69, 155] on span "Projects" at bounding box center [90, 155] width 126 height 12
click at [108, 346] on div "Team settings Copy link Add members" at bounding box center [491, 321] width 982 height 642
click at [68, 110] on span "My projects" at bounding box center [90, 105] width 126 height 12
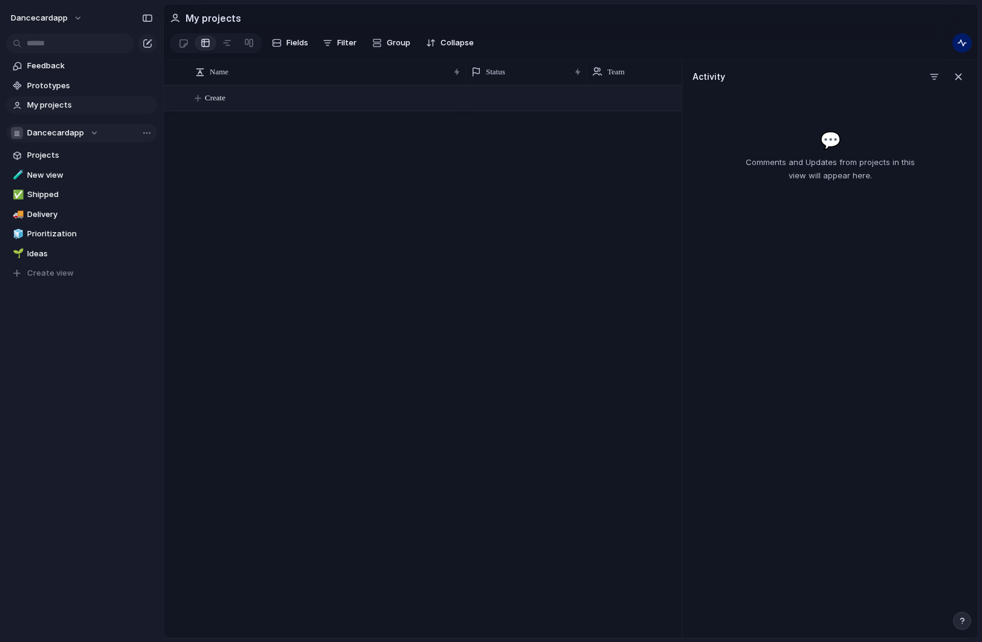
click at [237, 105] on button "Create" at bounding box center [438, 98] width 525 height 25
click at [302, 386] on body "dancecardapp Feedback Prototypes My projects Dancecardapp Projects 🧪 New view ✅…" at bounding box center [491, 321] width 982 height 642
click at [958, 75] on div "button" at bounding box center [958, 76] width 13 height 13
click at [339, 142] on div "Create" at bounding box center [571, 361] width 814 height 552
click at [193, 11] on div "My projects" at bounding box center [205, 18] width 71 height 24
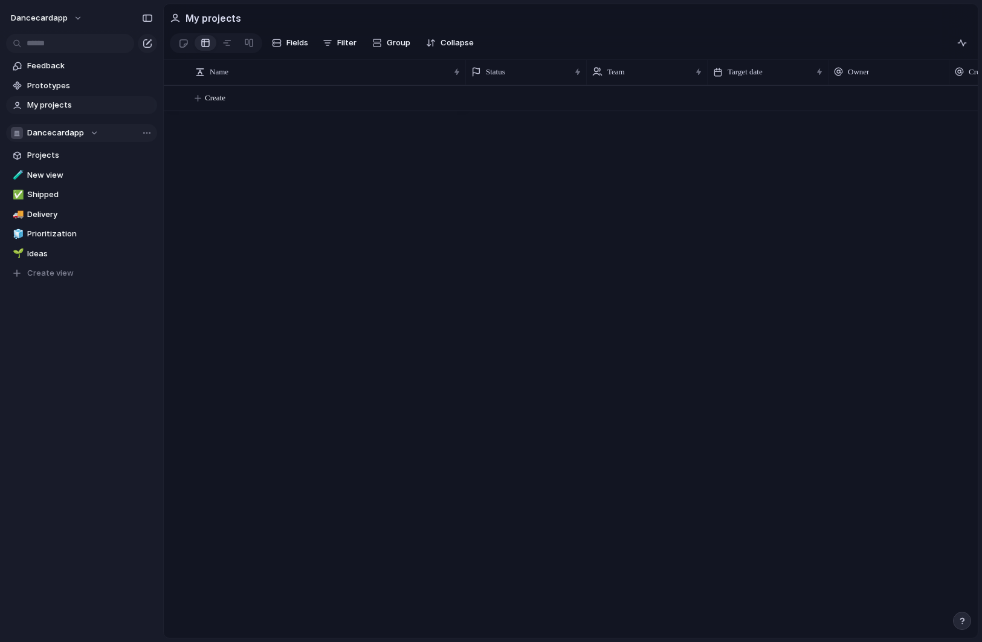
click at [193, 28] on div "My projects" at bounding box center [205, 18] width 71 height 24
click at [92, 134] on div "Dancecardapp" at bounding box center [55, 133] width 88 height 12
click at [92, 134] on div "Dancecardapp 📣 Dancecard Marketing 🦄 Dancecard Product Create new team" at bounding box center [491, 321] width 982 height 642
click at [253, 349] on div "Team settings Copy link Add members" at bounding box center [491, 321] width 982 height 642
click at [146, 131] on div "Team settings Copy link Add members" at bounding box center [491, 321] width 982 height 642
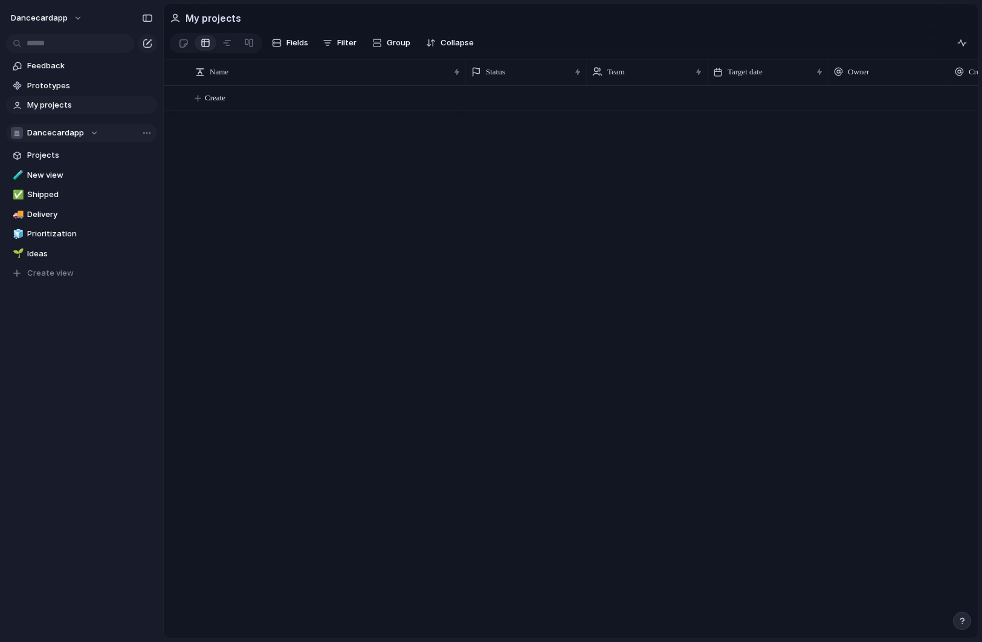
click at [19, 134] on div "button" at bounding box center [17, 133] width 12 height 12
click at [25, 182] on div at bounding box center [25, 182] width 15 height 15
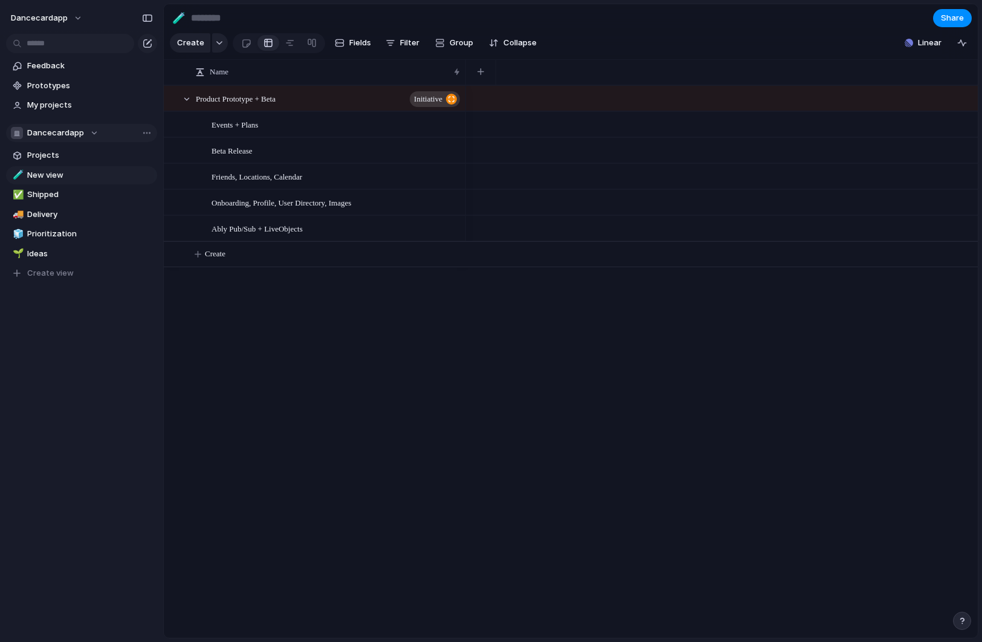
click at [93, 134] on div "Dancecardapp" at bounding box center [55, 133] width 88 height 12
click at [229, 342] on div "Dancecardapp 📣 Dancecard Marketing 🦄 Dancecard Product Create new team" at bounding box center [491, 321] width 982 height 642
click at [90, 135] on div "Dancecardapp" at bounding box center [55, 133] width 88 height 12
click at [90, 206] on span "Dancecard Marketing" at bounding box center [78, 202] width 83 height 12
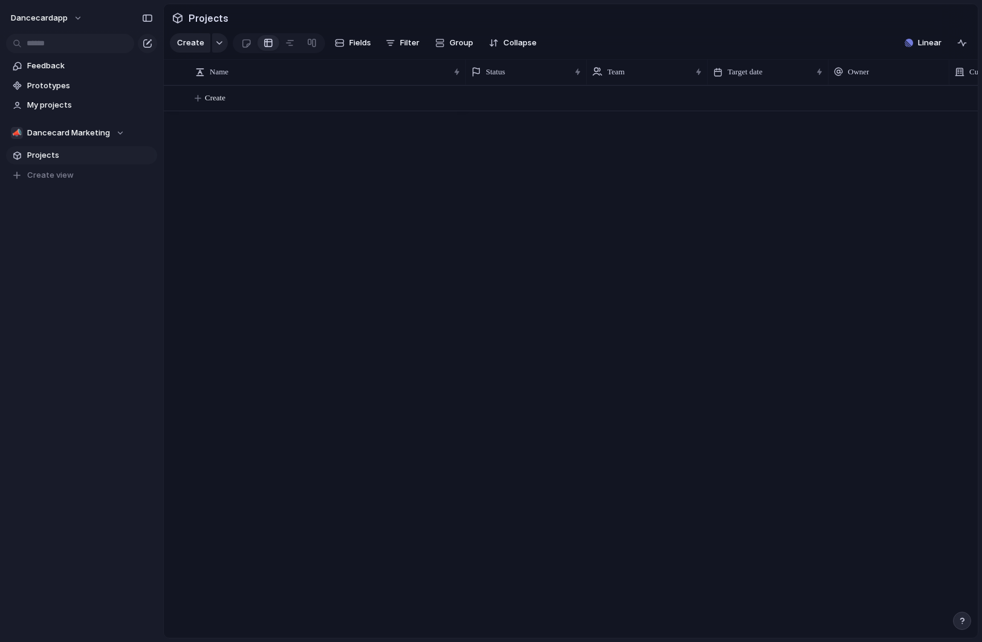
click at [250, 148] on div "Create" at bounding box center [571, 361] width 814 height 552
click at [197, 22] on span "Projects" at bounding box center [208, 18] width 45 height 22
click at [73, 168] on button "Create view" at bounding box center [81, 175] width 151 height 18
click at [257, 323] on div "Create" at bounding box center [571, 361] width 814 height 552
click at [154, 180] on link "✈️ New view" at bounding box center [81, 175] width 151 height 18
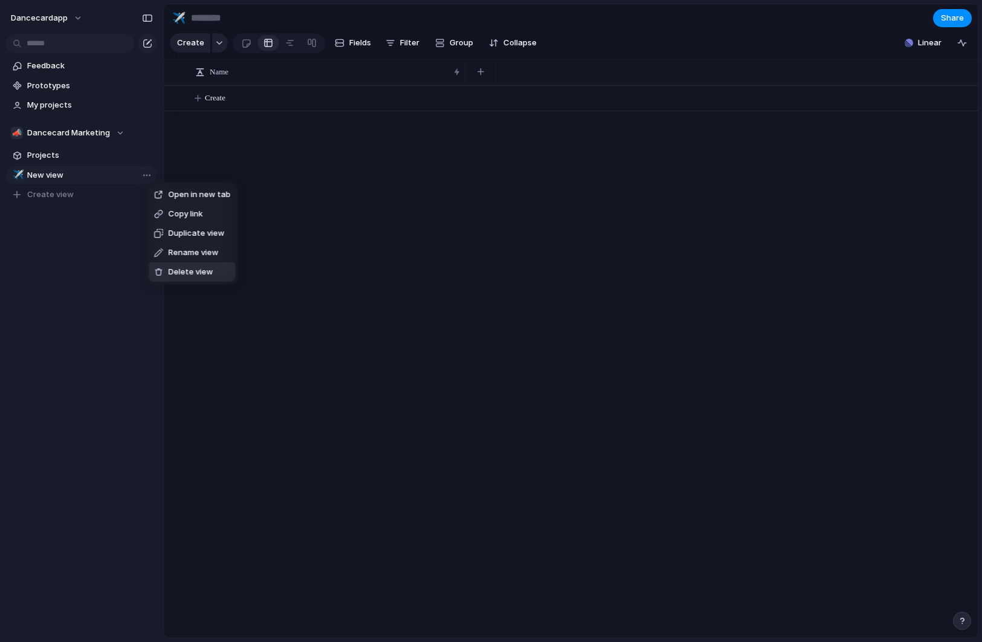
click at [186, 278] on span "Delete view" at bounding box center [191, 272] width 45 height 12
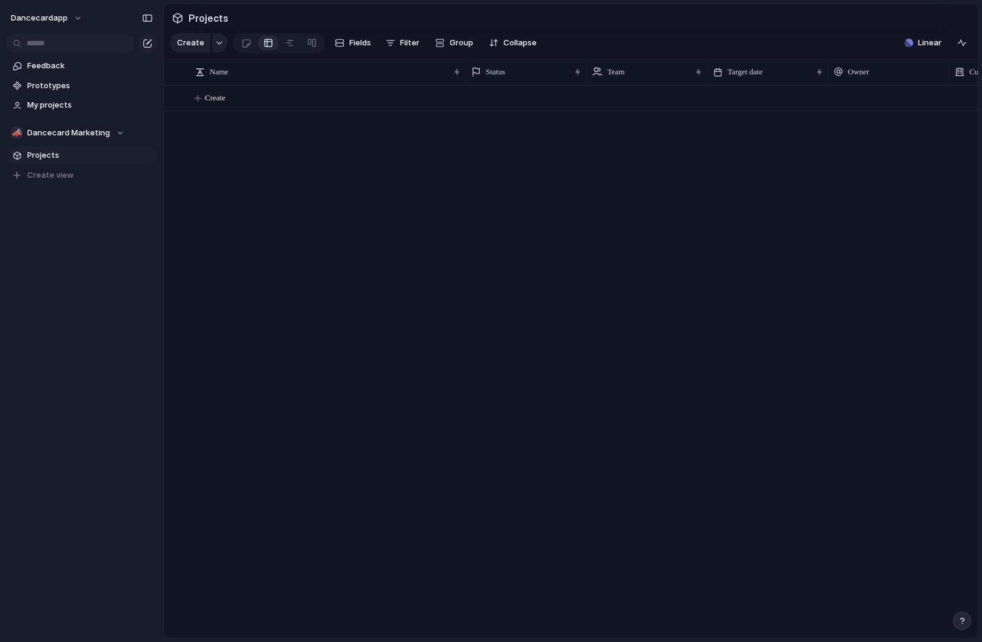
click at [73, 152] on span "Projects" at bounding box center [90, 155] width 126 height 12
click at [261, 242] on div "Create" at bounding box center [571, 361] width 814 height 552
click at [92, 133] on span "Dancecard Marketing" at bounding box center [68, 133] width 83 height 12
click at [97, 222] on span "Dancecard Product" at bounding box center [74, 223] width 75 height 12
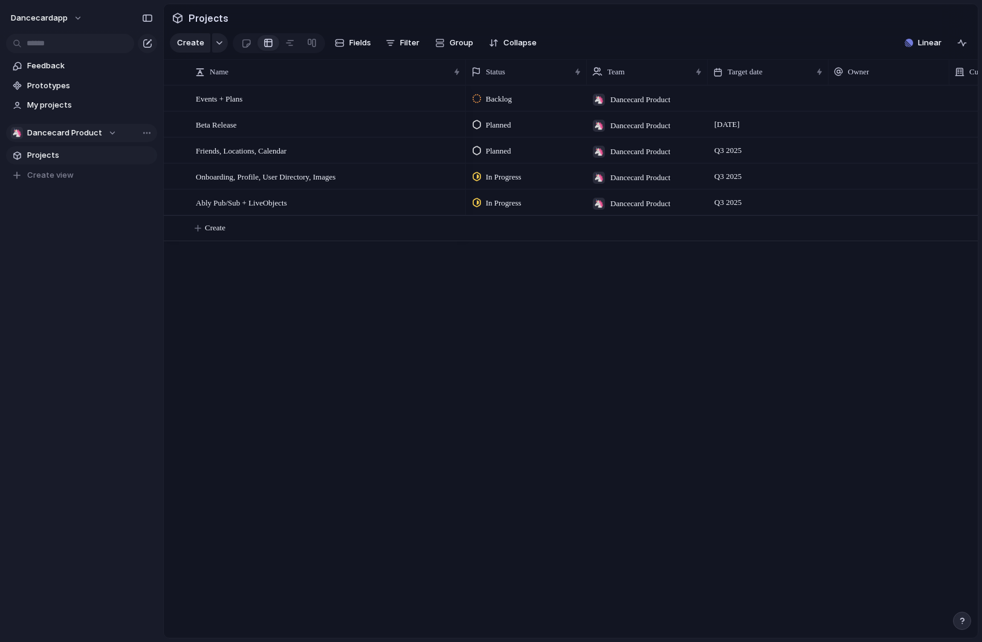
click at [114, 133] on button "🦄 Dancecard Product" at bounding box center [81, 133] width 151 height 18
click at [114, 133] on div "Dancecardapp 📣 Dancecard Marketing 🦄 Dancecard Product Create new team" at bounding box center [491, 321] width 982 height 642
click at [126, 315] on div "Team settings Copy link Add members" at bounding box center [491, 321] width 982 height 642
click at [55, 105] on span "My projects" at bounding box center [90, 105] width 126 height 12
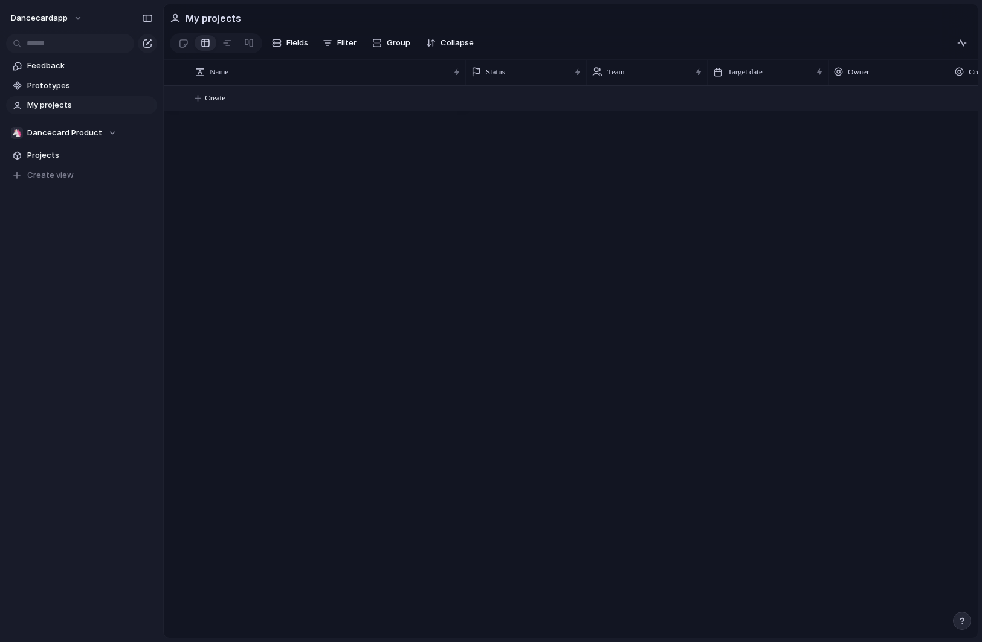
click at [239, 99] on button "Create" at bounding box center [586, 98] width 821 height 25
click at [406, 258] on body "dancecardapp Feedback Prototypes My projects 🦄 Dancecard Product Projects To pi…" at bounding box center [491, 321] width 982 height 642
click at [114, 133] on div "🦄 Dancecard Product" at bounding box center [64, 133] width 106 height 12
click at [114, 133] on div "Dancecardapp 📣 Dancecard Marketing 🦄 Dancecard Product Create new team" at bounding box center [491, 321] width 982 height 642
click at [366, 103] on button "Create" at bounding box center [586, 98] width 821 height 25
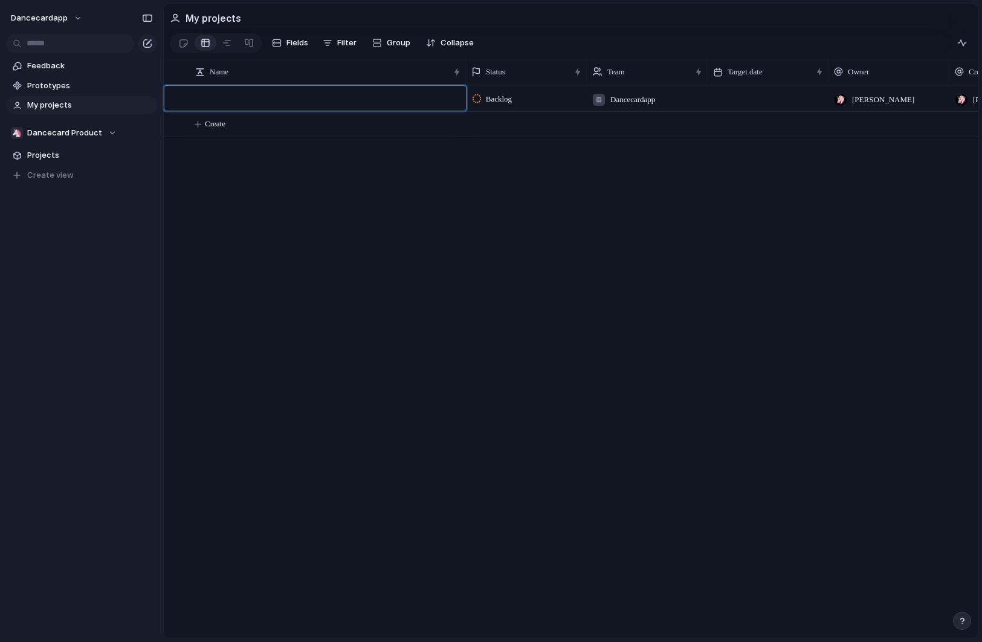
click at [645, 102] on body "dancecardapp Feedback Prototypes My projects 🦄 Dancecard Product Projects To pi…" at bounding box center [491, 321] width 982 height 642
click at [264, 97] on button "Create" at bounding box center [586, 98] width 821 height 25
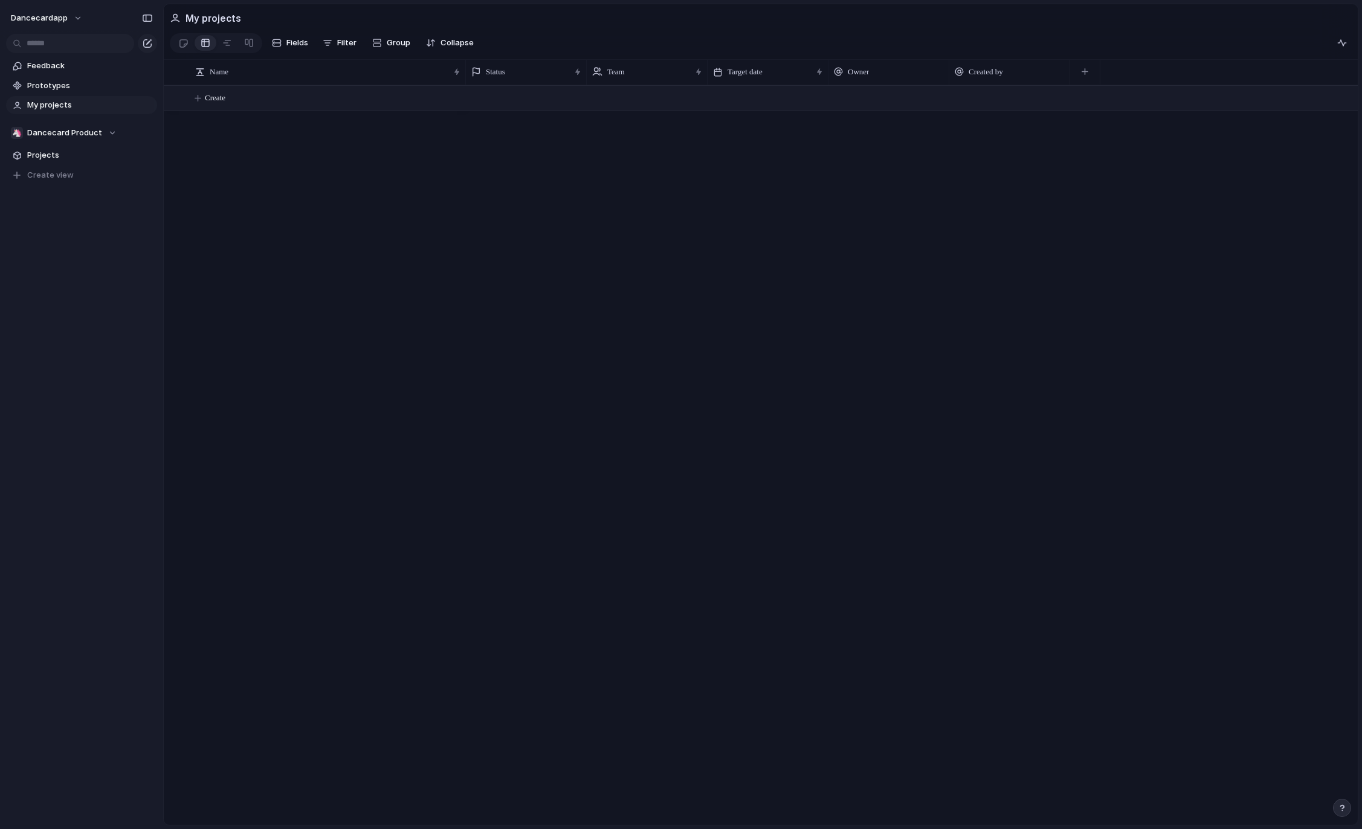
click at [298, 203] on body "dancecardapp Feedback Prototypes My projects 🦄 Dancecard Product Projects To pi…" at bounding box center [681, 414] width 1362 height 829
click at [89, 106] on span "My projects" at bounding box center [90, 105] width 126 height 12
click at [284, 120] on div "Create" at bounding box center [761, 455] width 1194 height 740
click at [175, 254] on div "Create" at bounding box center [761, 455] width 1194 height 740
click at [152, 138] on button "🦄 Dancecard Product" at bounding box center [81, 133] width 151 height 18
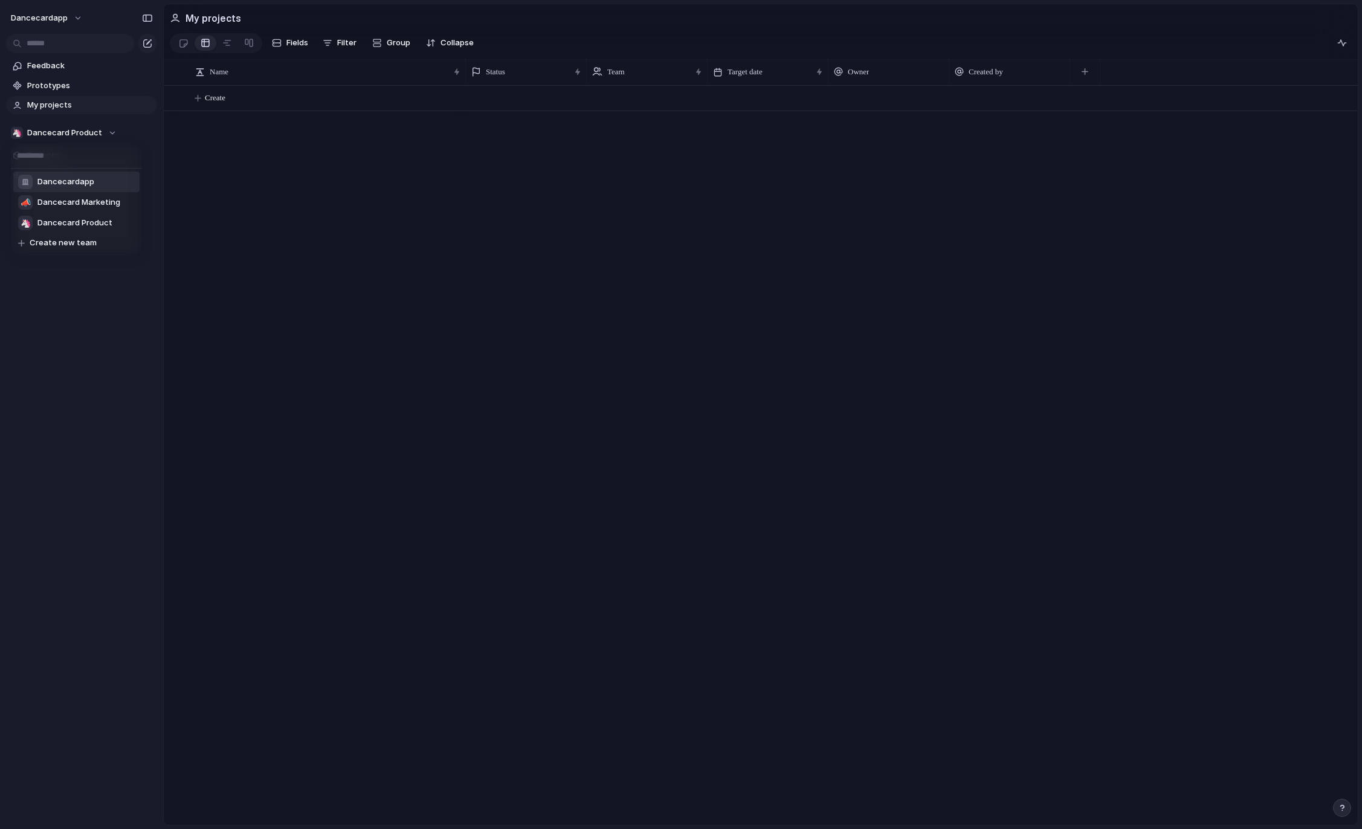
click at [229, 212] on div "Dancecardapp 📣 Dancecard Marketing 🦄 Dancecard Product Create new team" at bounding box center [681, 414] width 1362 height 829
click at [36, 157] on span "Projects" at bounding box center [90, 155] width 126 height 12
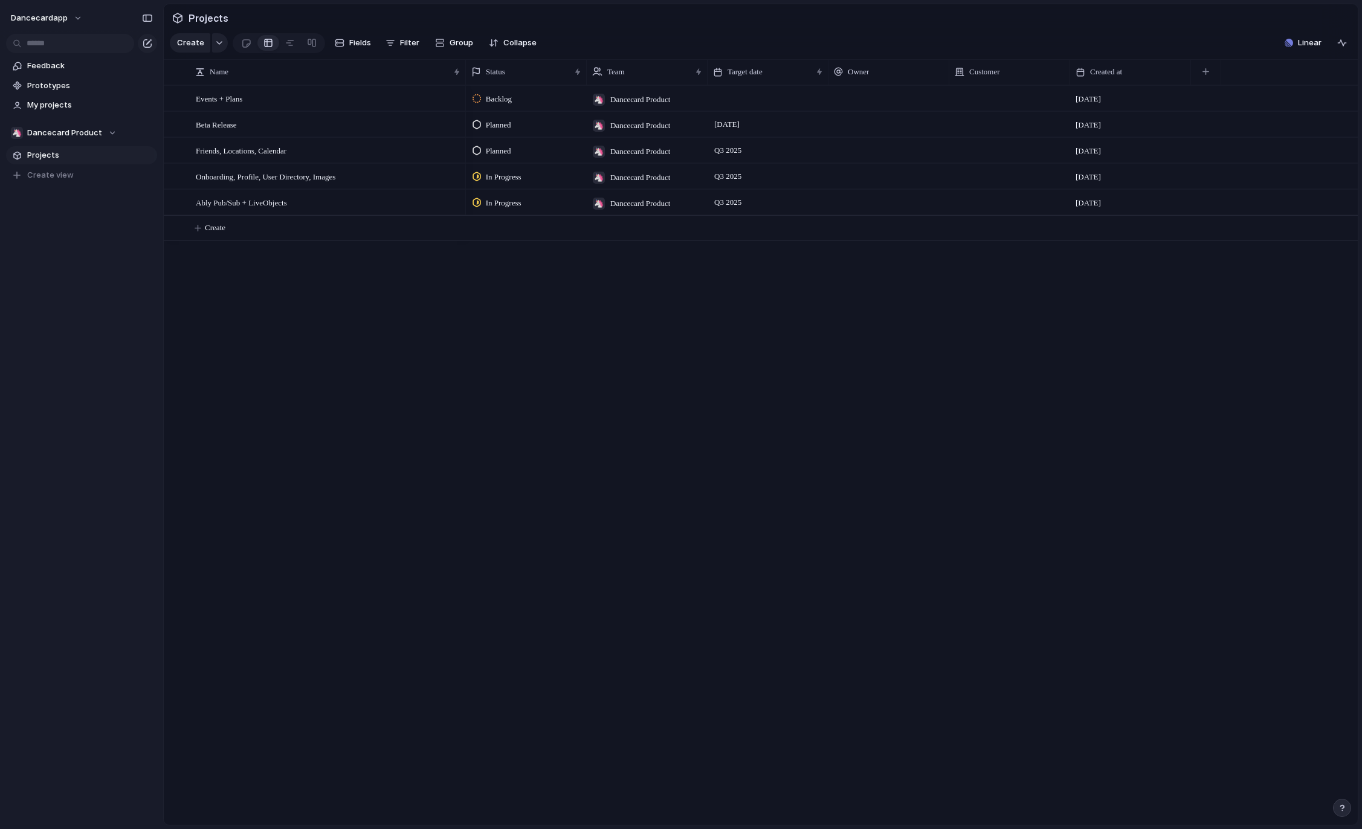
click at [86, 156] on span "Projects" at bounding box center [90, 155] width 126 height 12
click at [63, 109] on span "My projects" at bounding box center [90, 105] width 126 height 12
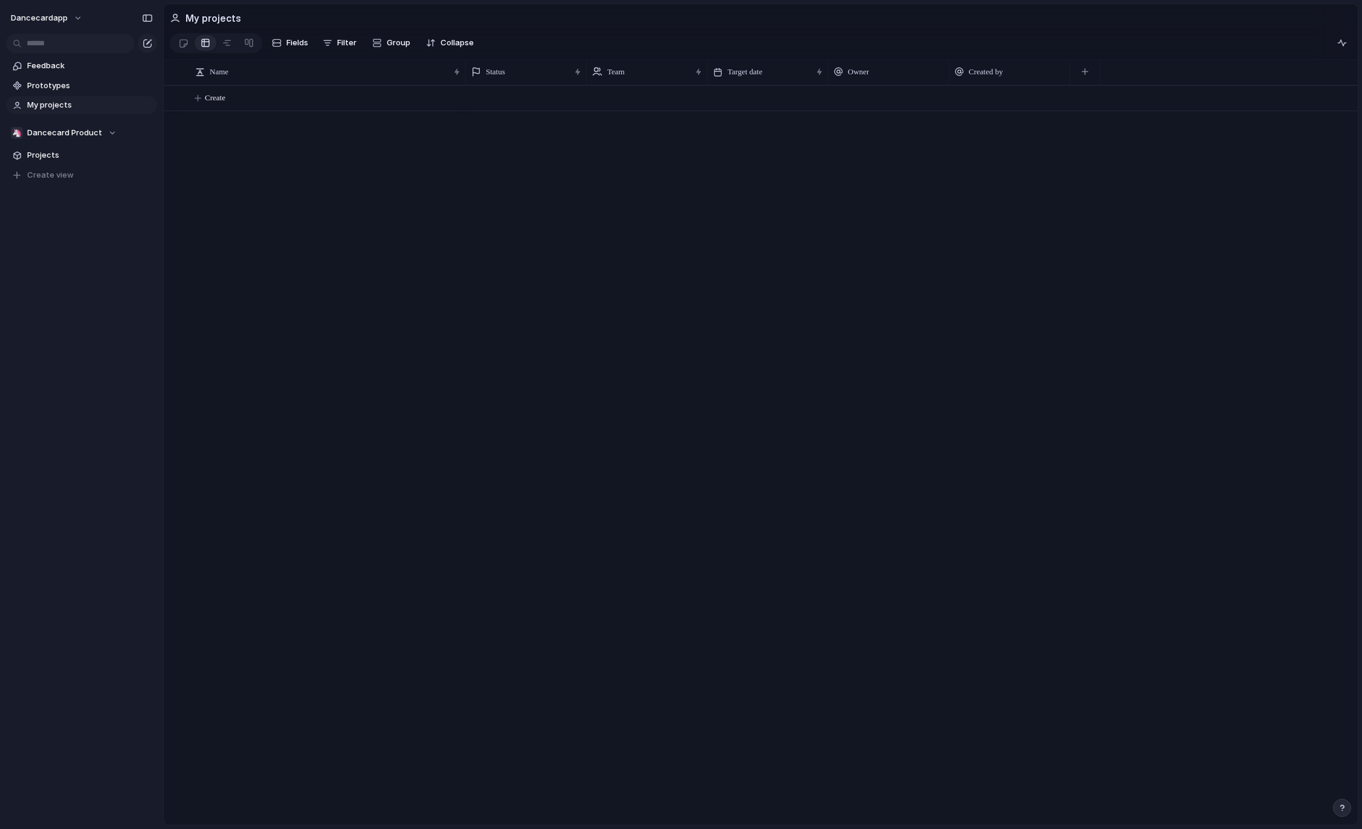
click at [285, 144] on div "Create" at bounding box center [761, 455] width 1194 height 740
click at [289, 45] on span "Fields" at bounding box center [298, 43] width 22 height 12
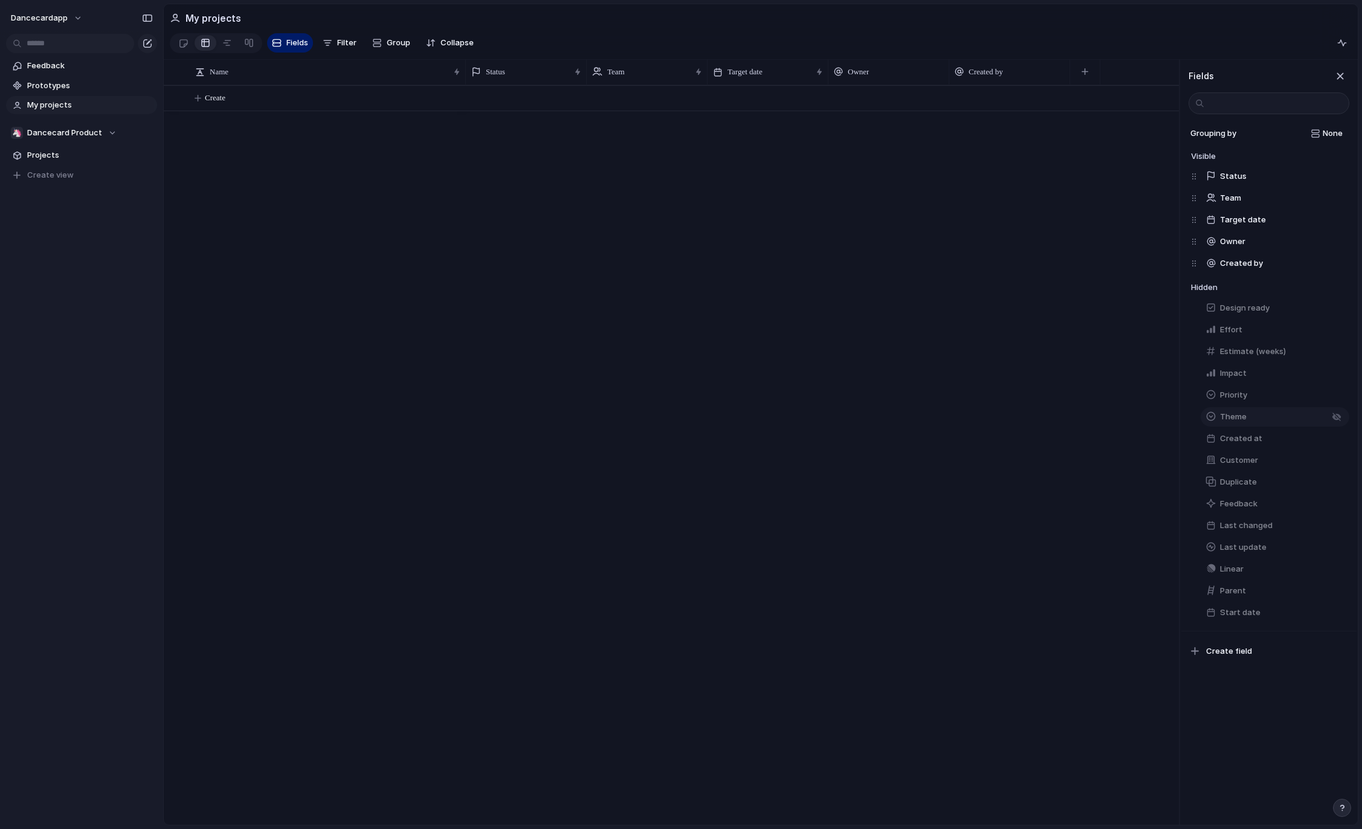
click at [982, 421] on div "button" at bounding box center [1211, 416] width 11 height 11
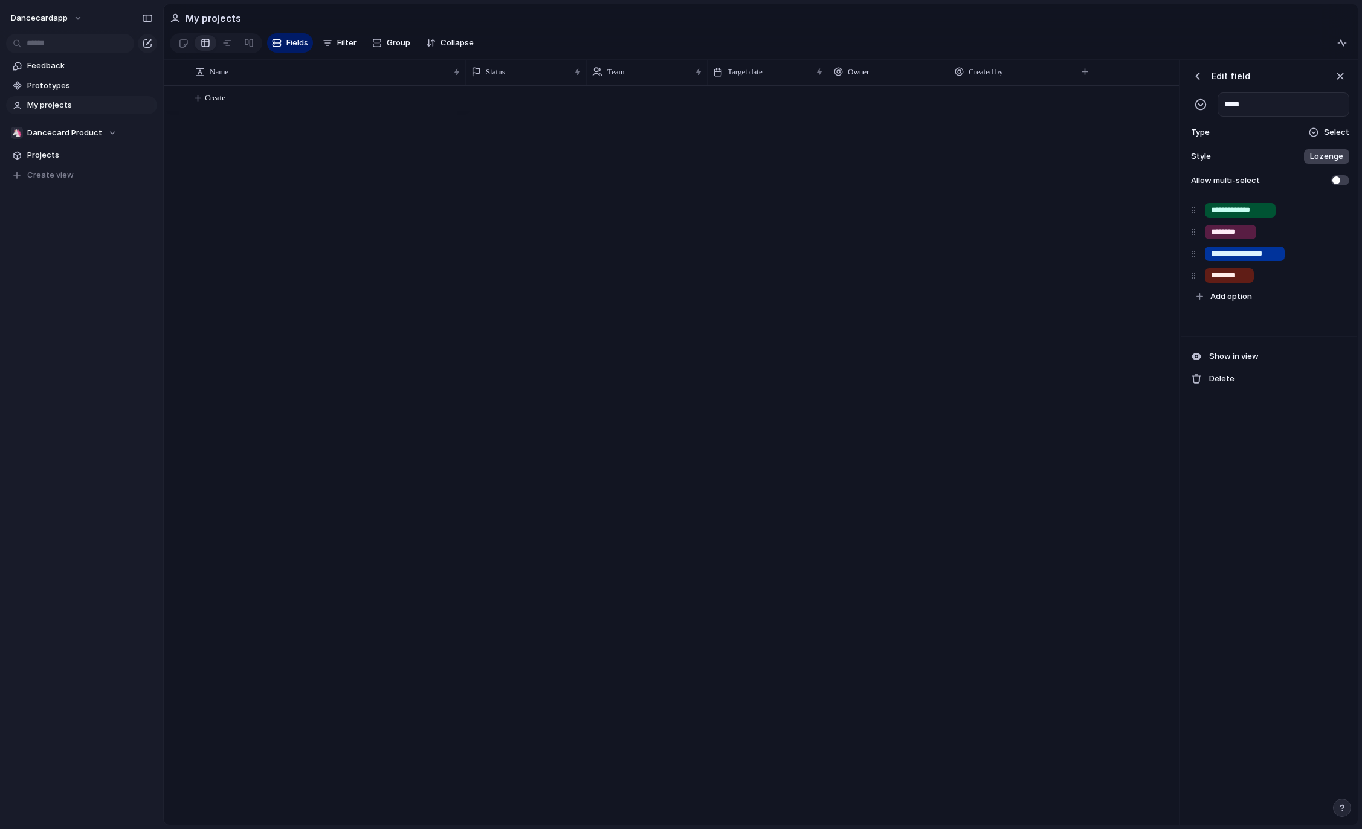
click at [982, 79] on div "button" at bounding box center [1198, 76] width 12 height 12
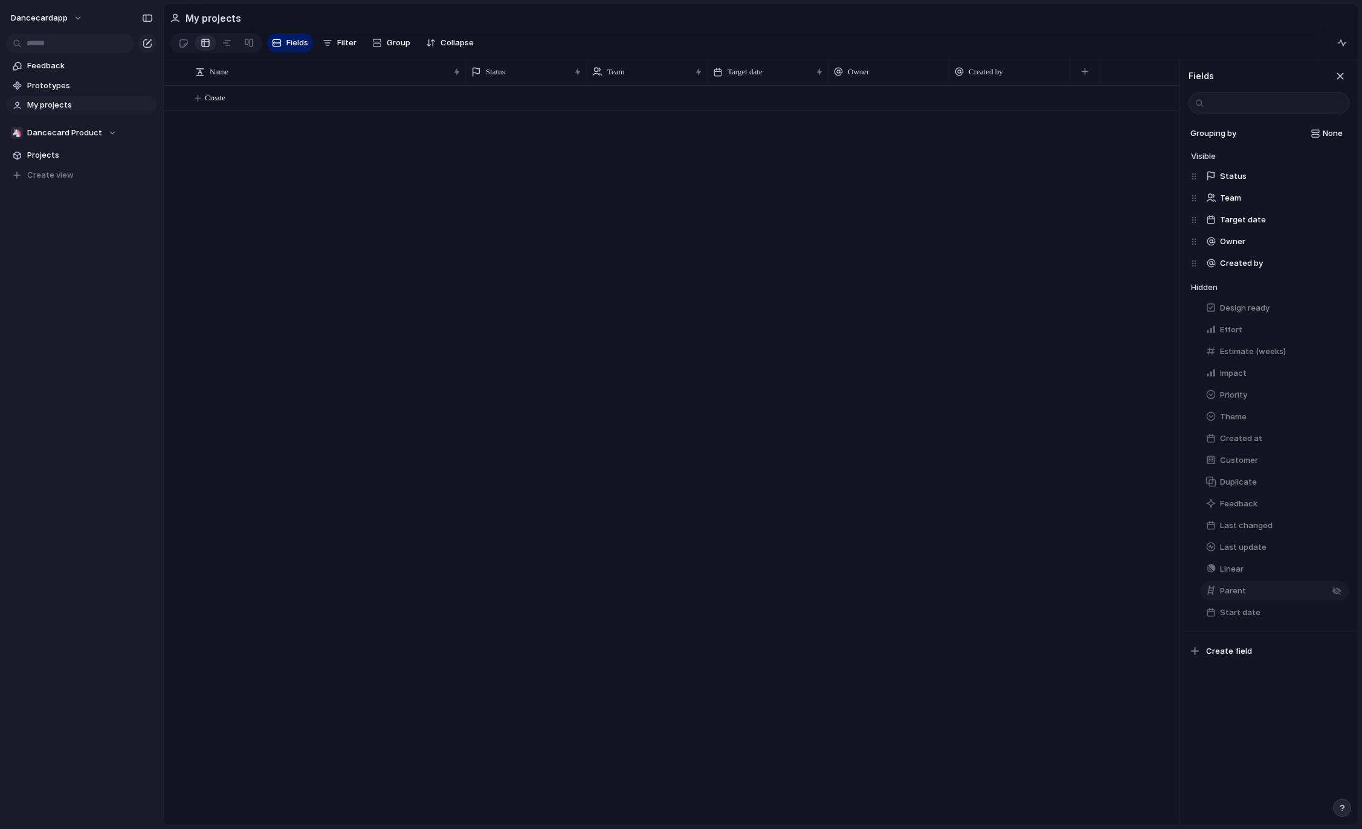
click at [982, 591] on span "Parent" at bounding box center [1233, 591] width 26 height 12
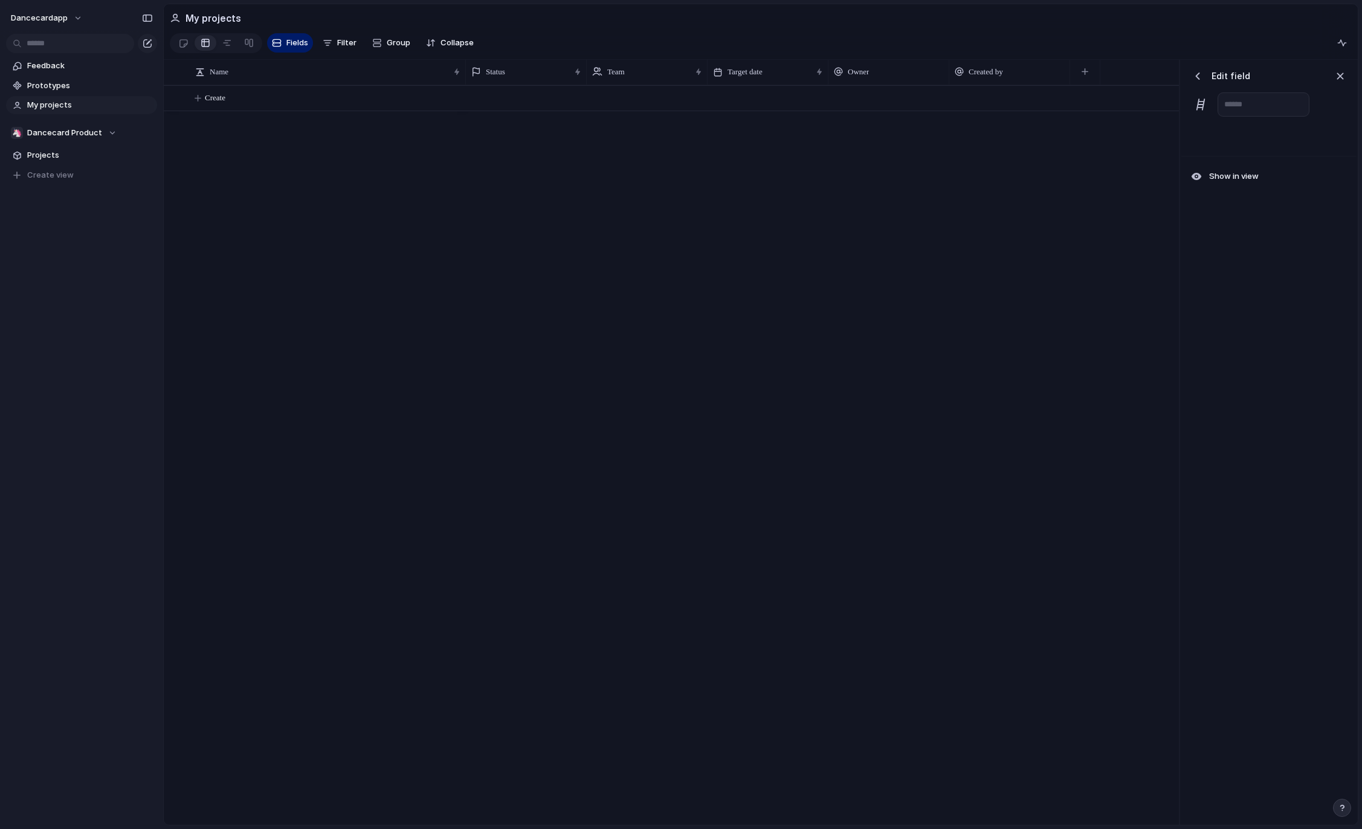
click at [982, 80] on div "button" at bounding box center [1198, 76] width 12 height 12
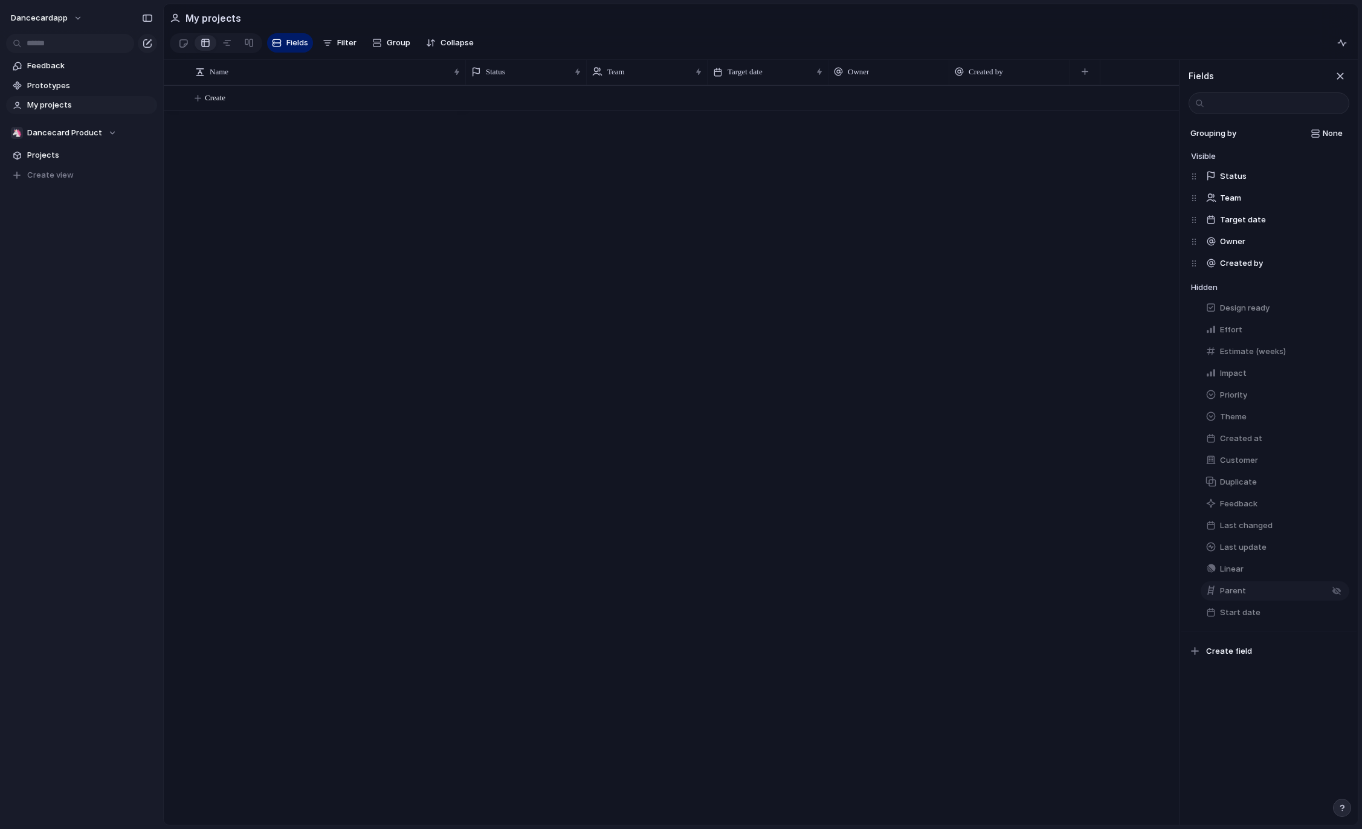
click at [982, 594] on div "button" at bounding box center [1211, 590] width 11 height 11
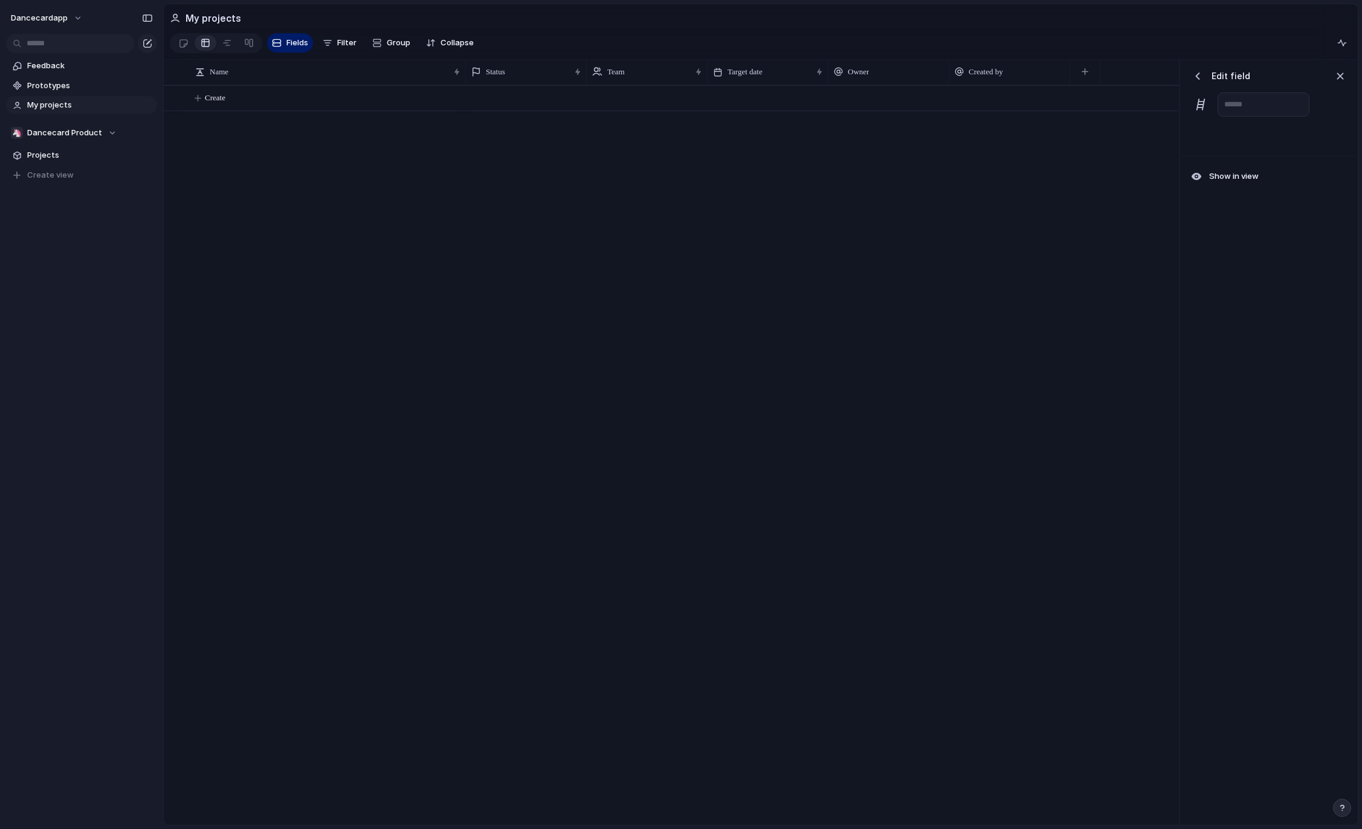
click at [982, 74] on div "button" at bounding box center [1198, 76] width 12 height 12
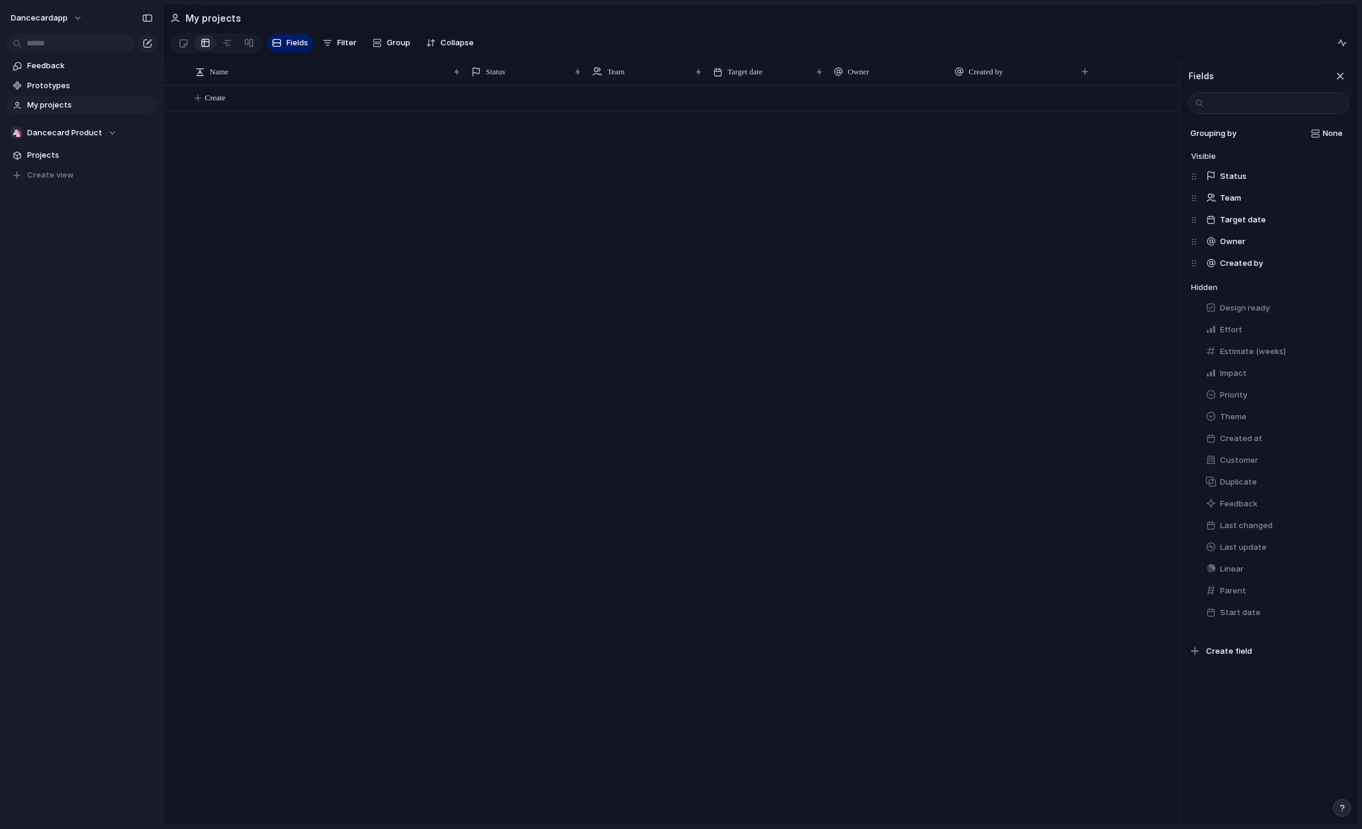
click at [207, 256] on div "Create" at bounding box center [672, 455] width 1016 height 740
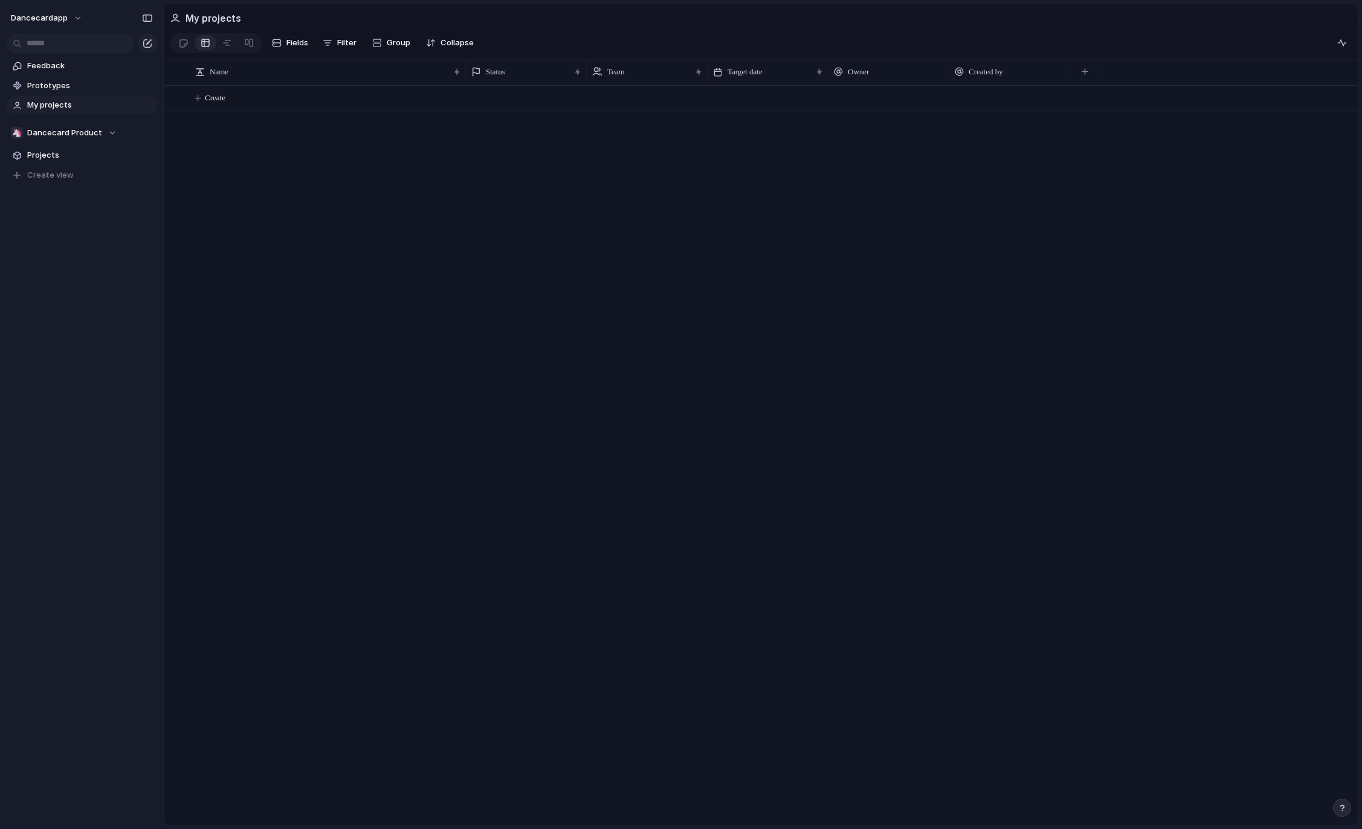
click at [406, 329] on div "Create" at bounding box center [761, 455] width 1194 height 740
click at [982, 68] on button "button" at bounding box center [1085, 72] width 25 height 22
click at [800, 280] on div "Created at Customer Design ready Duplicate Effort Estimate (weeks) Feedback Imp…" at bounding box center [681, 414] width 1362 height 829
click at [67, 156] on span "Projects" at bounding box center [90, 155] width 126 height 12
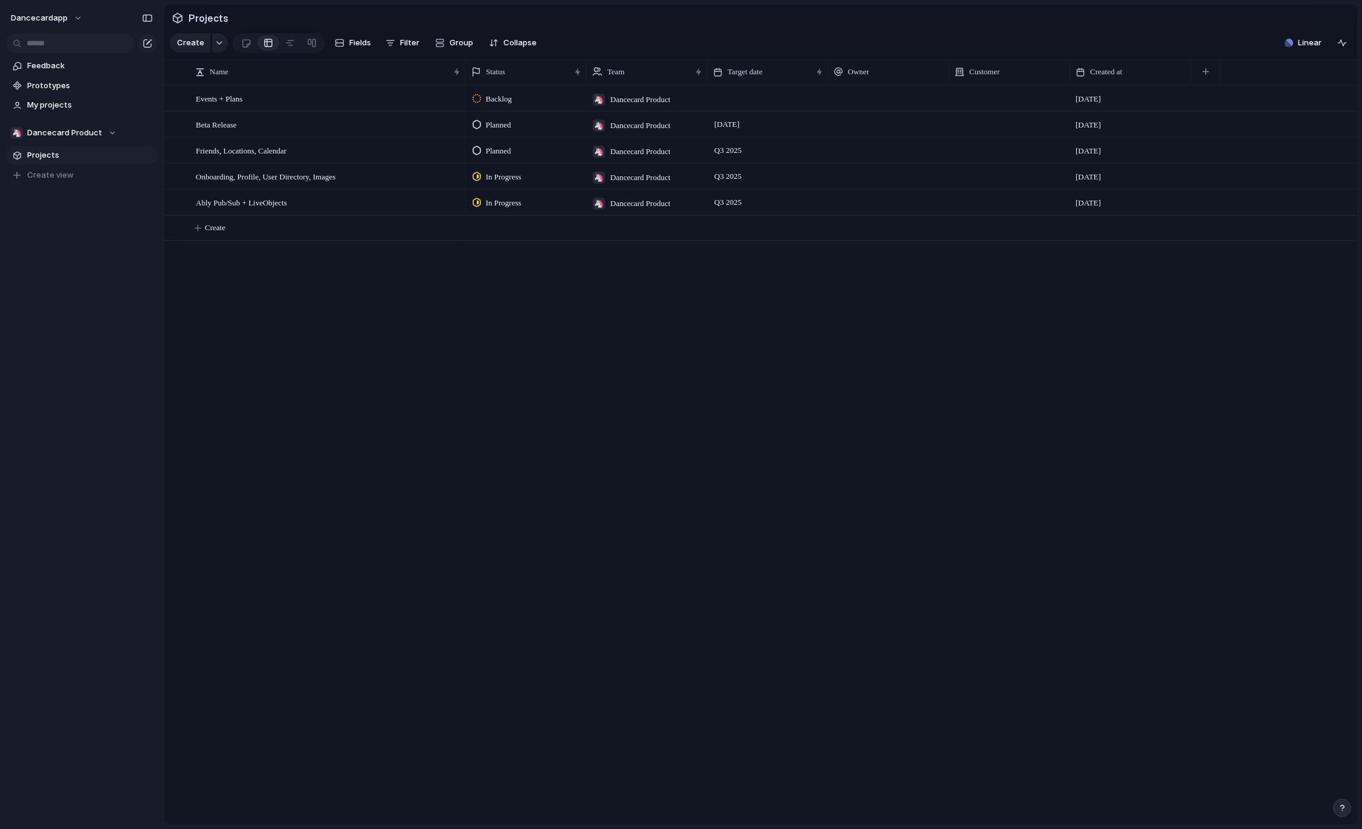
click at [752, 478] on div "Backlog 🦄 Dancecard Product 19 September Planned 🦄 Dancecard Product September …" at bounding box center [912, 455] width 892 height 740
click at [462, 435] on div "Events + Plans Beta Release Friends, Locations, Calendar Onboarding, Profile, U…" at bounding box center [761, 455] width 1194 height 740
click at [37, 64] on span "Feedback" at bounding box center [90, 66] width 126 height 12
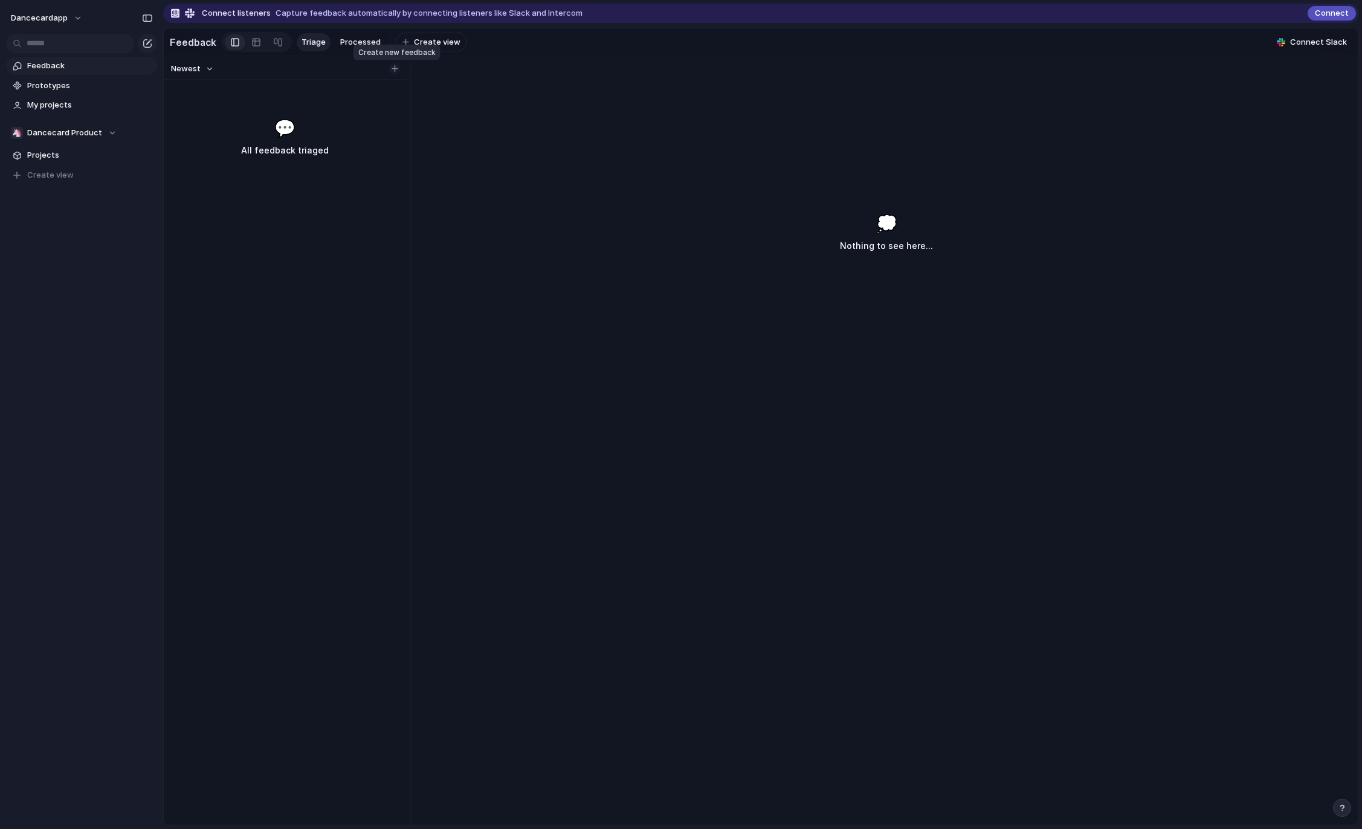
click at [397, 71] on div "button" at bounding box center [395, 68] width 7 height 7
type input "****"
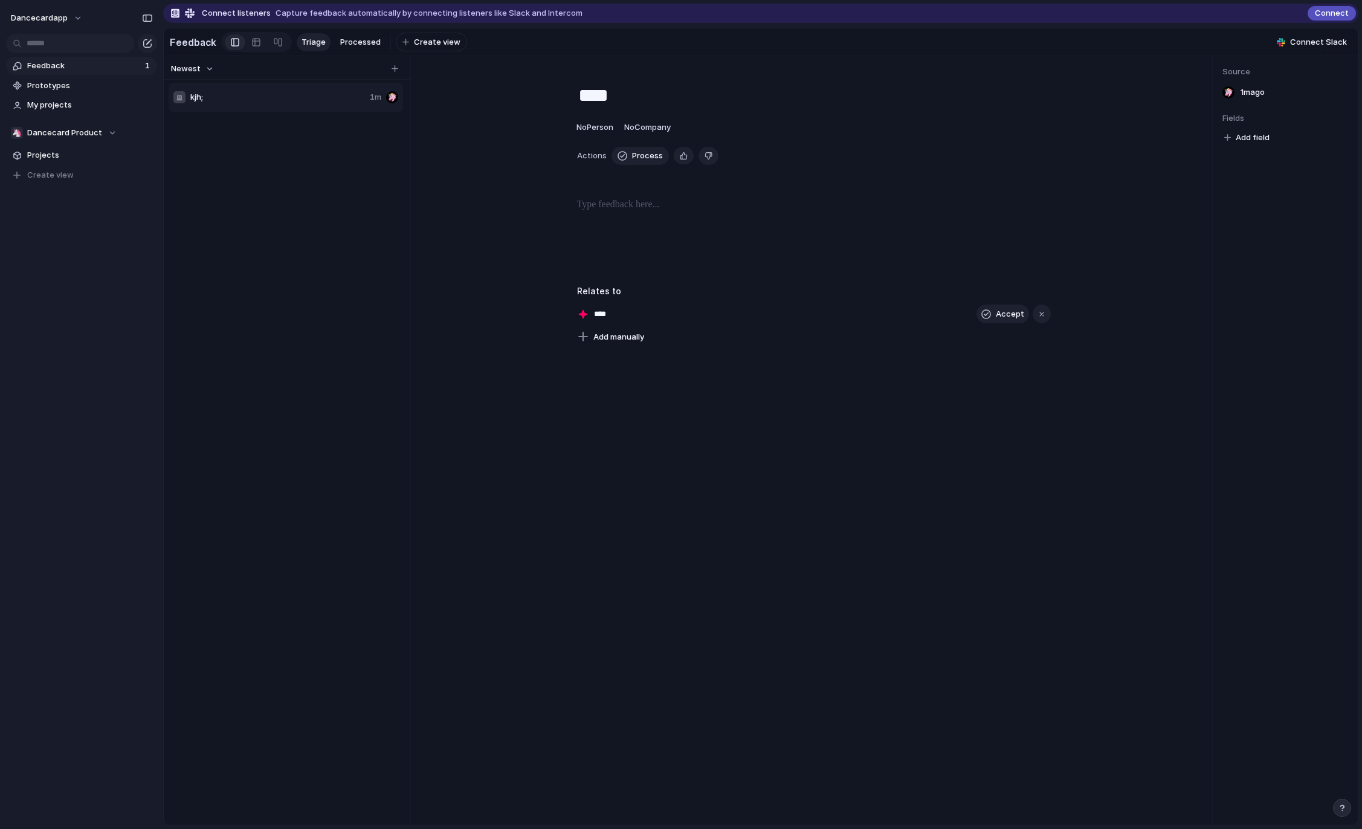
click at [889, 243] on div at bounding box center [813, 236] width 749 height 77
click at [553, 210] on div at bounding box center [813, 236] width 749 height 77
click at [658, 284] on div "**** No Person No Company Actions Process Delete Relates to **** Accept Add man…" at bounding box center [814, 208] width 778 height 274
click at [651, 309] on div "**** Accept" at bounding box center [814, 314] width 474 height 19
click at [620, 314] on div "**** Accept" at bounding box center [814, 314] width 474 height 19
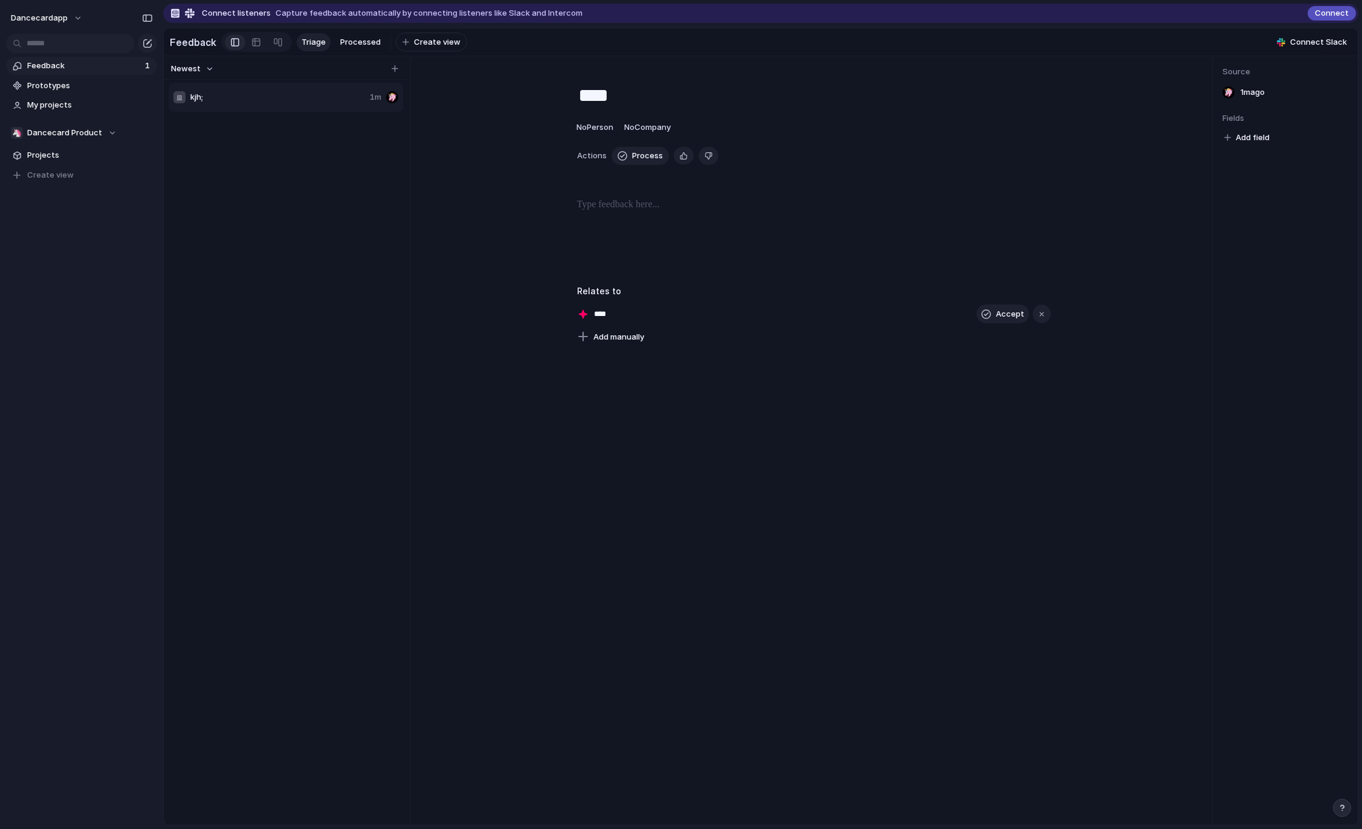
click at [589, 321] on div "**** Accept" at bounding box center [814, 314] width 474 height 19
click at [583, 342] on div "button" at bounding box center [583, 336] width 11 height 11
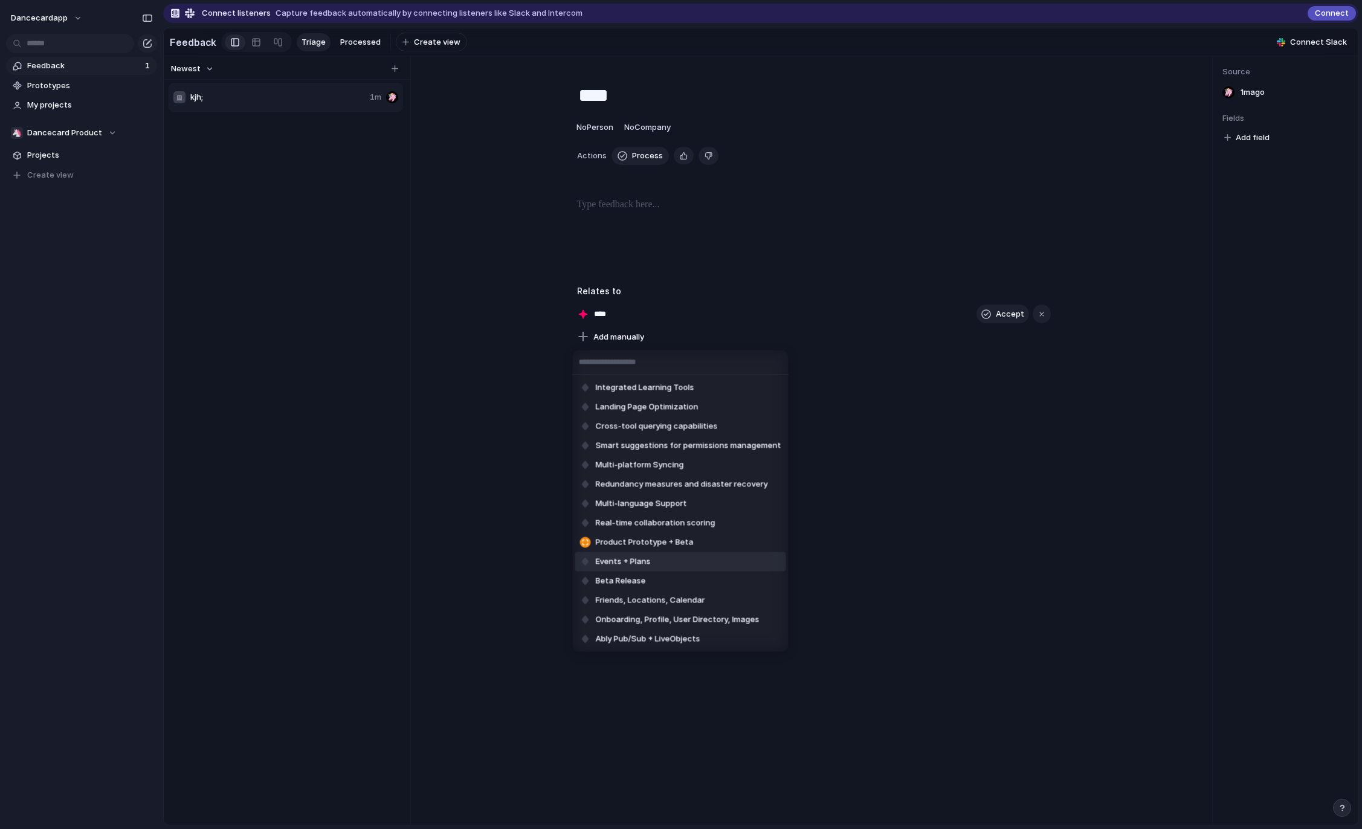
click at [870, 453] on div "Integrated Learning Tools Landing Page Optimization Cross-tool querying capabil…" at bounding box center [681, 414] width 1362 height 829
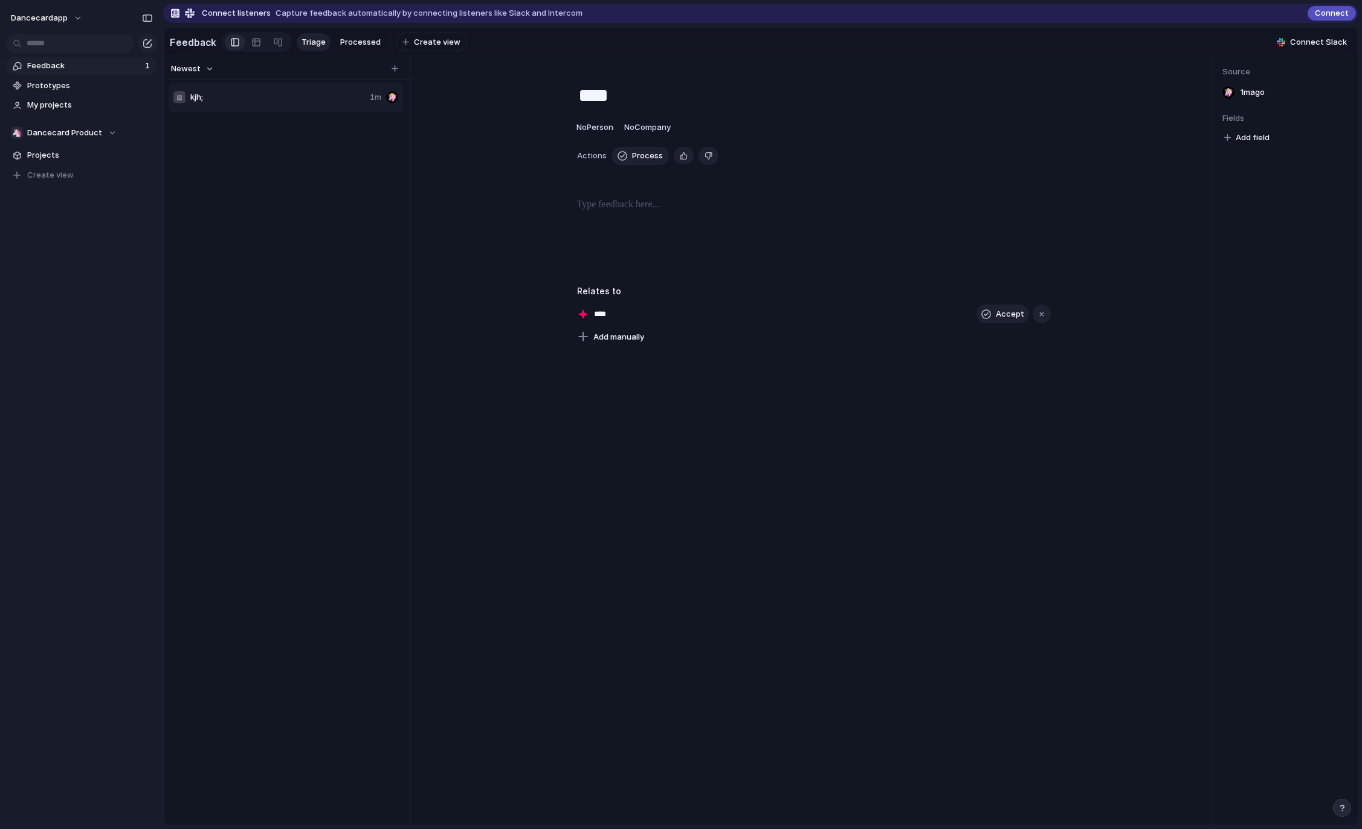
click at [486, 291] on div "**** No Person No Company Actions Process Delete Relates to **** Accept Add man…" at bounding box center [814, 208] width 778 height 274
